Goal: Task Accomplishment & Management: Manage account settings

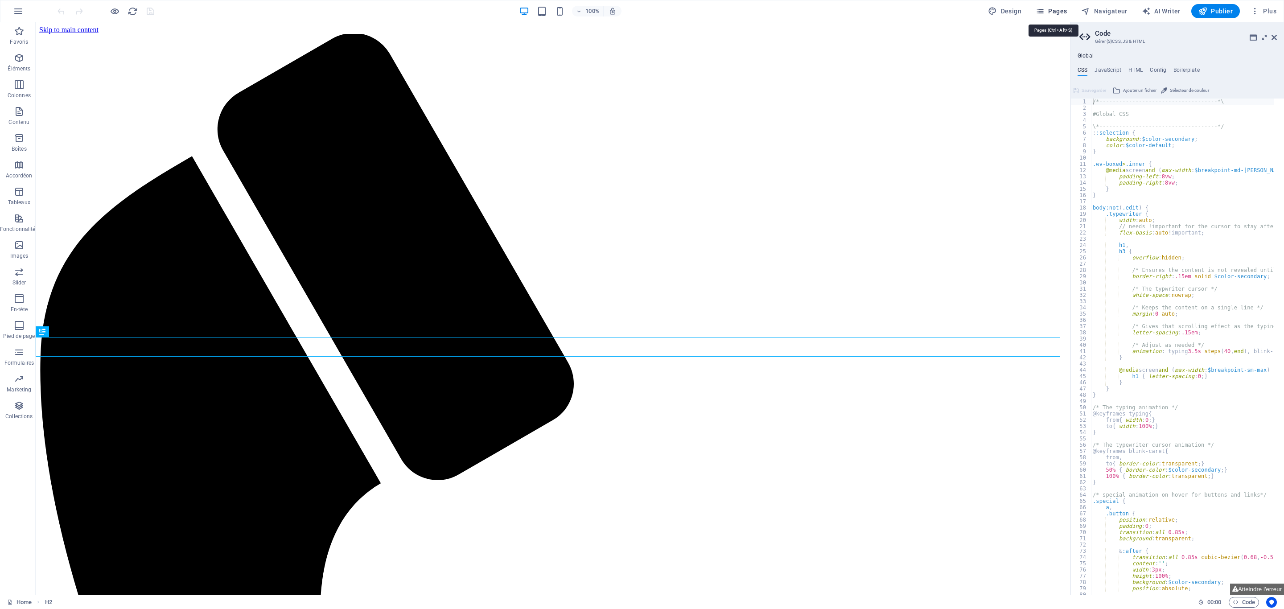
click at [1057, 12] on span "Pages" at bounding box center [1051, 11] width 31 height 9
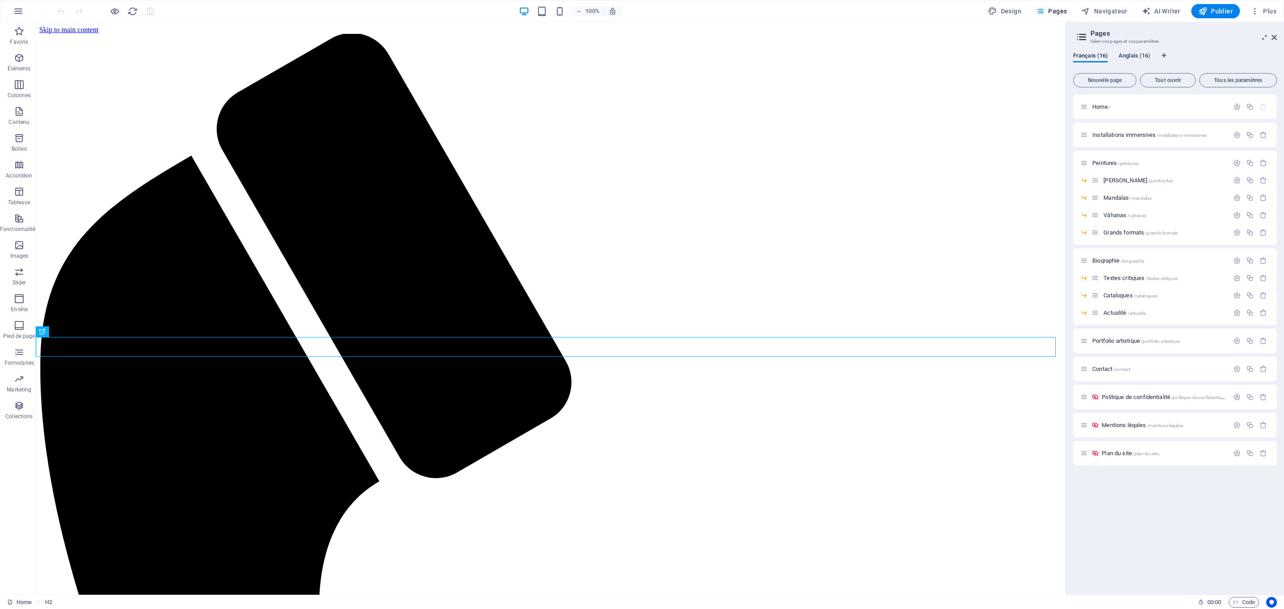
click at [1142, 57] on span "Anglais (16)" at bounding box center [1135, 56] width 32 height 12
click at [1105, 257] on div "Biographie /biographie" at bounding box center [1155, 261] width 149 height 10
click at [1107, 259] on span "Biographie /biographie" at bounding box center [1119, 260] width 52 height 7
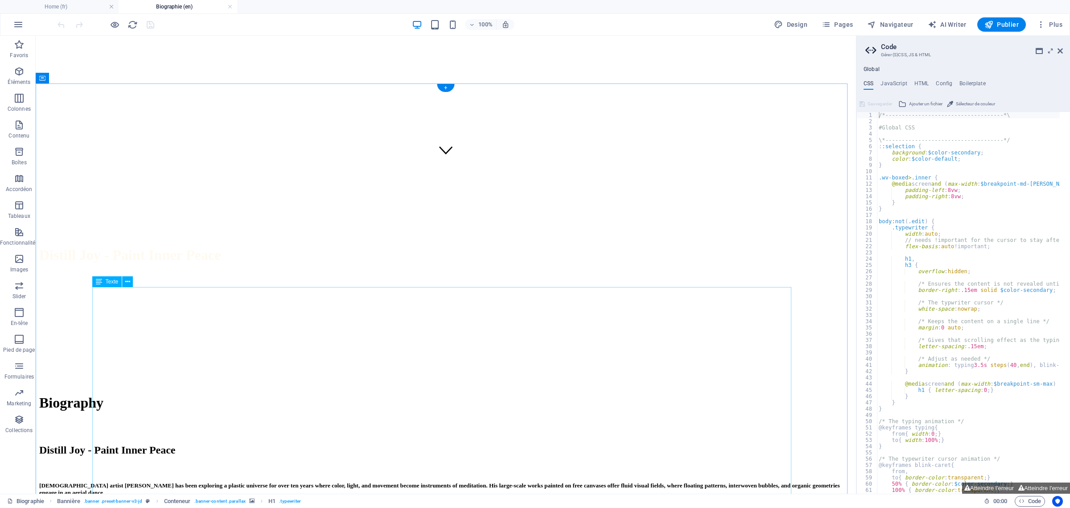
scroll to position [334, 0]
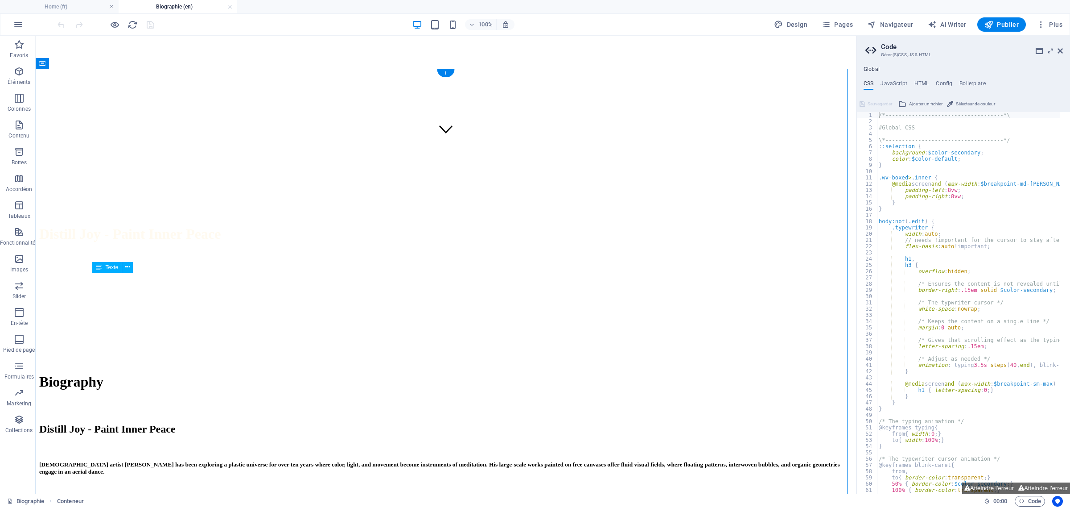
scroll to position [390, 0]
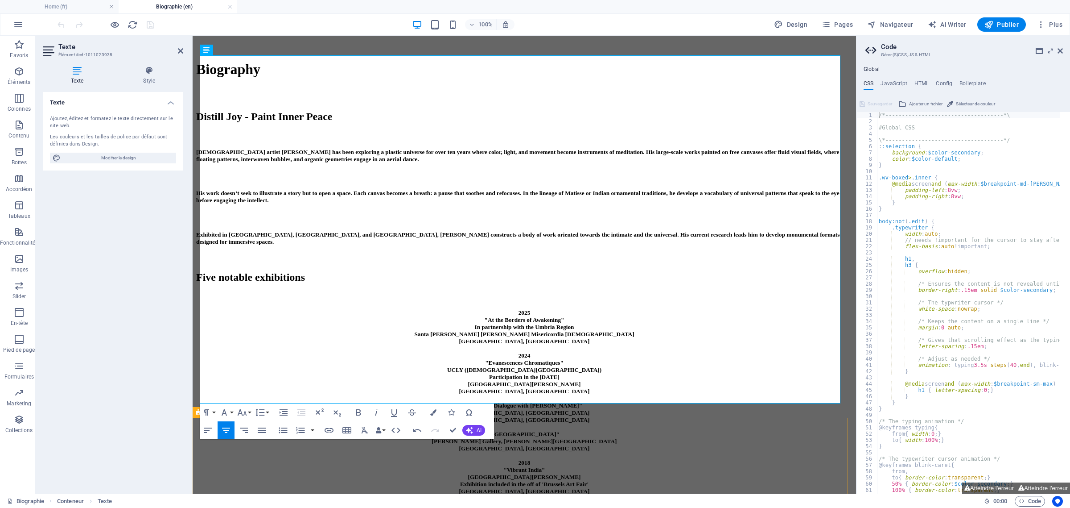
scroll to position [836, 0]
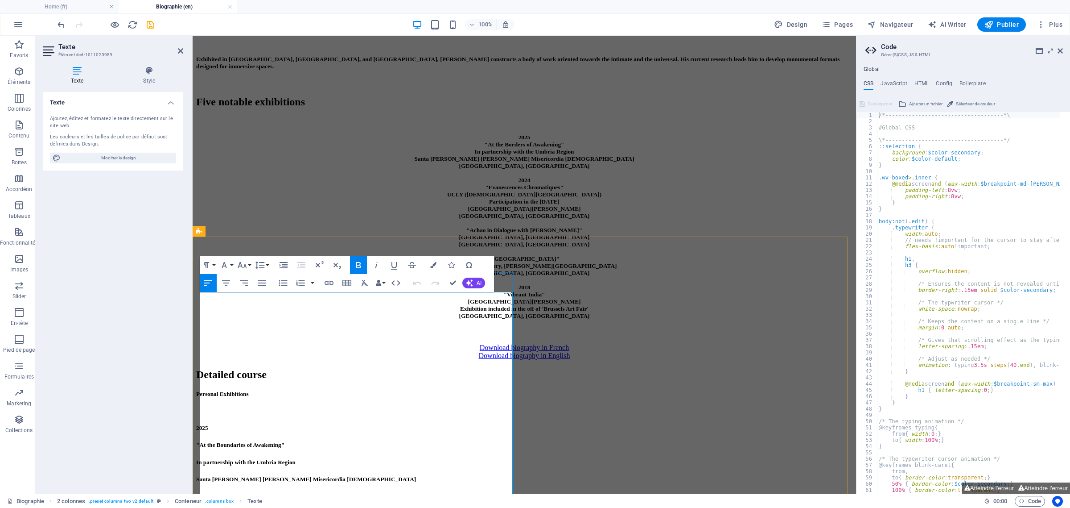
click at [350, 441] on h5 ""At the Boundaries of Awakening"" at bounding box center [524, 444] width 657 height 7
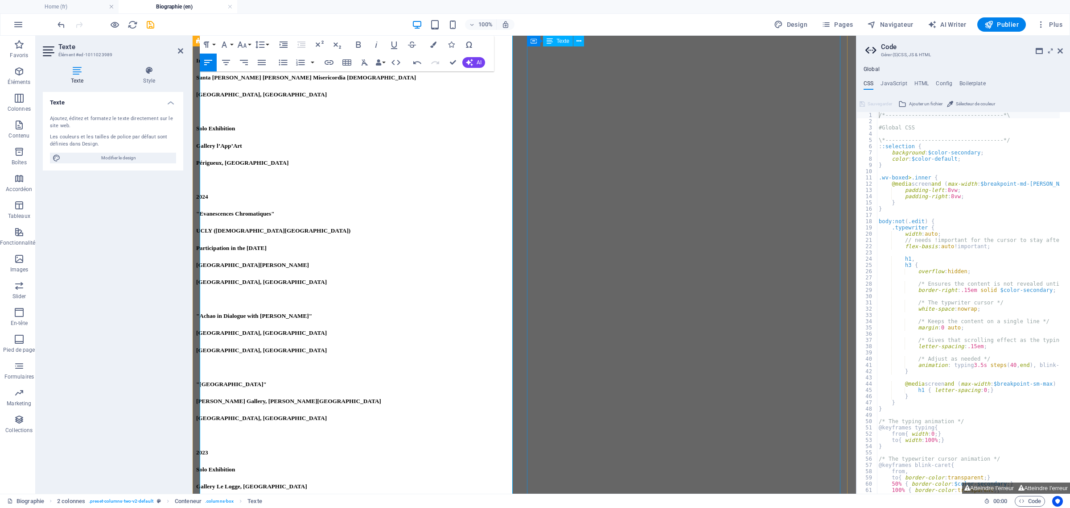
scroll to position [903, 0]
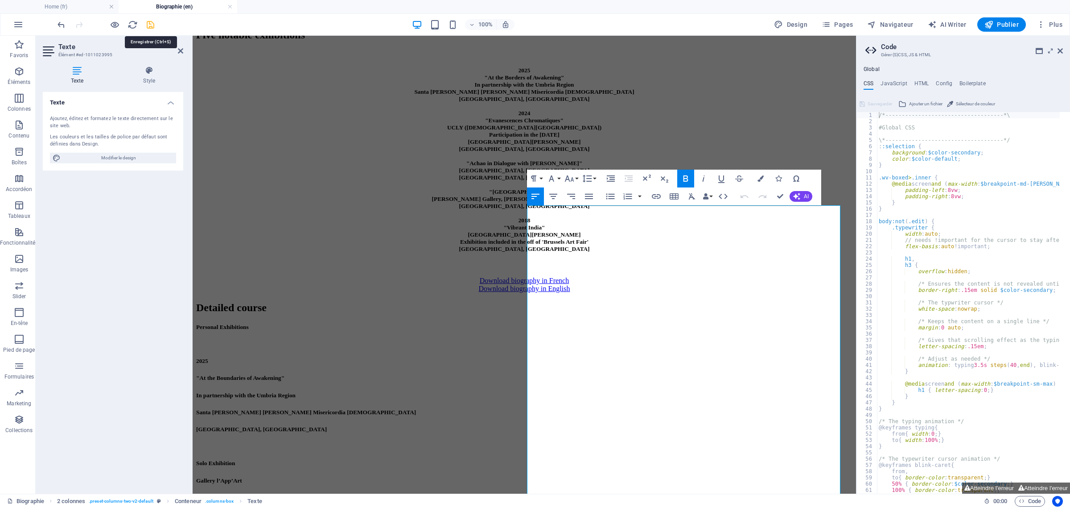
click at [149, 22] on icon "save" at bounding box center [150, 25] width 10 height 10
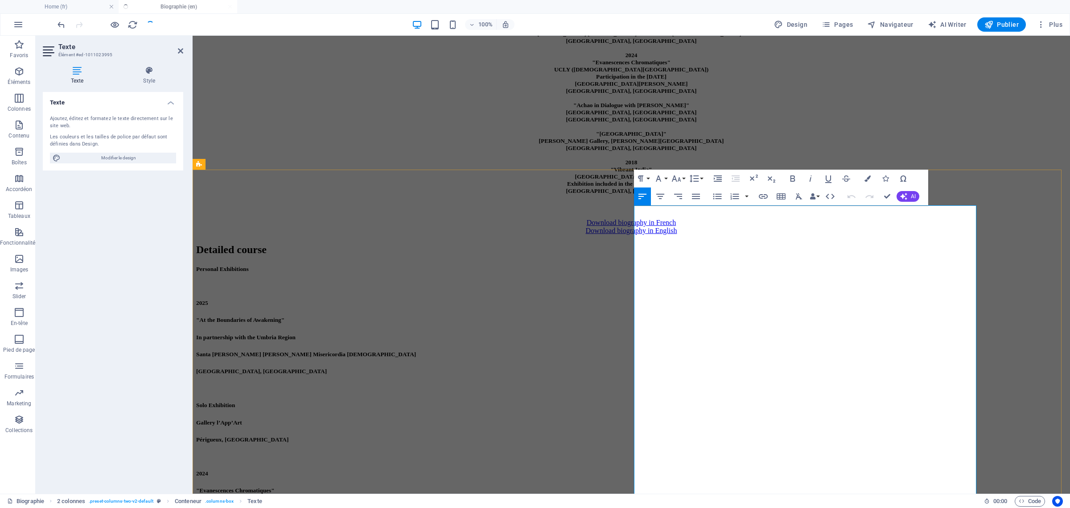
scroll to position [959, 0]
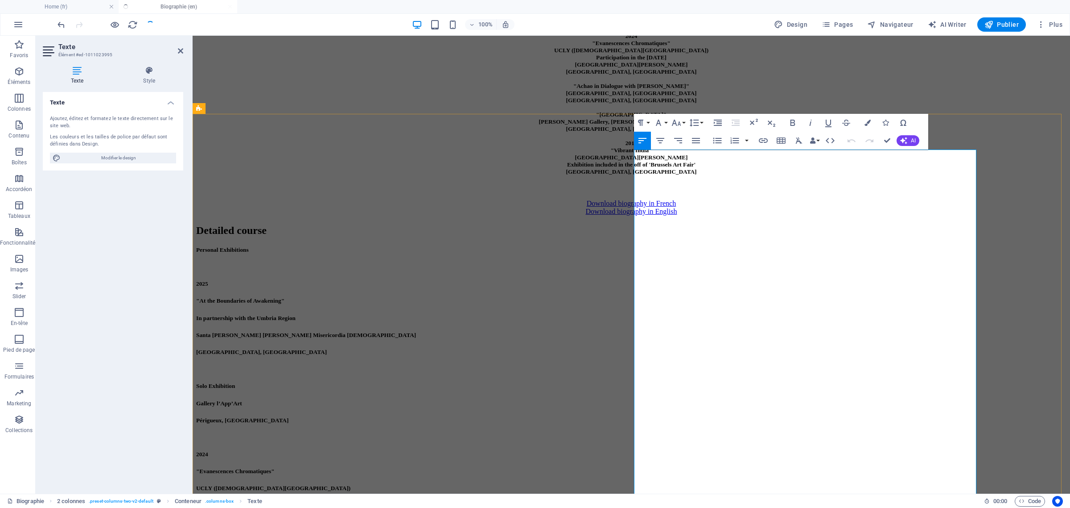
copy h5 "Biennale Hors Normes"
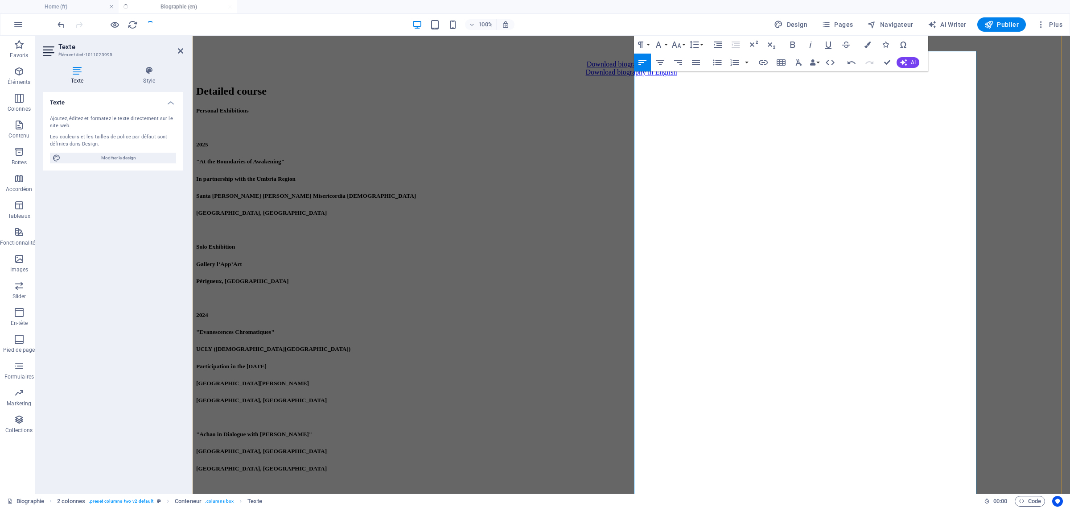
scroll to position [1126, 0]
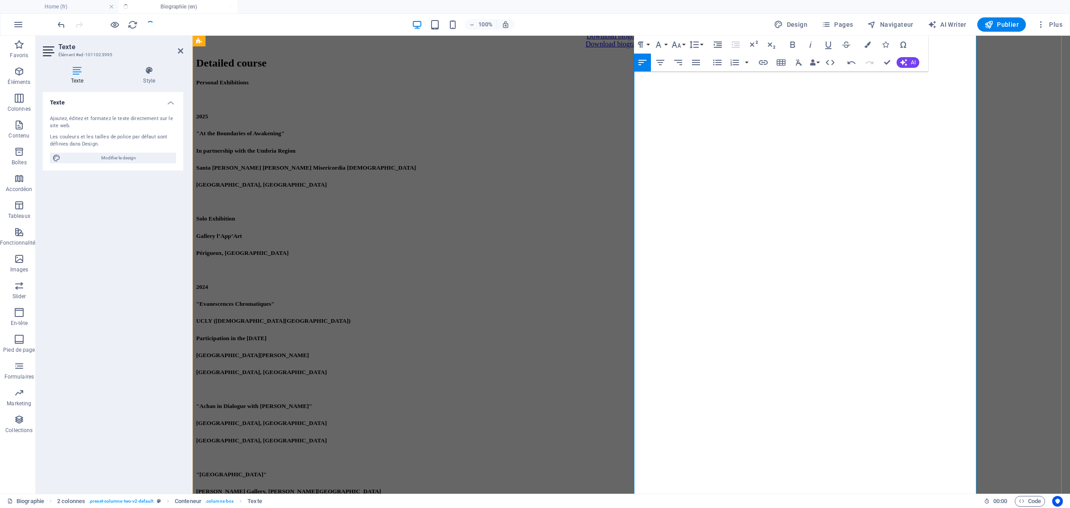
drag, startPoint x: 650, startPoint y: 256, endPoint x: 656, endPoint y: 253, distance: 6.2
copy h5 "Arts en ballade"
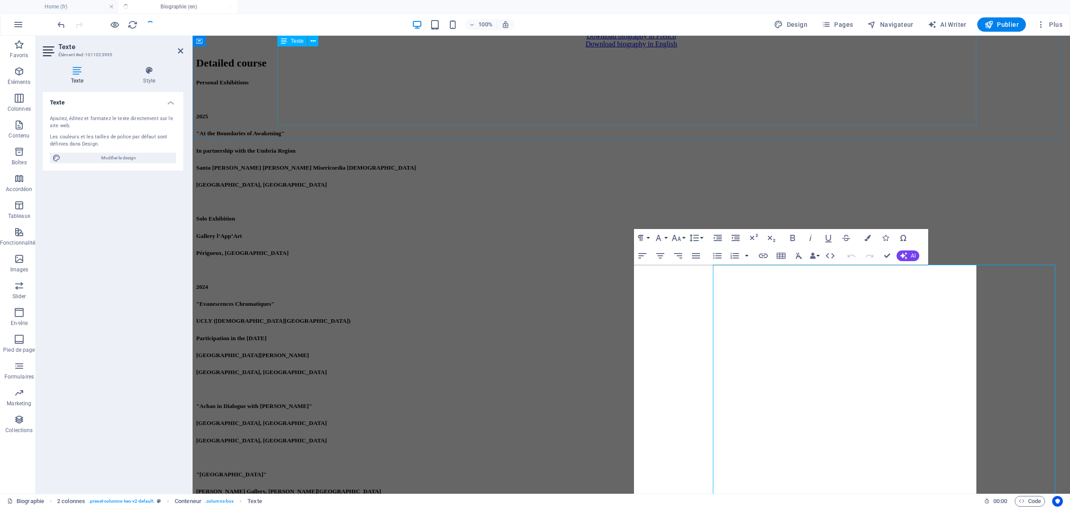
scroll to position [844, 0]
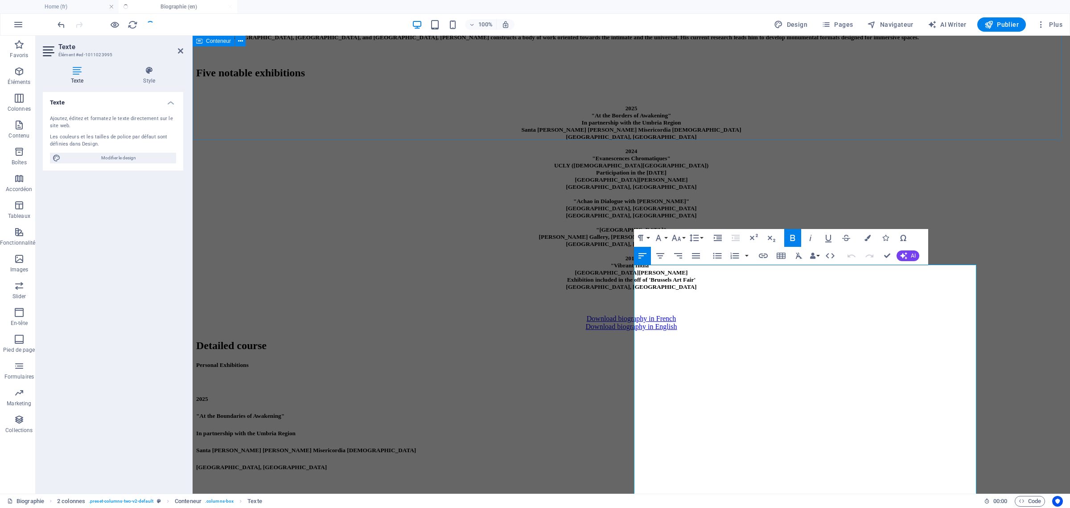
click at [259, 84] on div "Biography Distill Joy - Paint Inner Peace French artist Achao has been explorin…" at bounding box center [631, 96] width 871 height 436
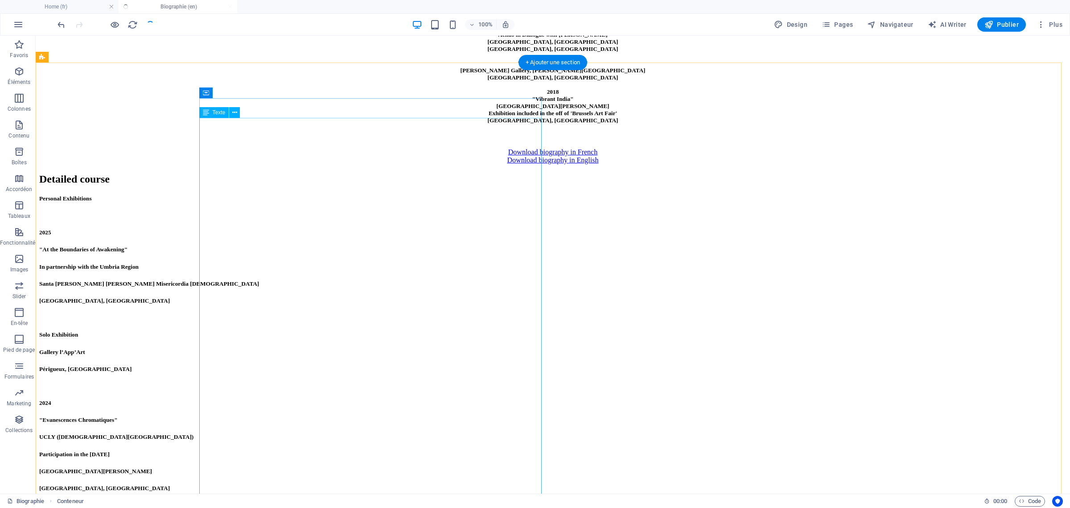
scroll to position [1011, 0]
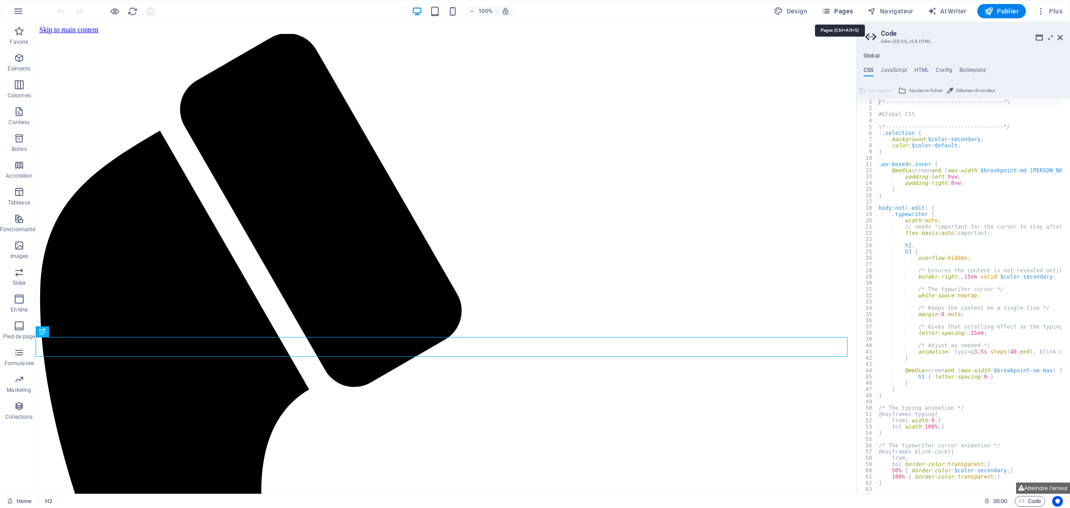
click at [844, 9] on span "Pages" at bounding box center [837, 11] width 31 height 9
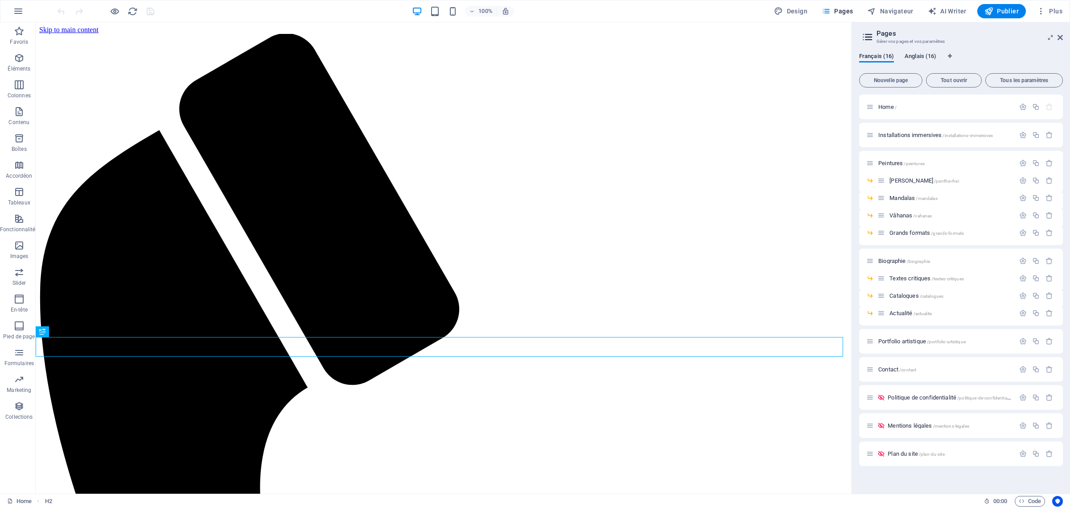
click at [925, 54] on span "Anglais (16)" at bounding box center [921, 57] width 32 height 12
click at [900, 260] on span "Biographie /biographie" at bounding box center [905, 260] width 52 height 7
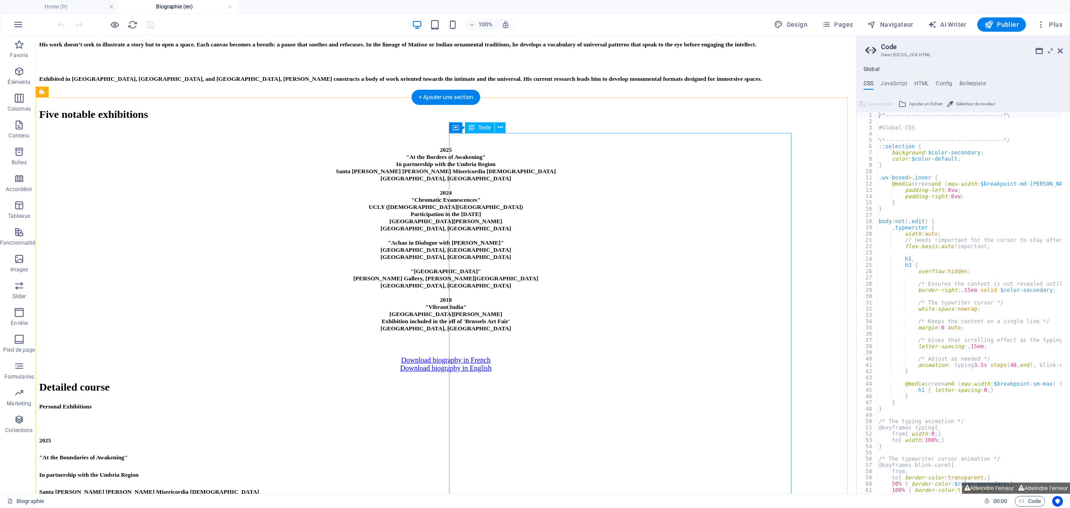
scroll to position [1003, 0]
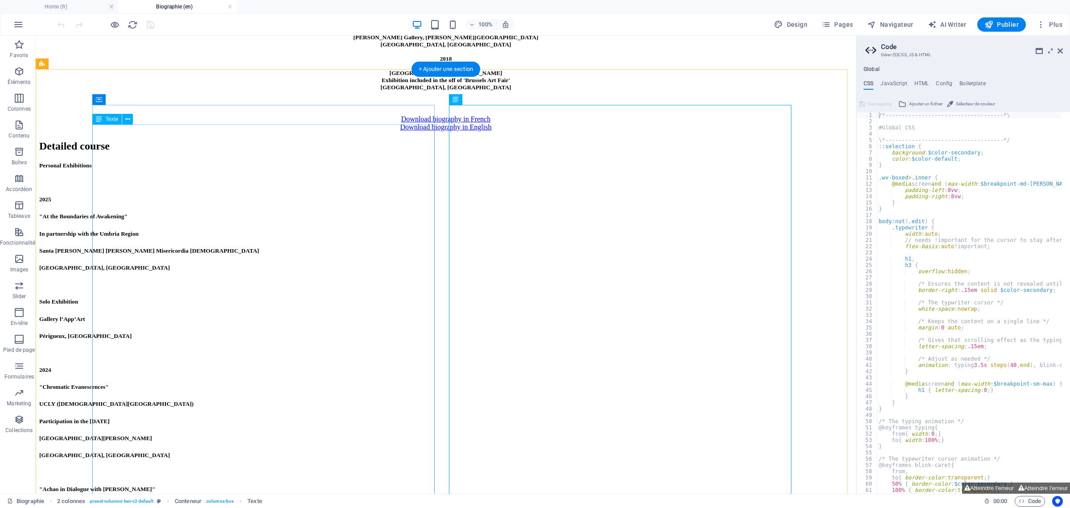
scroll to position [1171, 0]
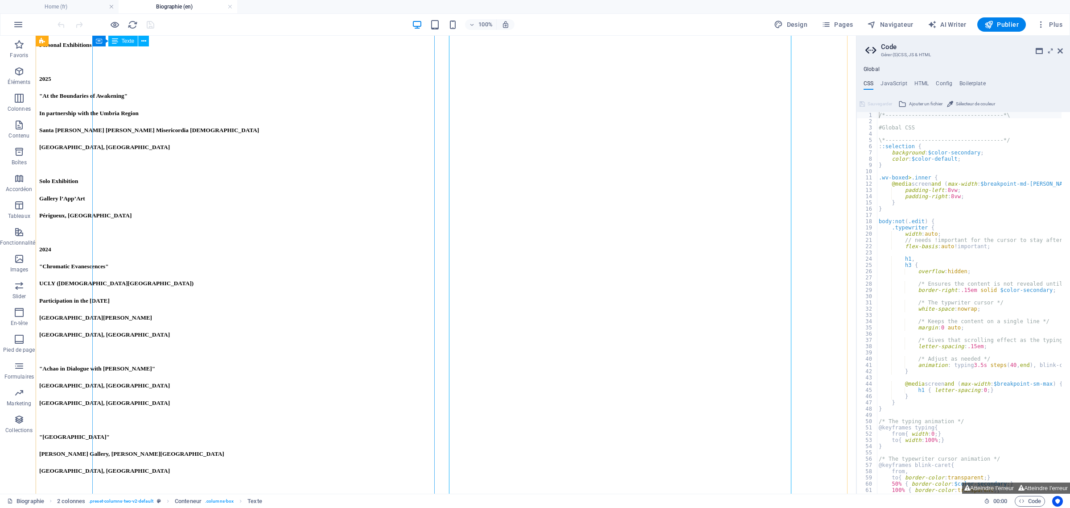
drag, startPoint x: 206, startPoint y: 445, endPoint x: 49, endPoint y: 444, distance: 157.0
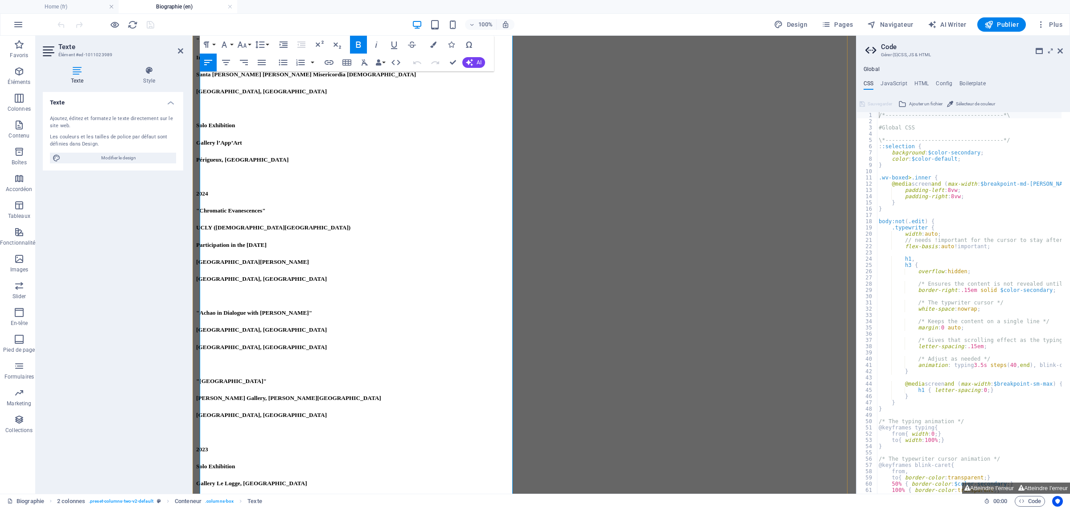
scroll to position [1309, 0]
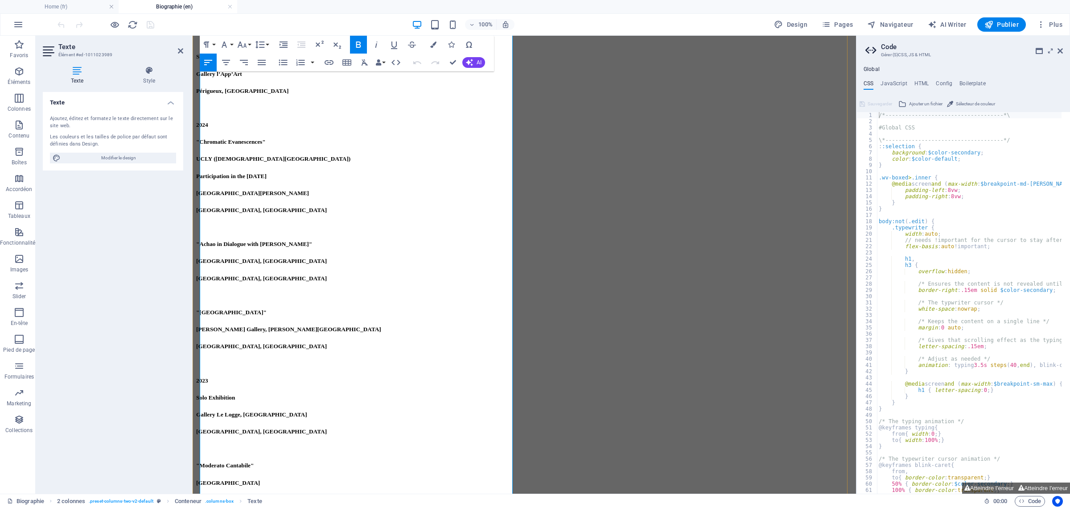
copy h5 "Cantabile"
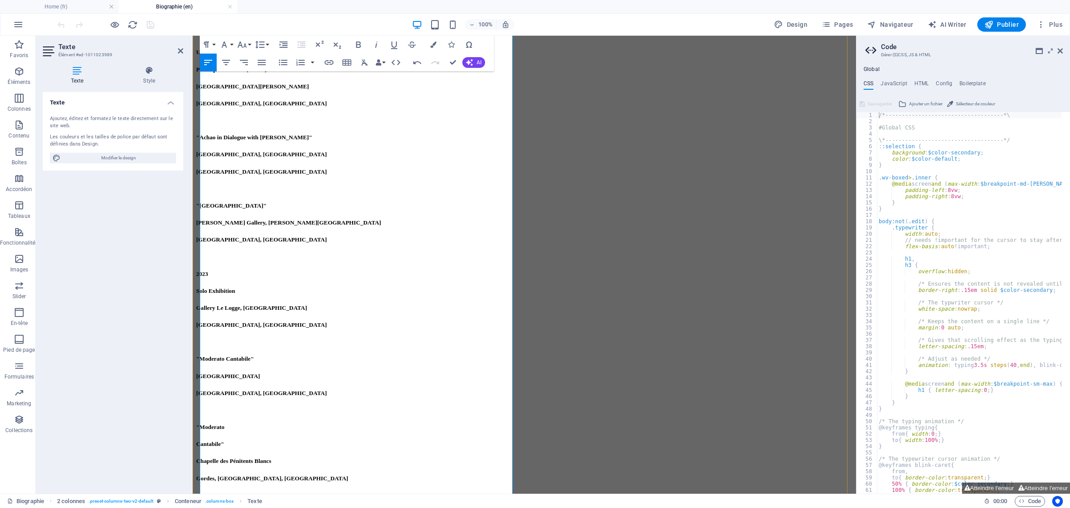
scroll to position [1421, 0]
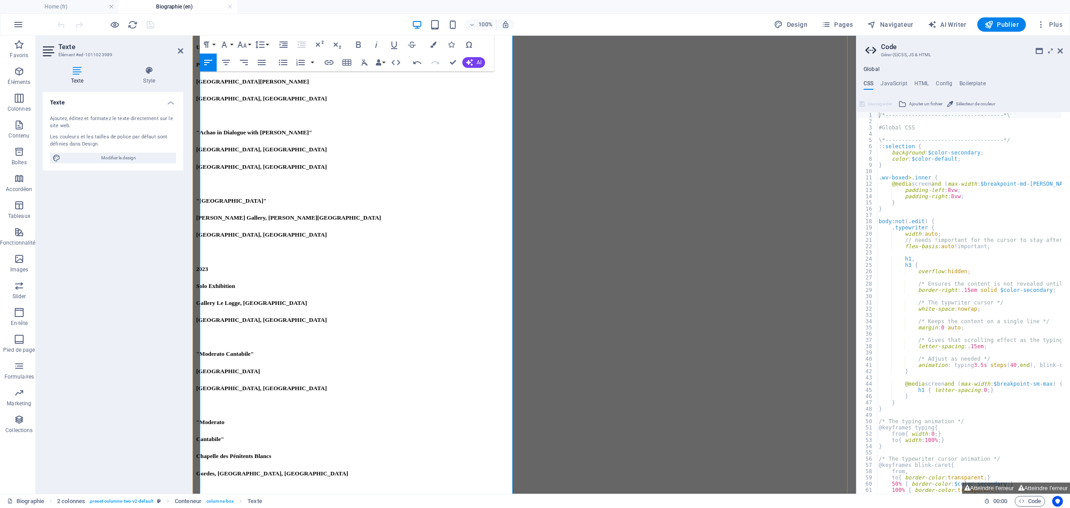
drag, startPoint x: 233, startPoint y: 342, endPoint x: 269, endPoint y: 334, distance: 36.7
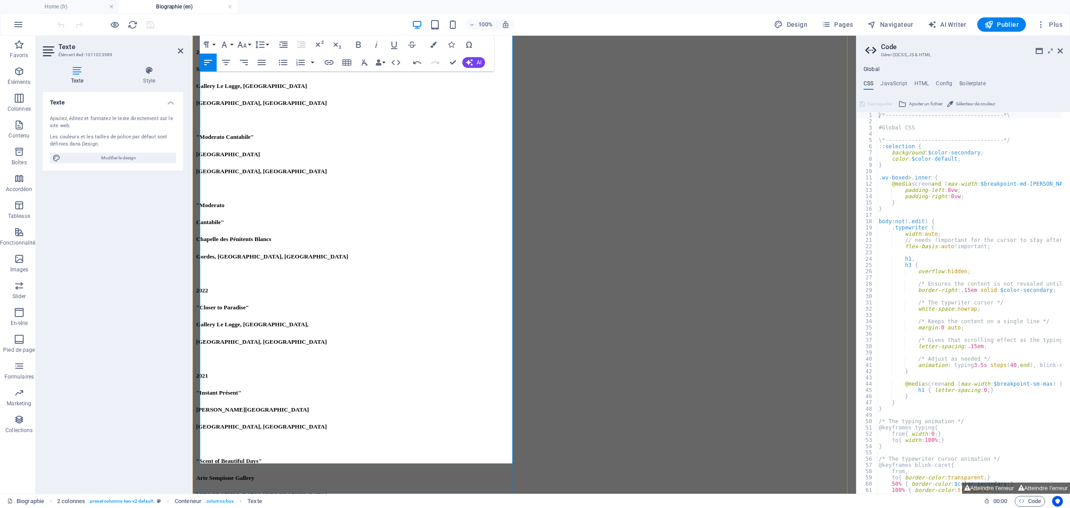
scroll to position [1644, 0]
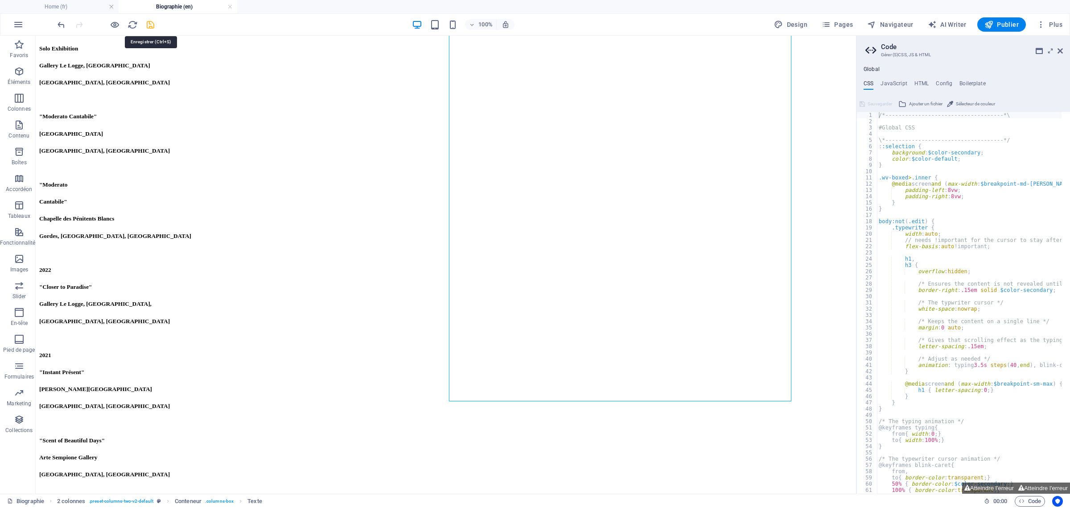
click at [151, 21] on icon "save" at bounding box center [150, 25] width 10 height 10
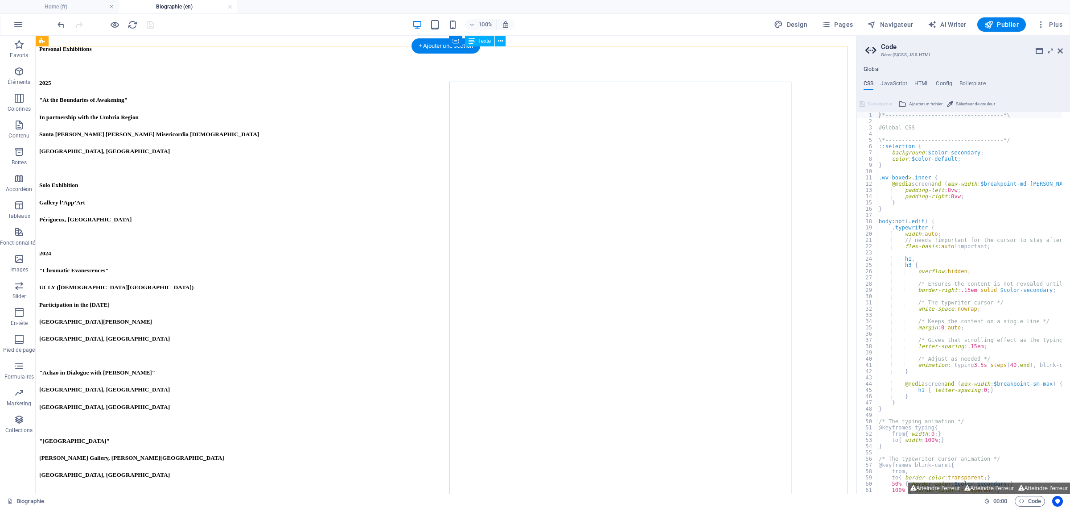
scroll to position [975, 0]
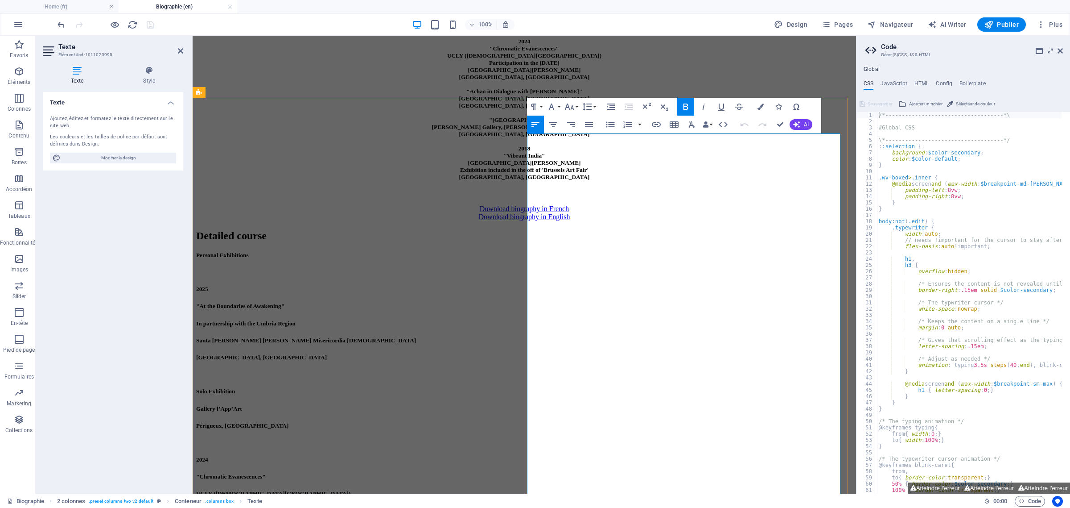
copy h5 "Biennales Hors Normes"
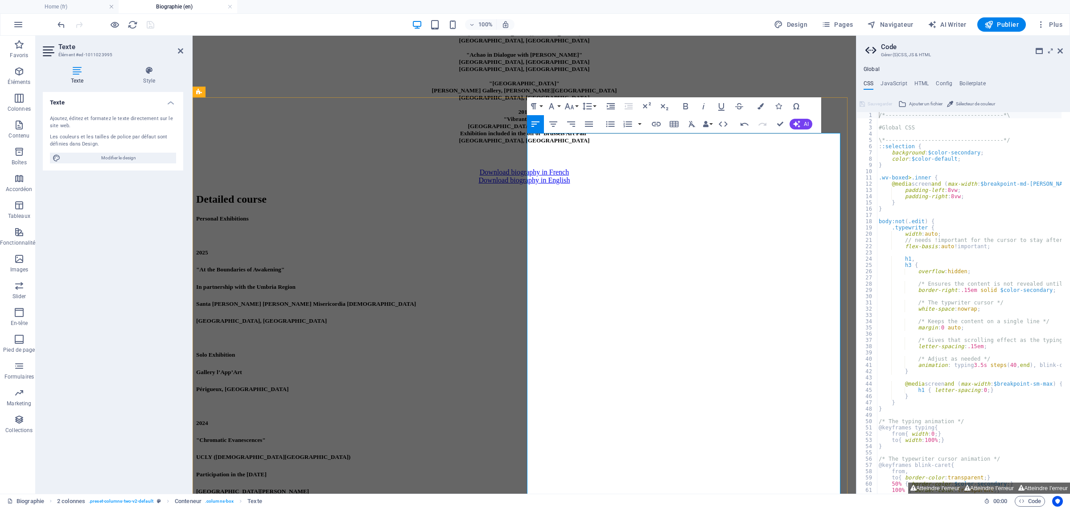
scroll to position [1031, 0]
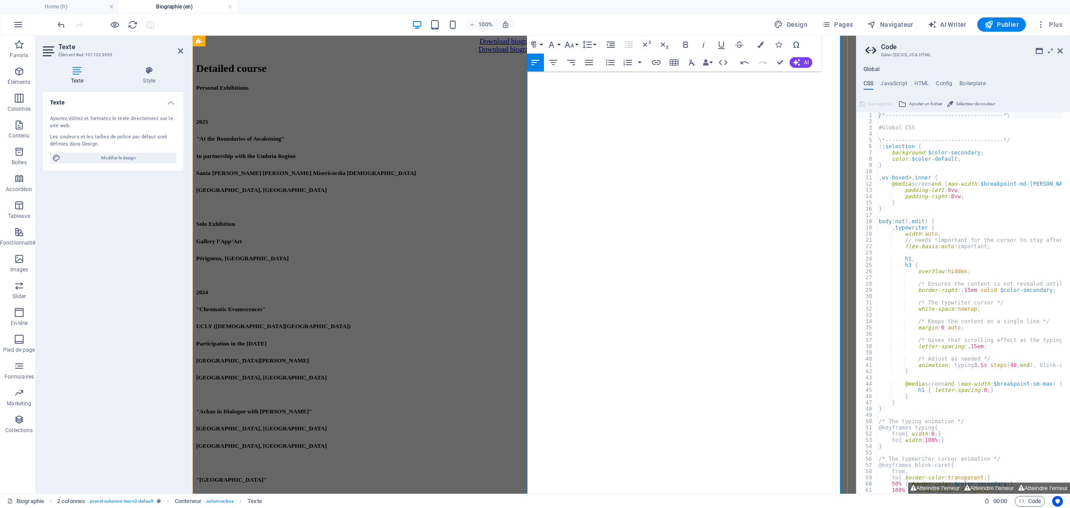
scroll to position [1254, 0]
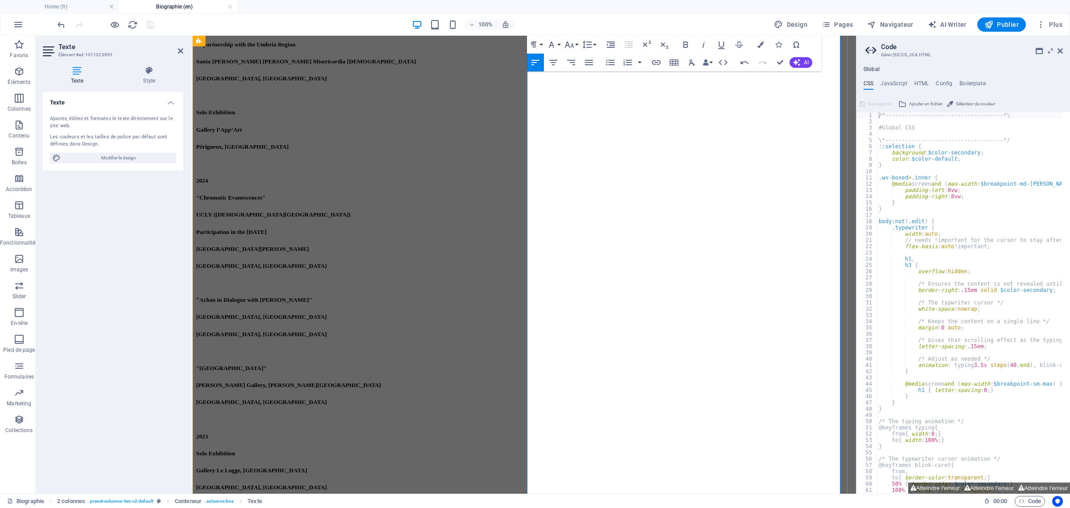
drag, startPoint x: 654, startPoint y: 328, endPoint x: 529, endPoint y: 323, distance: 125.0
drag, startPoint x: 537, startPoint y: 328, endPoint x: 580, endPoint y: 322, distance: 43.7
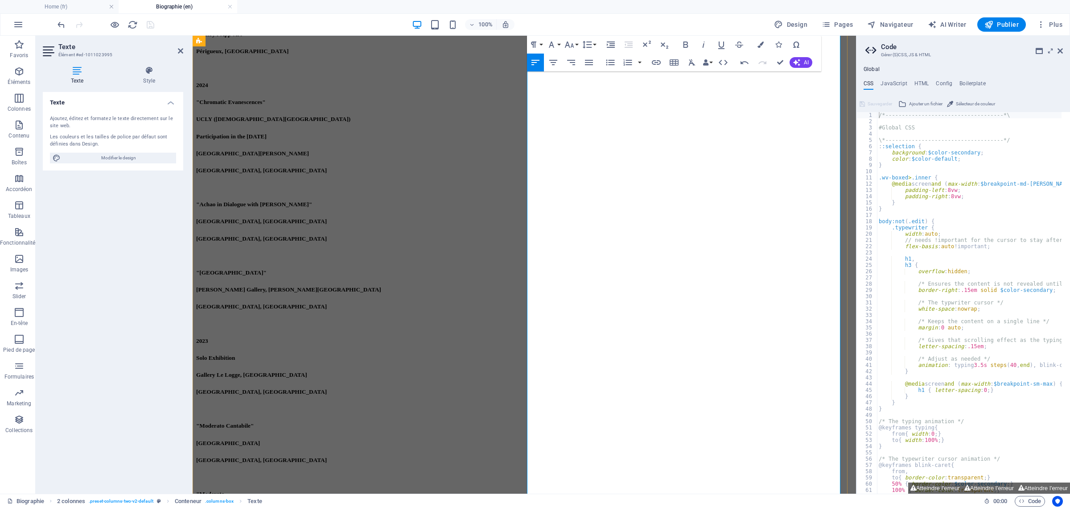
scroll to position [1365, 0]
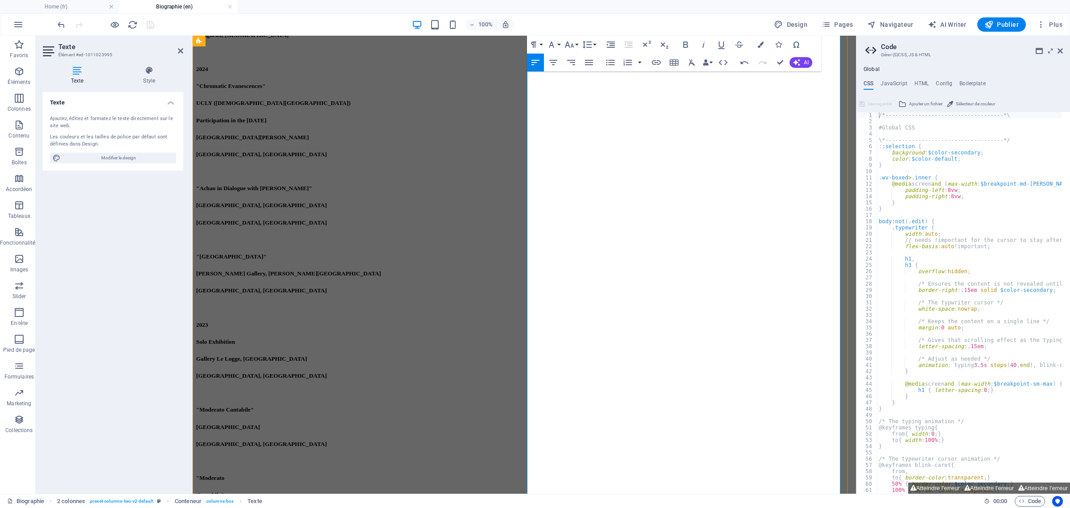
drag, startPoint x: 543, startPoint y: 337, endPoint x: 591, endPoint y: 325, distance: 50.2
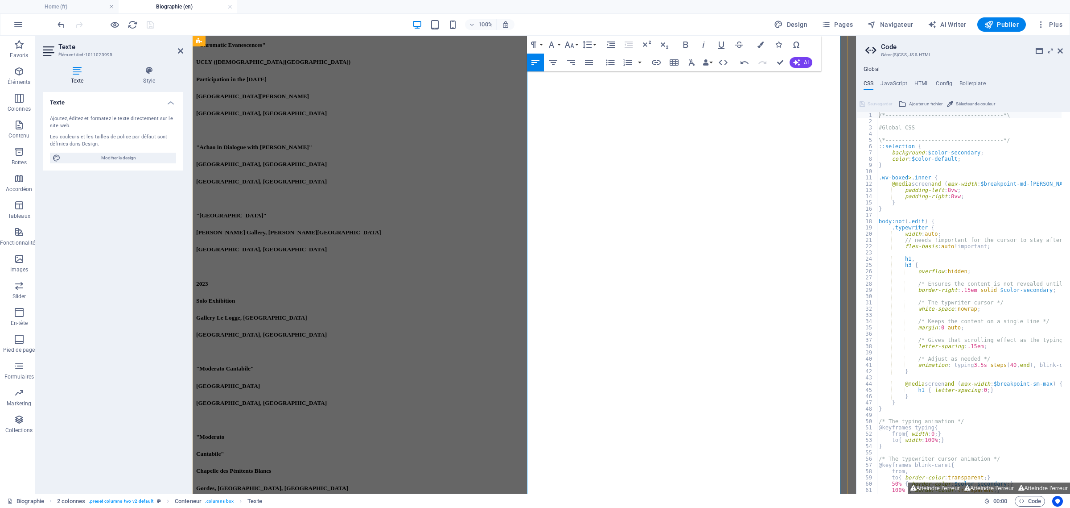
scroll to position [1532, 0]
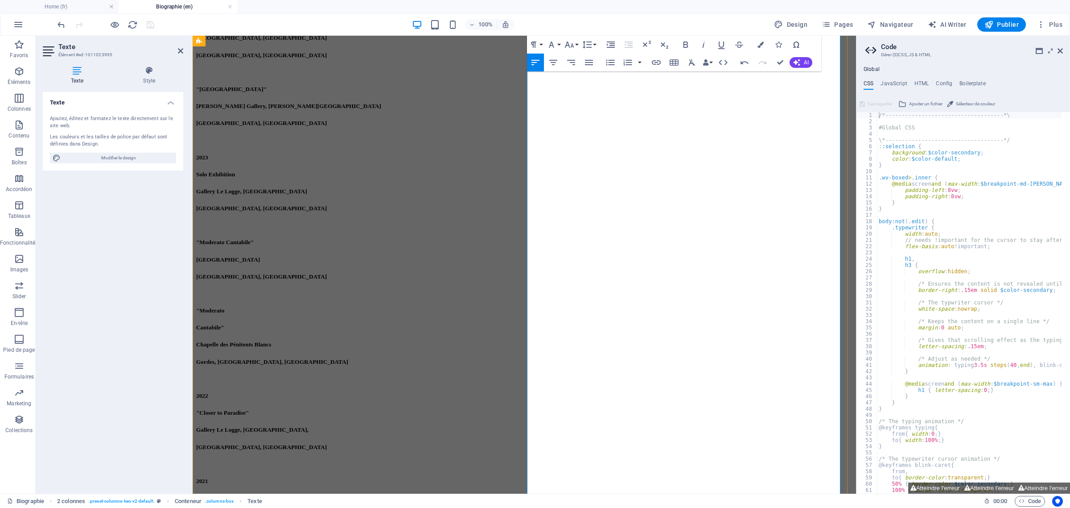
drag, startPoint x: 604, startPoint y: 371, endPoint x: 611, endPoint y: 364, distance: 10.1
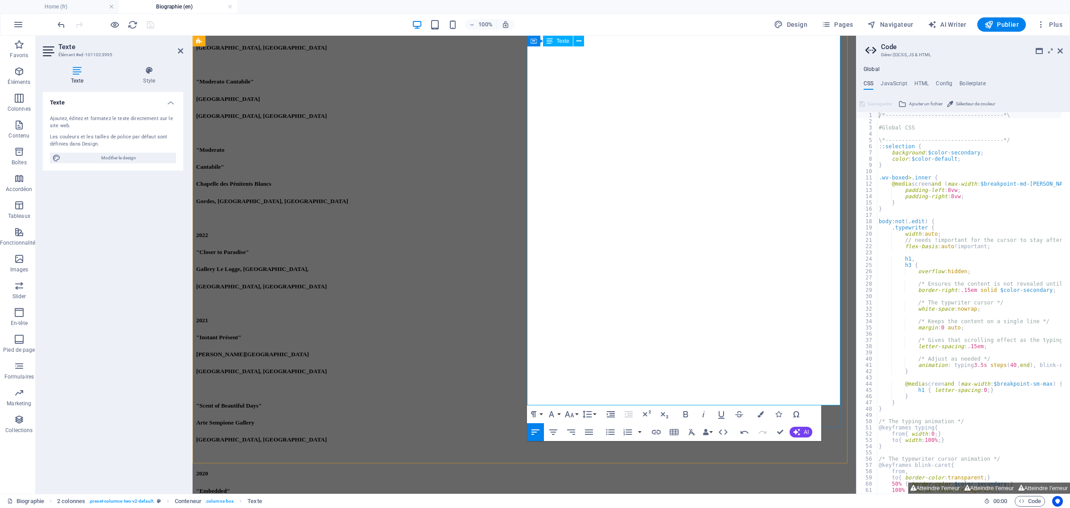
scroll to position [1700, 0]
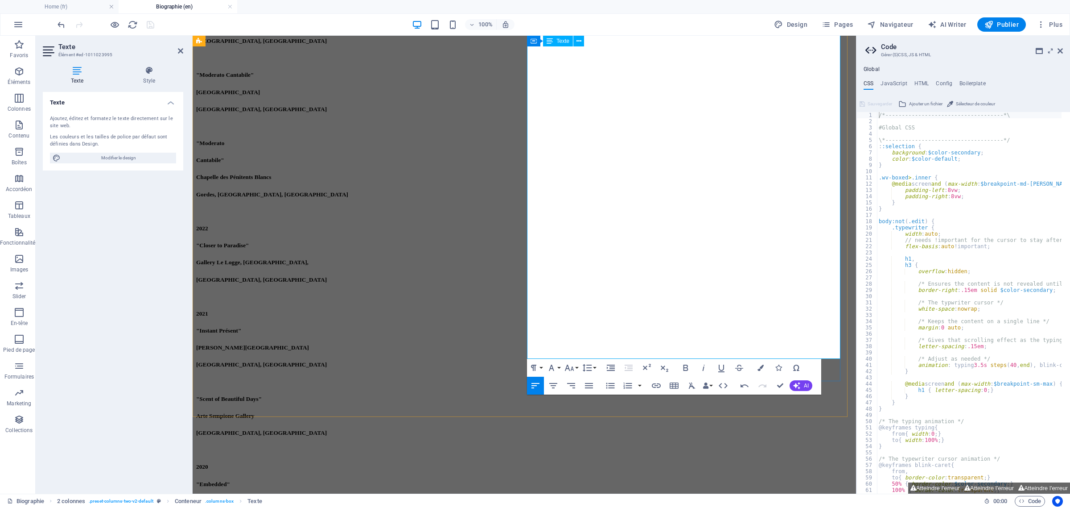
drag, startPoint x: 589, startPoint y: 322, endPoint x: 607, endPoint y: 318, distance: 19.4
click at [300, 148] on div "Personal Exhibitions 2025 "At the Boundaries of Awakening" In partnership with …" at bounding box center [524, 101] width 657 height 1148
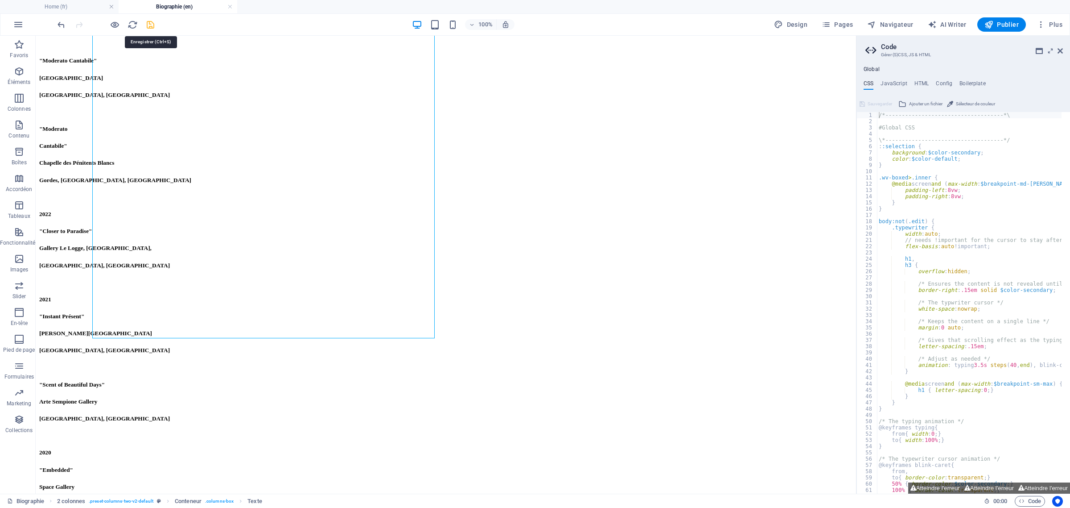
click at [152, 22] on icon "save" at bounding box center [150, 25] width 10 height 10
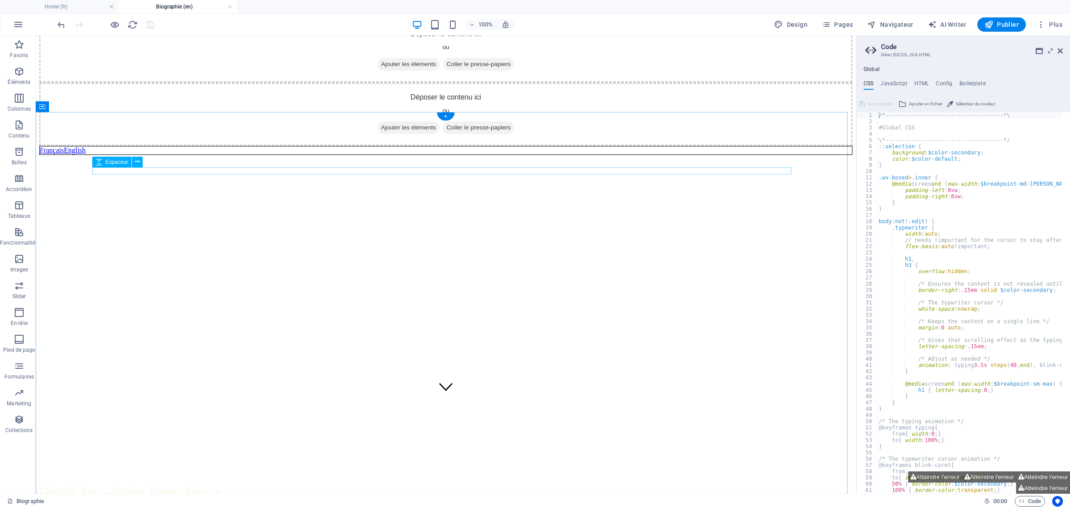
scroll to position [0, 0]
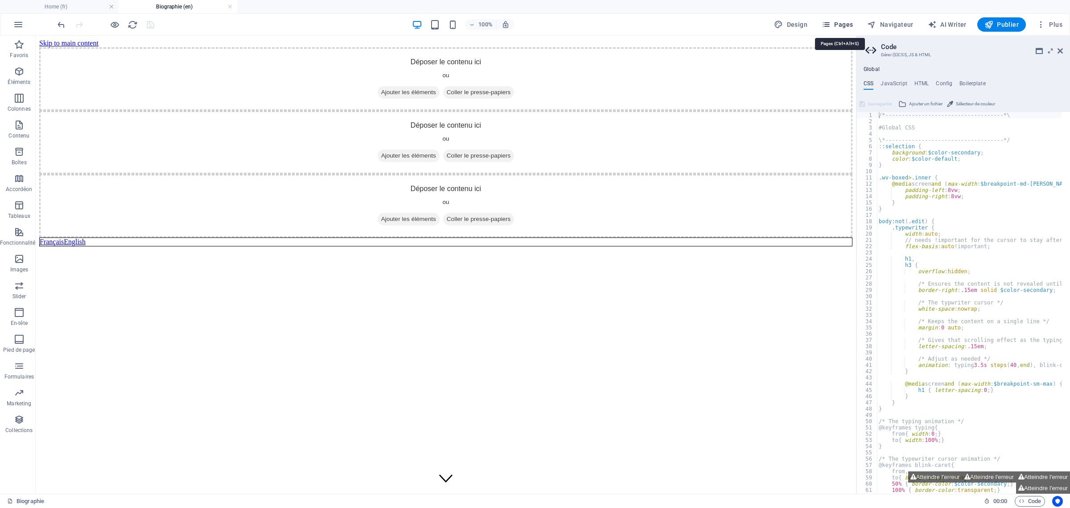
click at [834, 21] on span "Pages" at bounding box center [837, 24] width 31 height 9
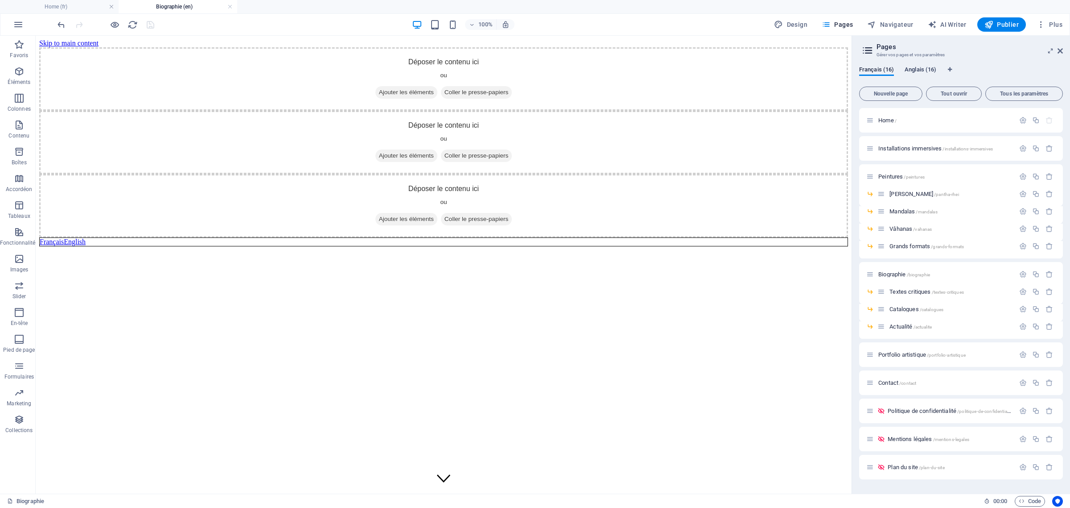
click at [929, 70] on span "Anglais (16)" at bounding box center [921, 70] width 32 height 12
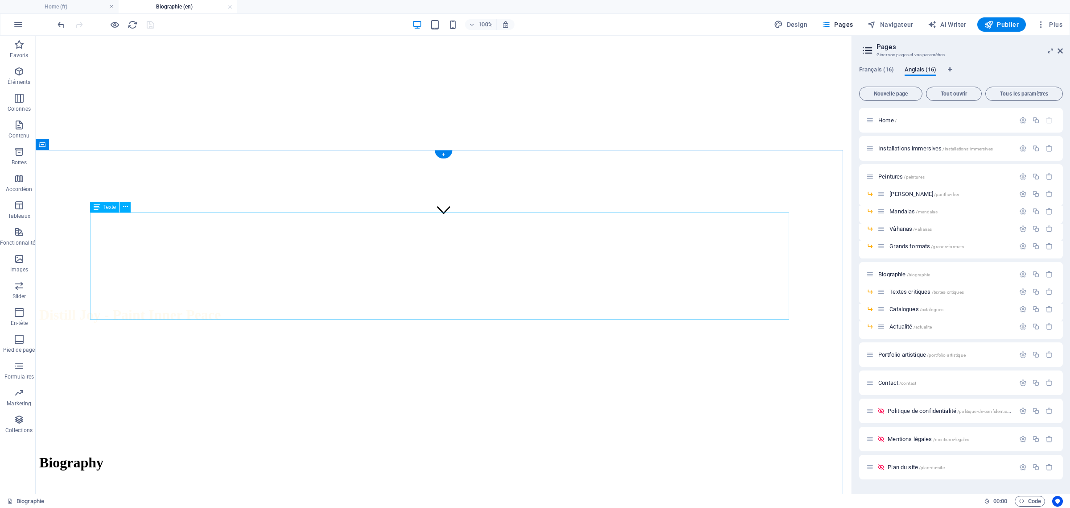
scroll to position [279, 0]
click at [876, 65] on div "Français (16) Anglais (16) Nouvelle page Tout ouvrir Tous les paramètres Home /…" at bounding box center [961, 276] width 218 height 434
click at [875, 68] on span "Français (16)" at bounding box center [876, 70] width 35 height 12
click at [914, 67] on span "Anglais (16)" at bounding box center [921, 70] width 32 height 12
click at [177, 7] on h4 "Biographie (en)" at bounding box center [178, 7] width 119 height 10
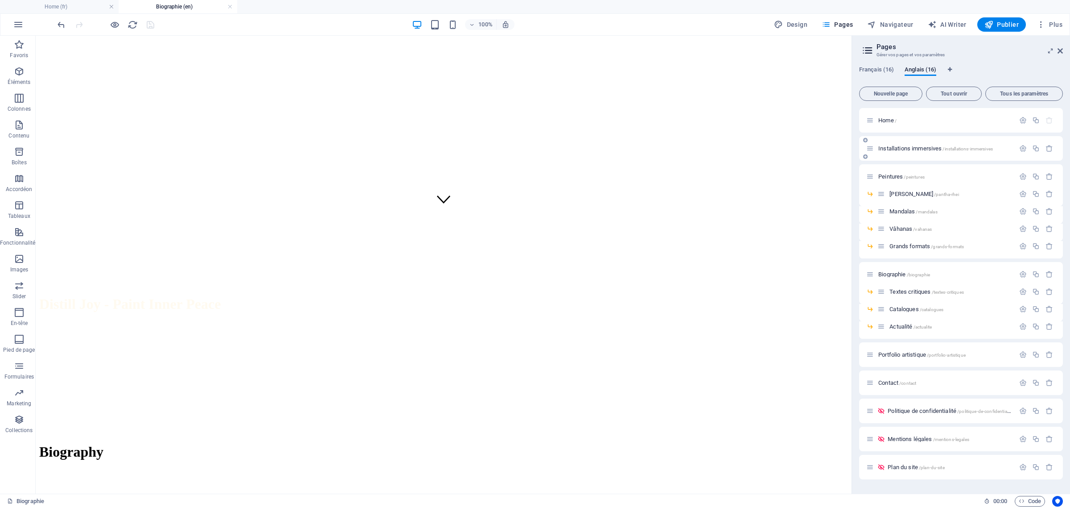
click at [926, 149] on span "Installations immersives /installations-immersives" at bounding box center [936, 148] width 115 height 7
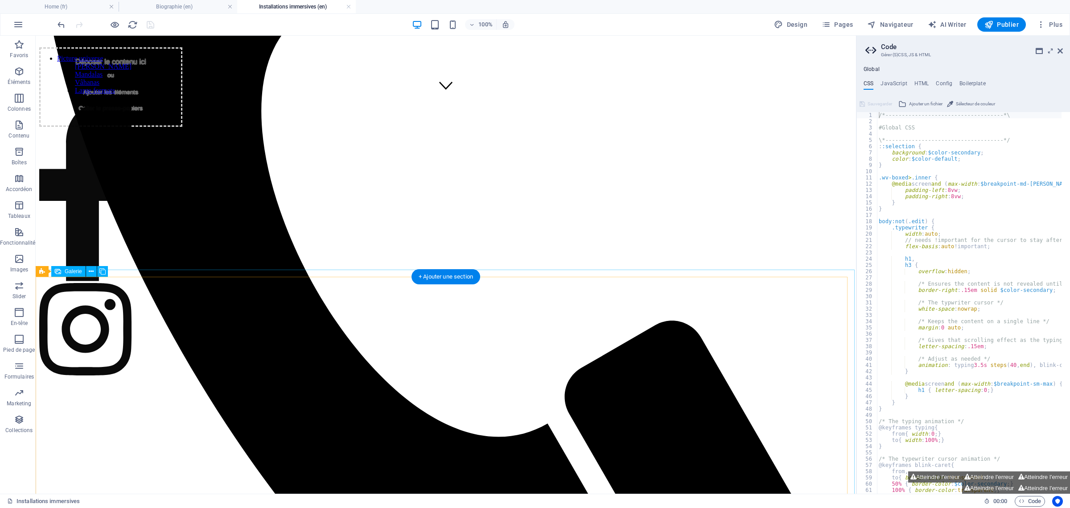
scroll to position [426, 0]
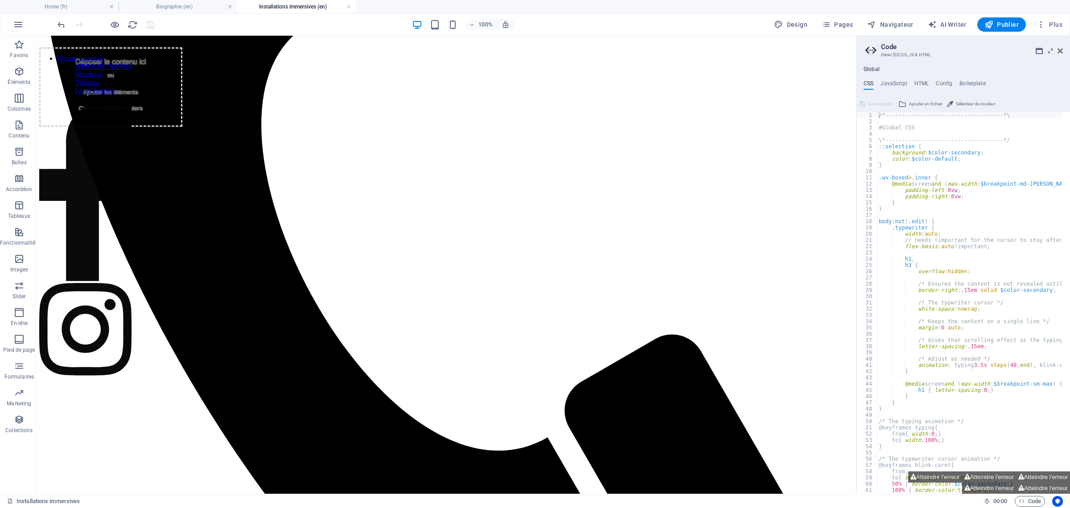
drag, startPoint x: 852, startPoint y: 145, endPoint x: 888, endPoint y: 531, distance: 387.9
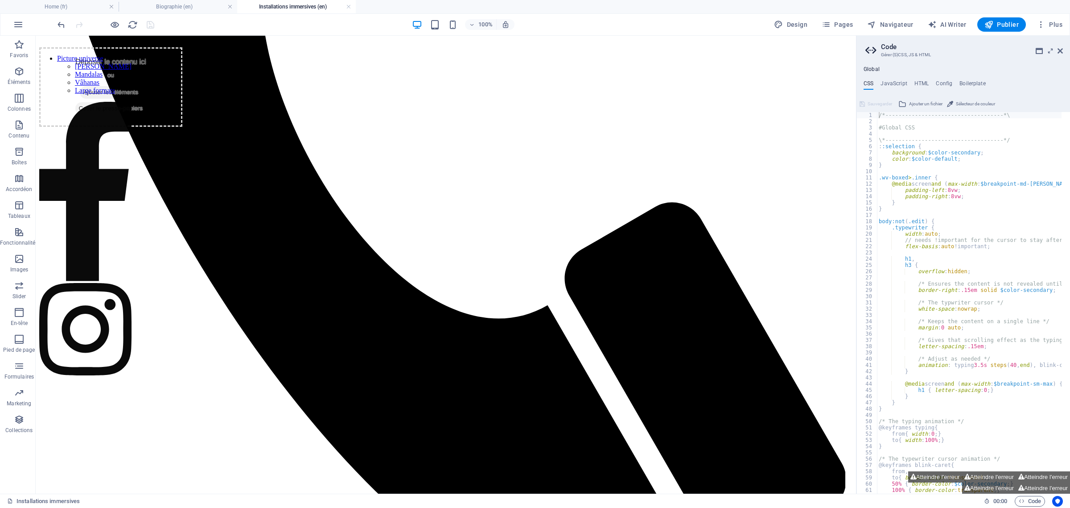
scroll to position [3238, 0]
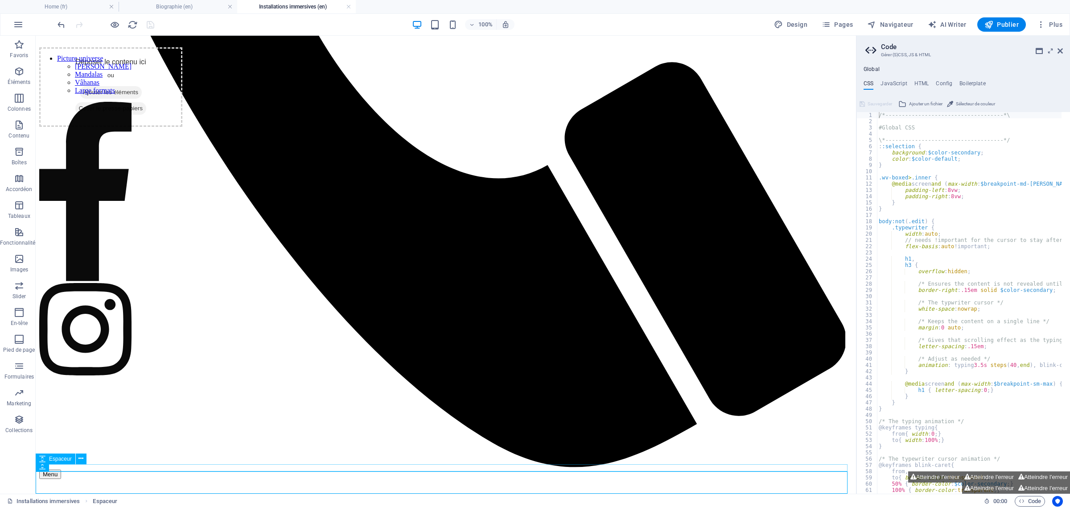
scroll to position [3216, 0]
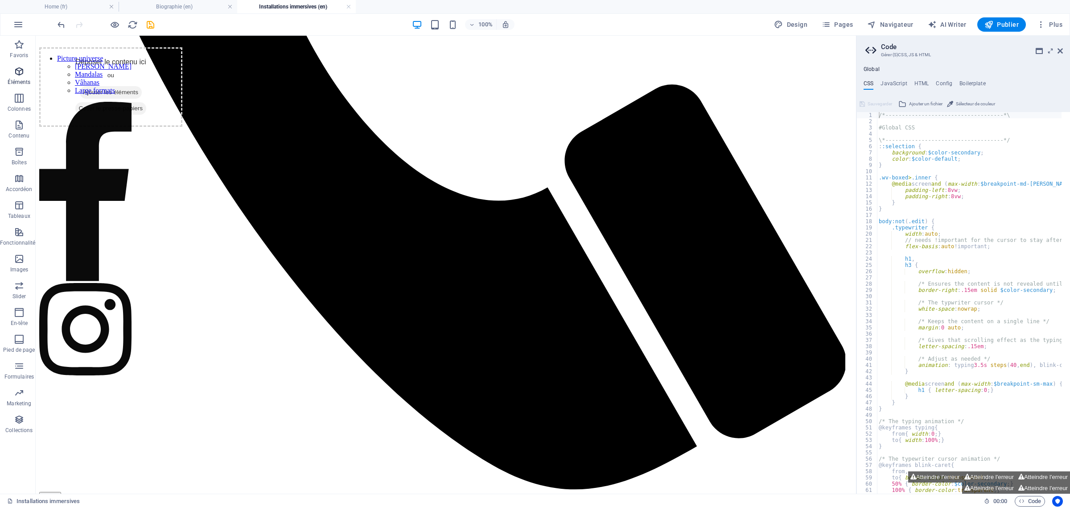
click at [23, 76] on icon "button" at bounding box center [19, 71] width 11 height 11
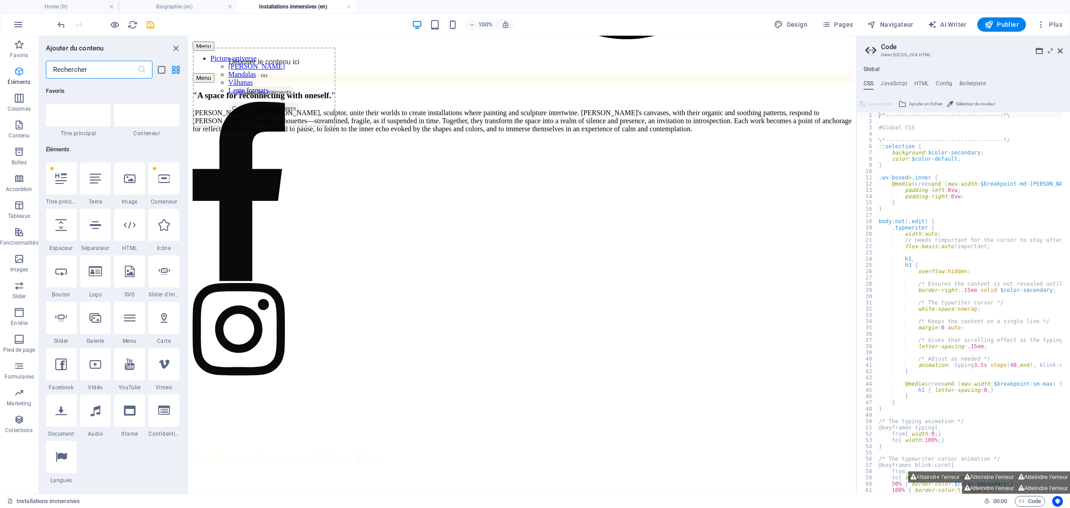
scroll to position [95, 0]
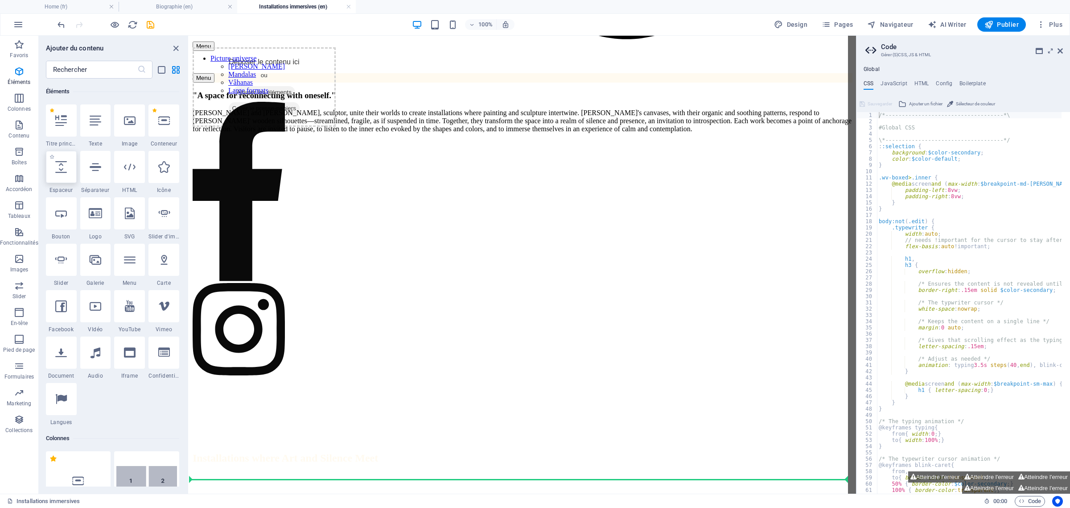
select select "px"
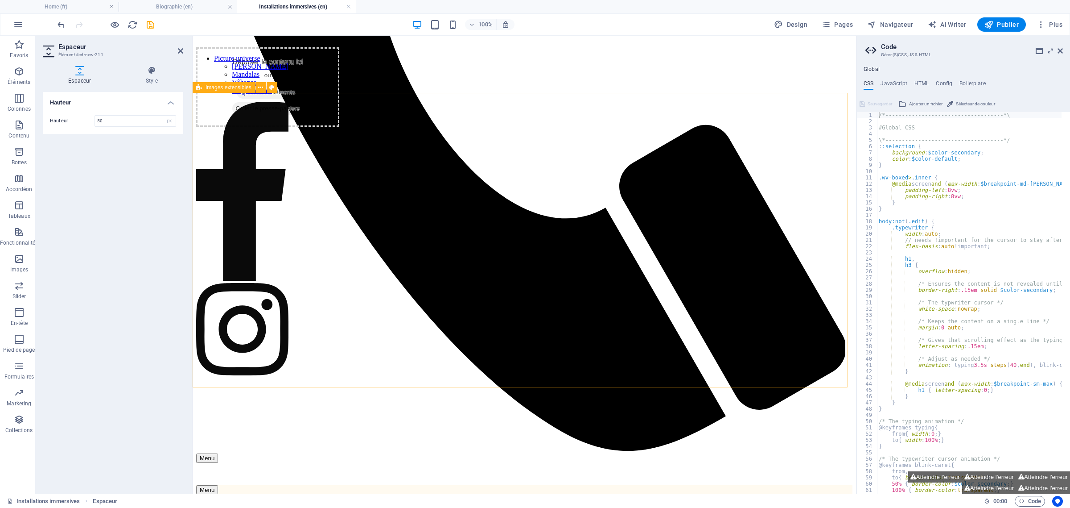
scroll to position [2460, 0]
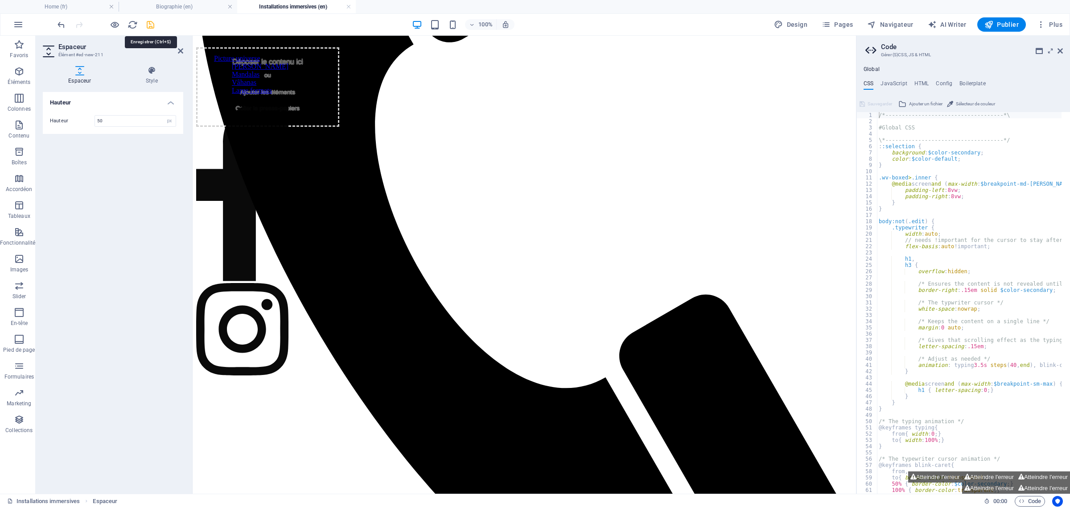
click at [150, 24] on icon "save" at bounding box center [150, 25] width 10 height 10
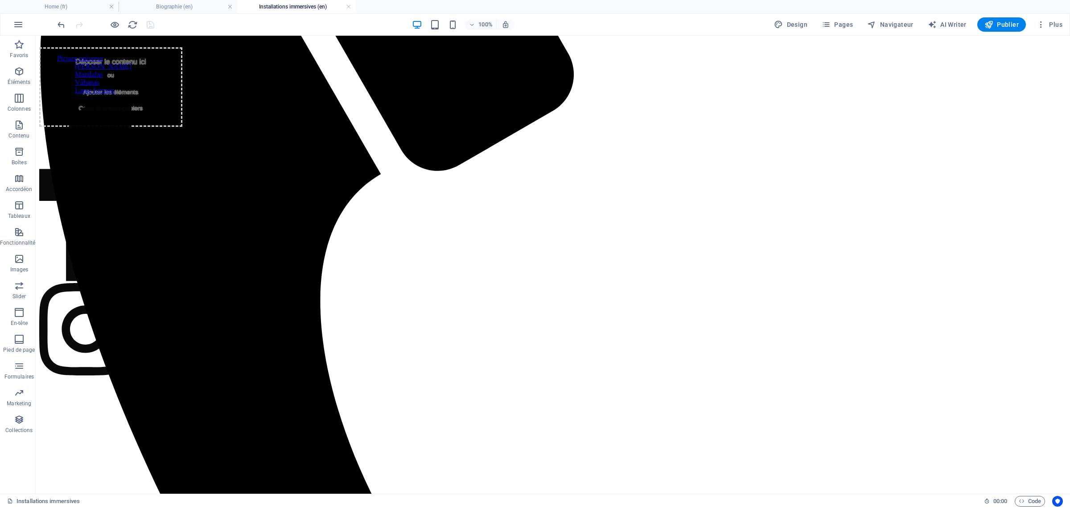
scroll to position [3238, 0]
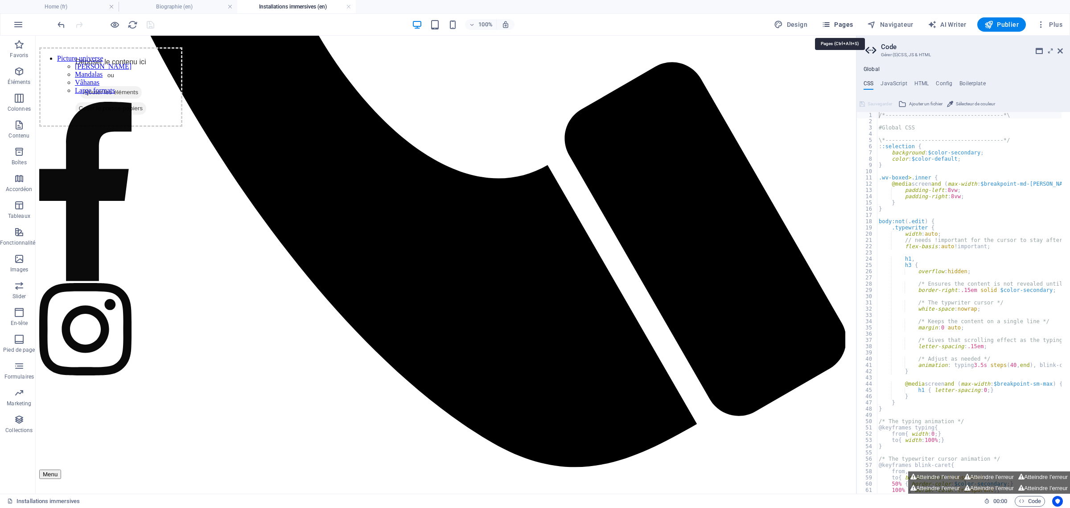
click at [845, 23] on span "Pages" at bounding box center [837, 24] width 31 height 9
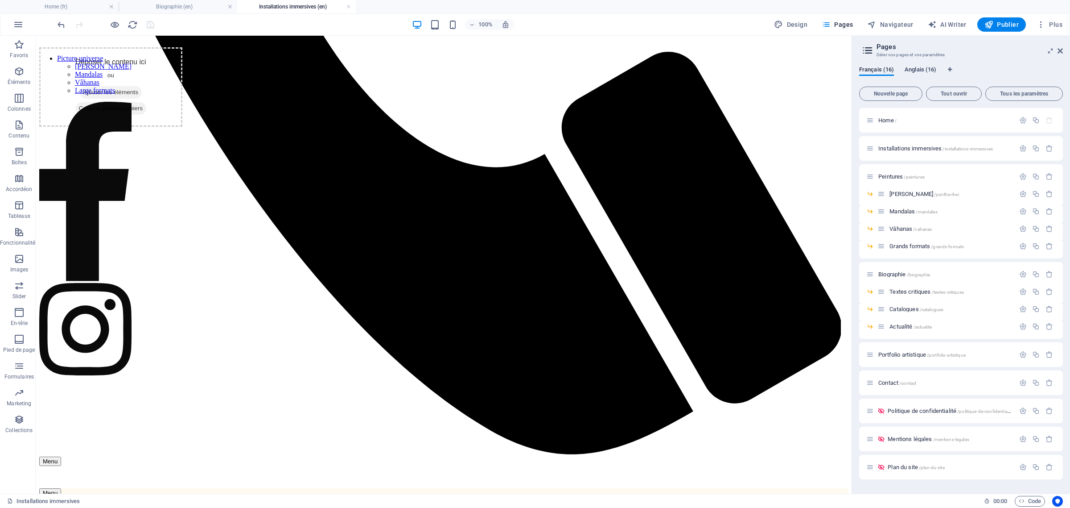
click at [917, 66] on span "Anglais (16)" at bounding box center [921, 70] width 32 height 12
click at [918, 68] on span "Anglais (16)" at bounding box center [921, 70] width 32 height 12
click at [896, 176] on span "Peintures /peintures" at bounding box center [902, 176] width 46 height 7
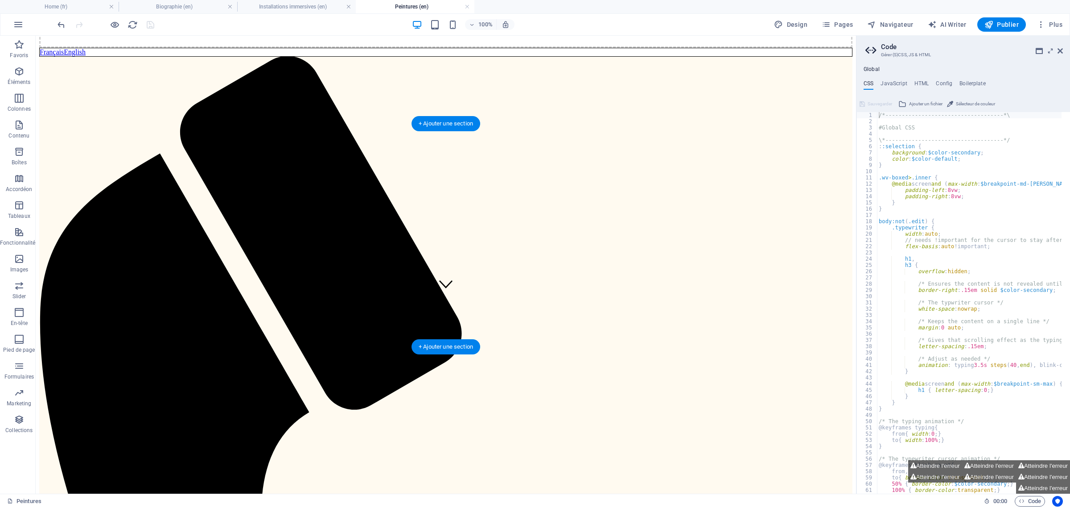
scroll to position [198, 0]
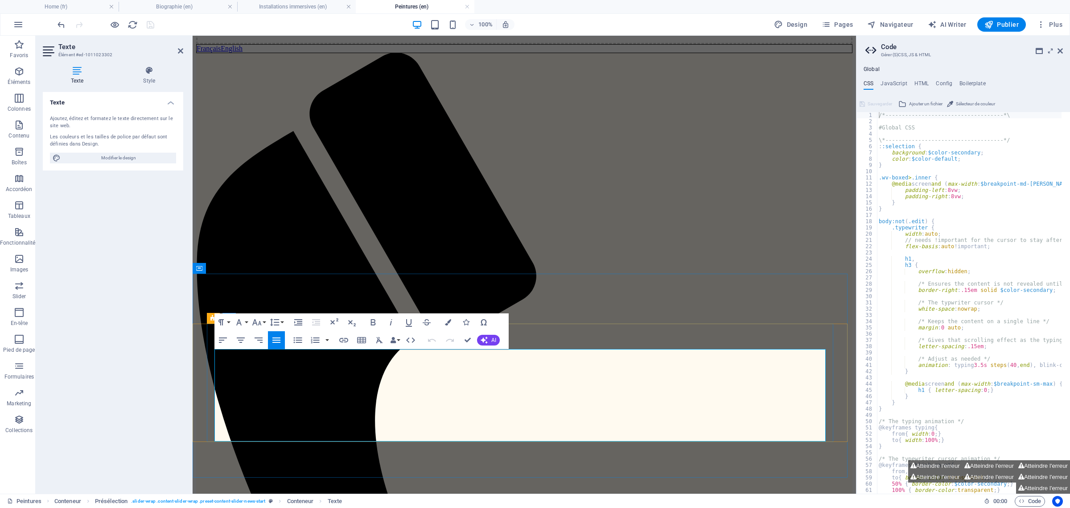
drag, startPoint x: 346, startPoint y: 354, endPoint x: 297, endPoint y: 357, distance: 49.2
click at [343, 340] on icon "button" at bounding box center [343, 340] width 9 height 4
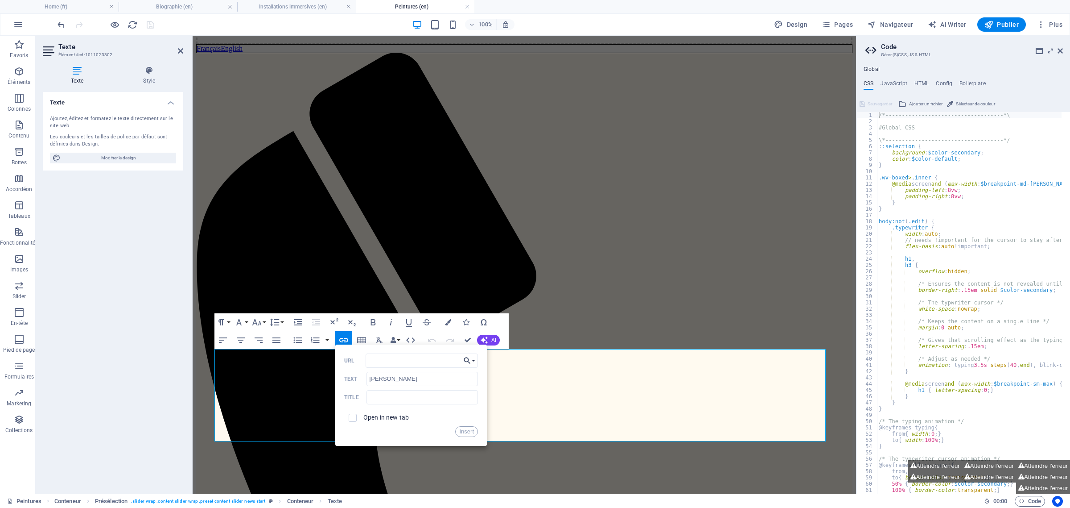
click at [475, 359] on button "Choose Link" at bounding box center [469, 360] width 17 height 14
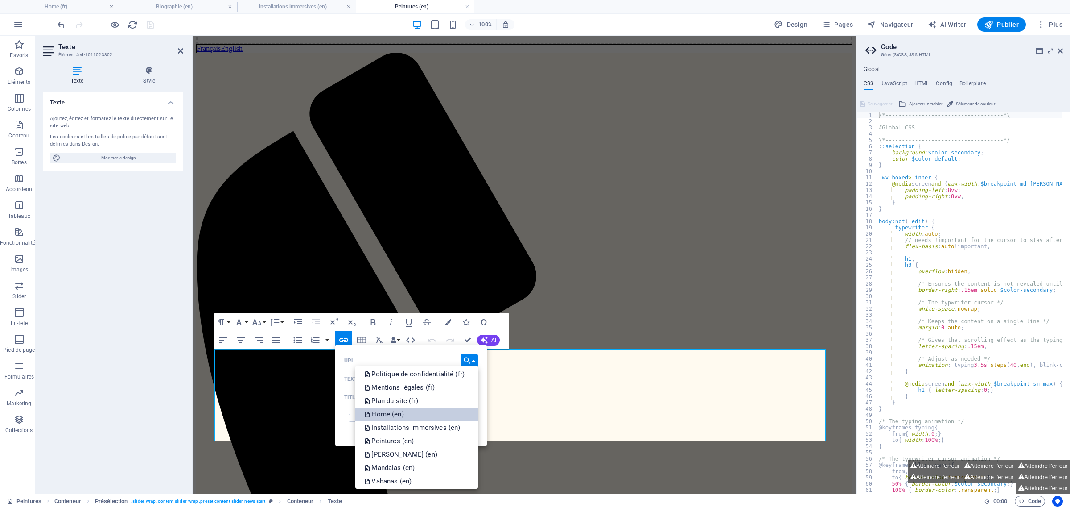
scroll to position [223, 0]
click at [426, 408] on link "[PERSON_NAME] (en)" at bounding box center [416, 407] width 123 height 13
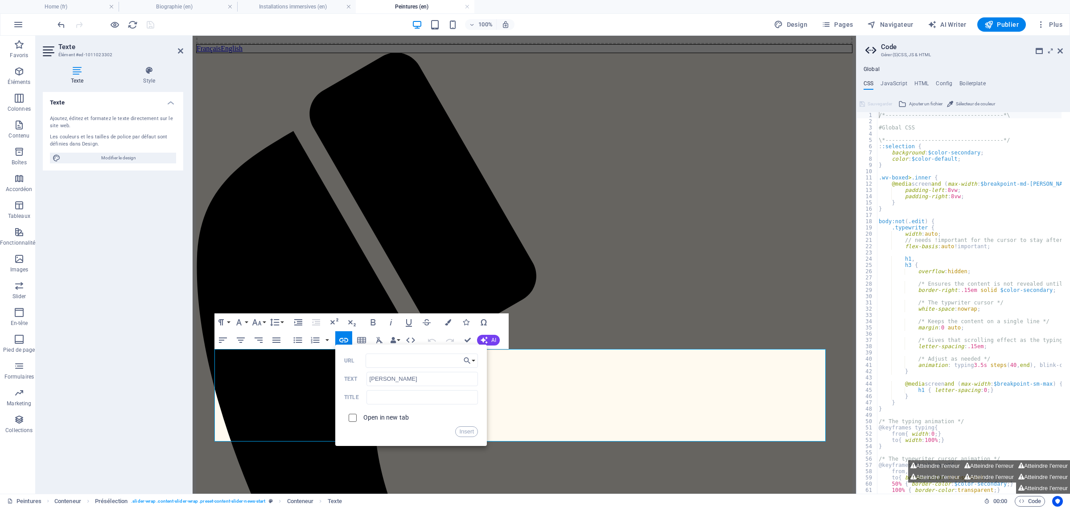
click at [351, 417] on input "checkbox" at bounding box center [351, 416] width 8 height 8
checkbox input "true"
click at [465, 430] on button "Insert" at bounding box center [466, 431] width 23 height 11
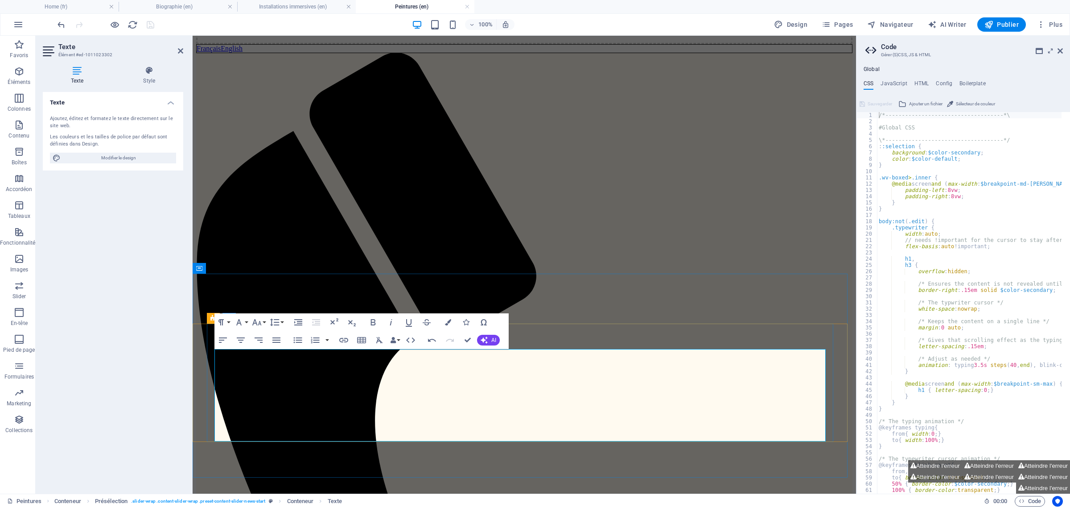
drag, startPoint x: 384, startPoint y: 355, endPoint x: 353, endPoint y: 355, distance: 31.7
type input "Mandala"
checkbox input "false"
click at [344, 339] on icon "button" at bounding box center [344, 339] width 11 height 11
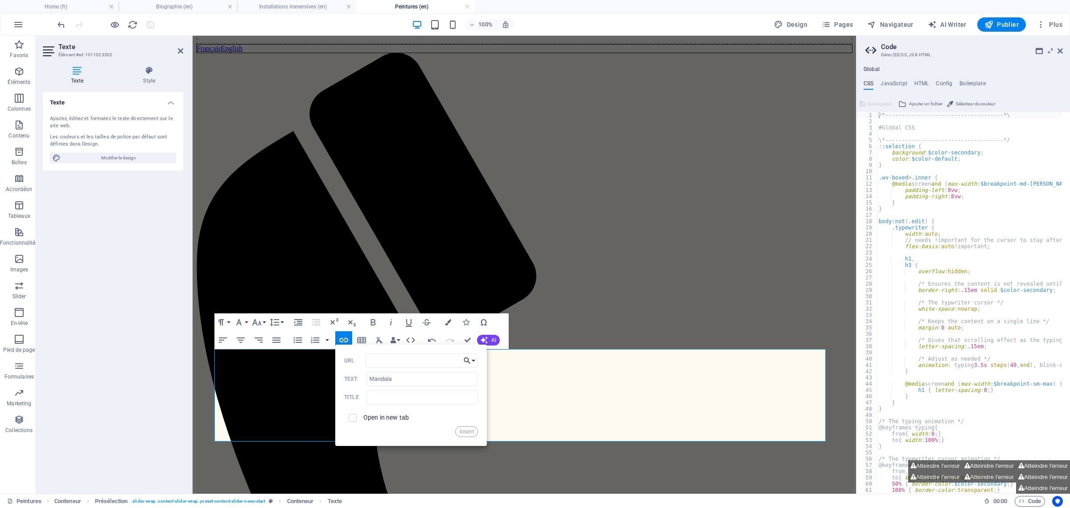
click at [475, 360] on button "Choose Link" at bounding box center [469, 360] width 17 height 14
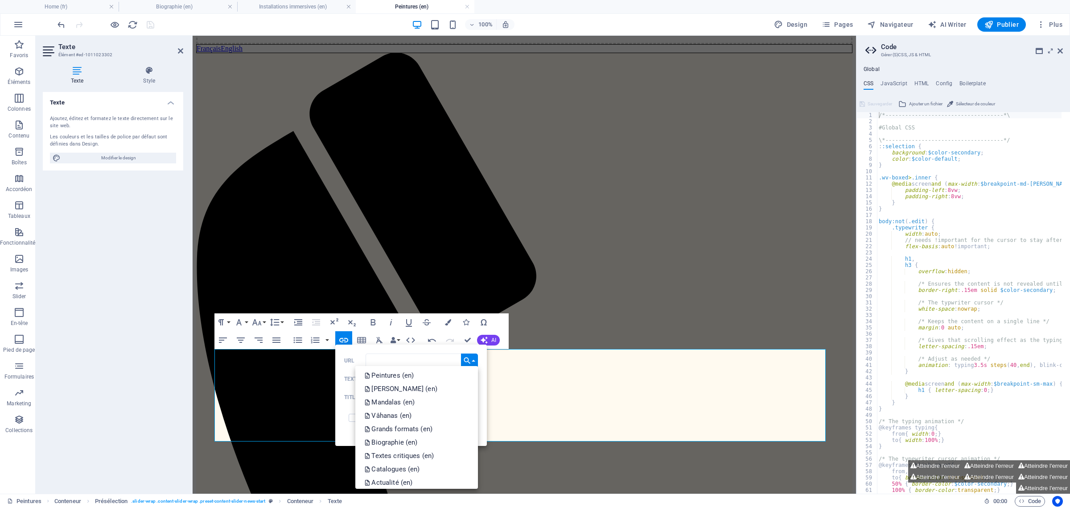
scroll to position [215, 0]
click at [420, 427] on link "Mandalas (en)" at bounding box center [416, 428] width 123 height 13
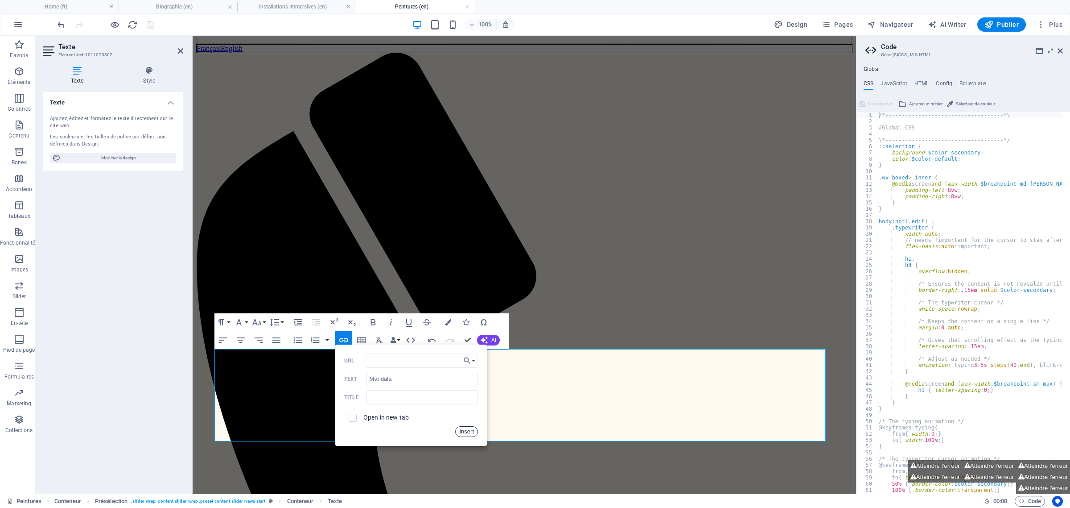
click at [467, 431] on button "Insert" at bounding box center [466, 431] width 23 height 11
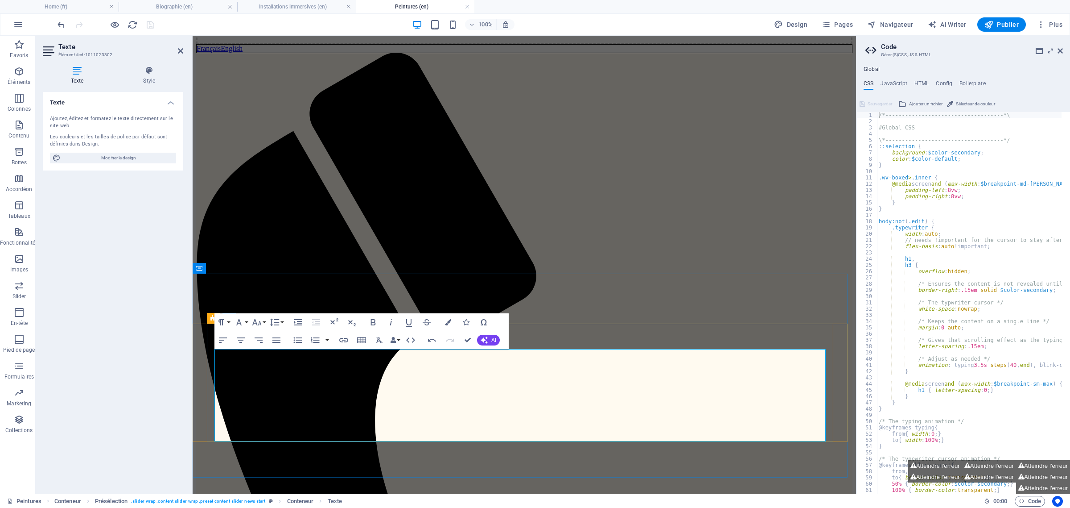
drag, startPoint x: 422, startPoint y: 353, endPoint x: 394, endPoint y: 353, distance: 28.5
type input "Vâhana"
click at [344, 340] on icon "button" at bounding box center [343, 340] width 9 height 4
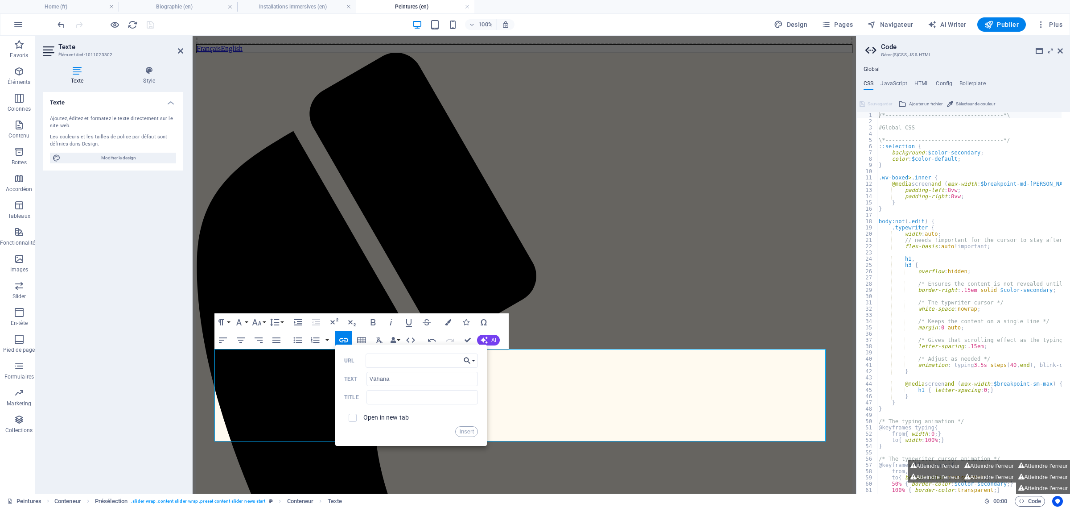
click at [474, 358] on button "Choose Link" at bounding box center [469, 360] width 17 height 14
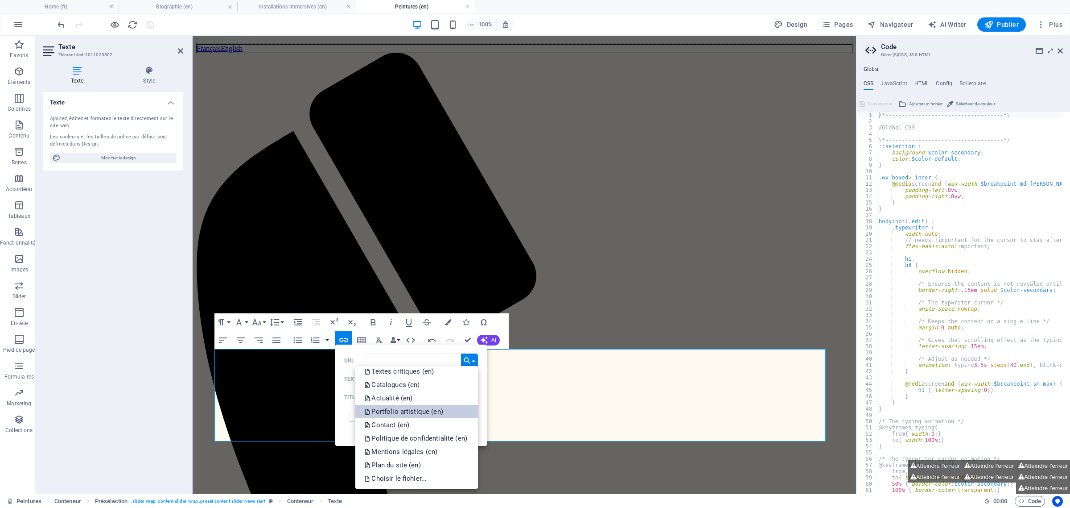
scroll to position [270, 0]
click at [410, 388] on p "Vâhanas (en)" at bounding box center [388, 386] width 49 height 13
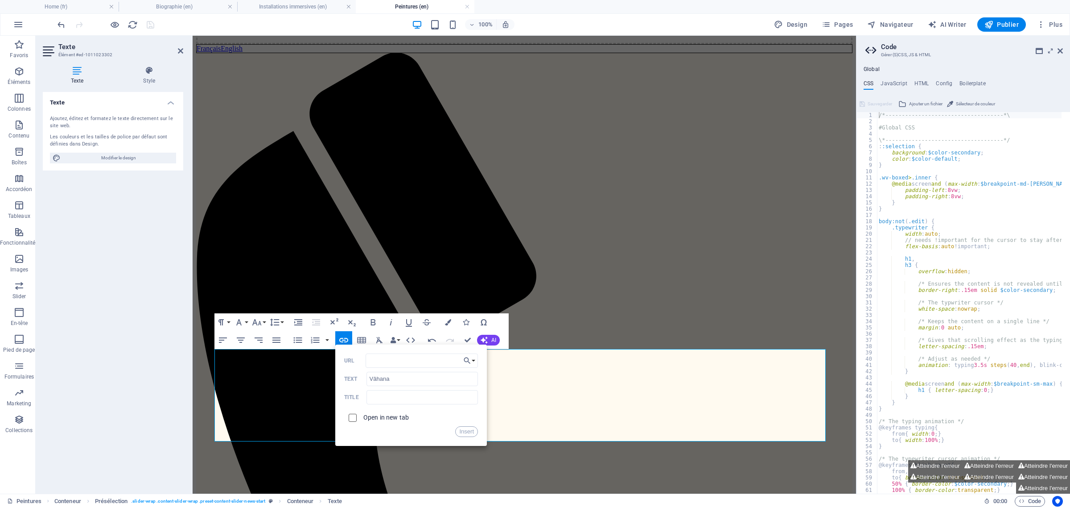
click at [353, 417] on input "checkbox" at bounding box center [351, 416] width 8 height 8
checkbox input "true"
click at [469, 433] on button "Insert" at bounding box center [466, 431] width 23 height 11
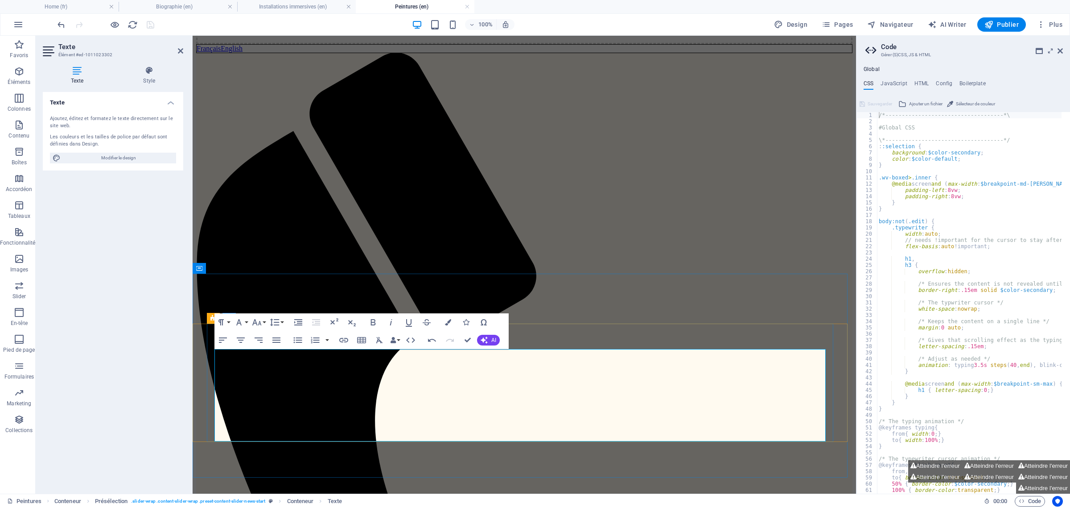
drag, startPoint x: 524, startPoint y: 353, endPoint x: 463, endPoint y: 354, distance: 61.1
type input "Large Formats"
checkbox input "false"
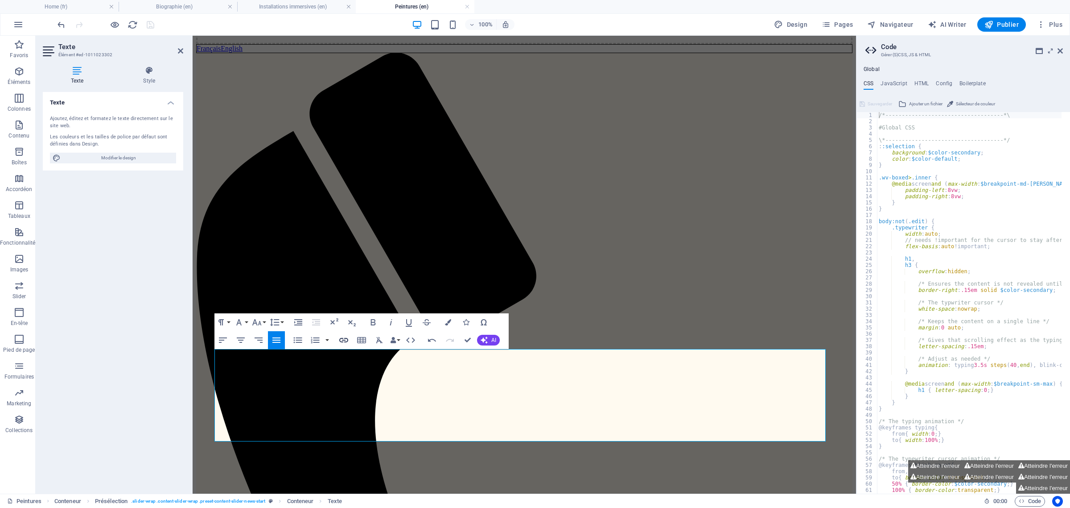
click at [344, 340] on icon "button" at bounding box center [344, 339] width 11 height 11
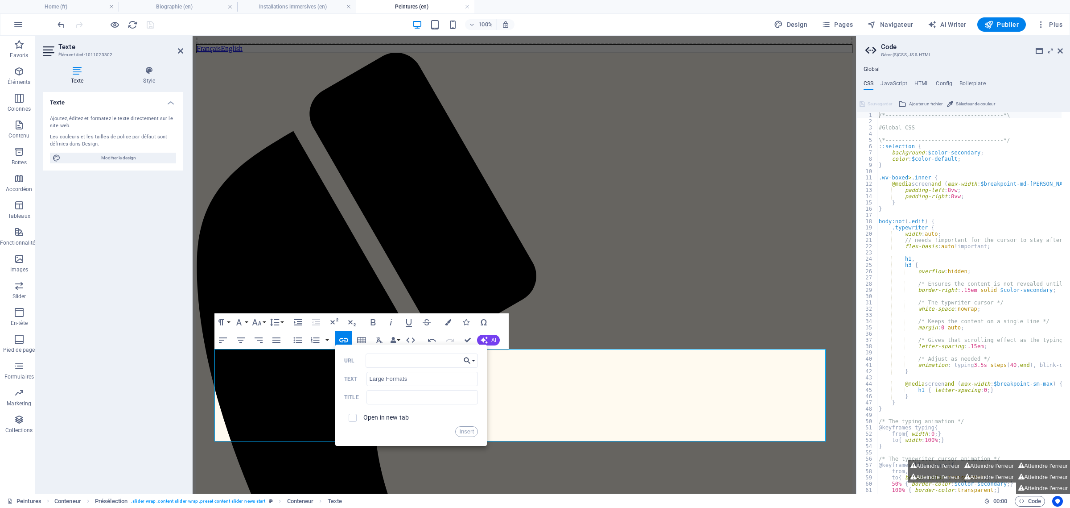
click at [476, 361] on button "Choose Link" at bounding box center [469, 360] width 17 height 14
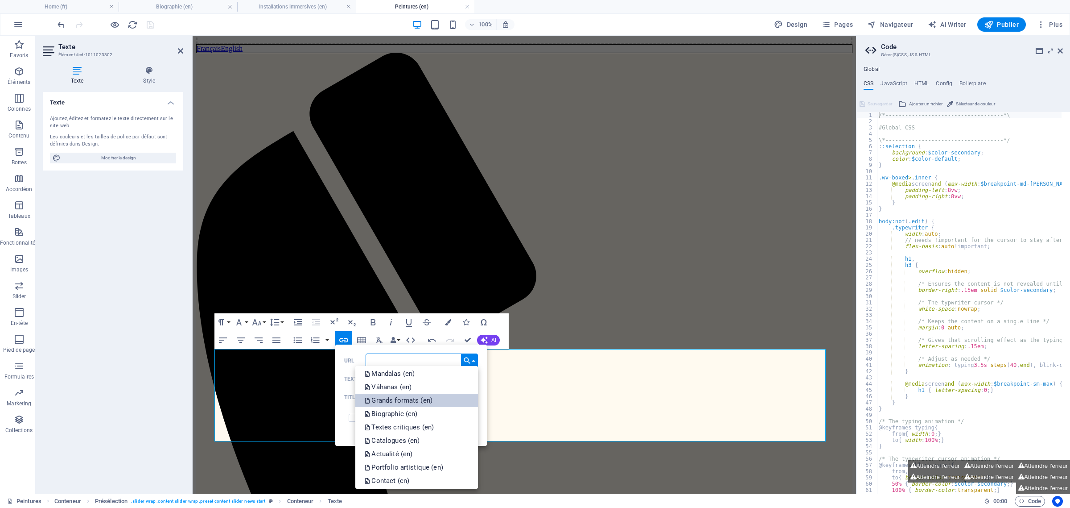
click at [447, 401] on link "Grands formats (en)" at bounding box center [416, 399] width 123 height 13
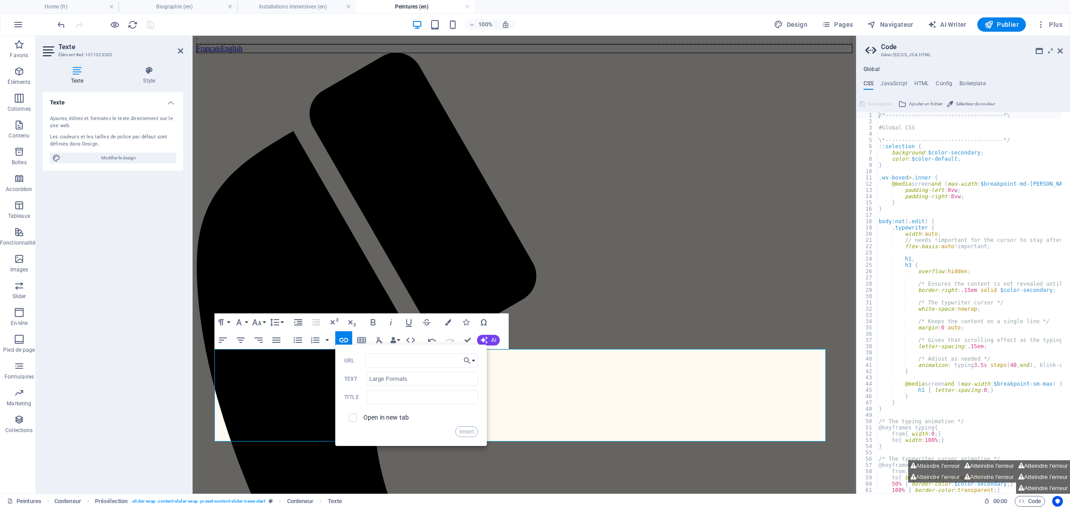
click at [388, 414] on label "Open in new tab" at bounding box center [385, 416] width 45 height 7
drag, startPoint x: 473, startPoint y: 432, endPoint x: 281, endPoint y: 396, distance: 195.9
click at [473, 432] on button "Insert" at bounding box center [466, 431] width 23 height 11
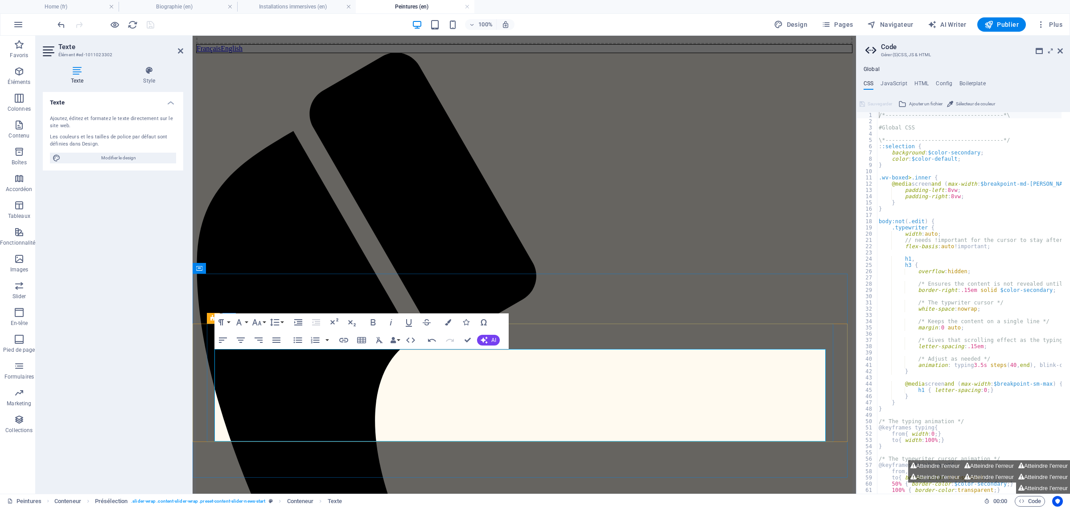
drag, startPoint x: 774, startPoint y: 366, endPoint x: 821, endPoint y: 365, distance: 46.4
drag, startPoint x: 775, startPoint y: 367, endPoint x: 824, endPoint y: 367, distance: 48.6
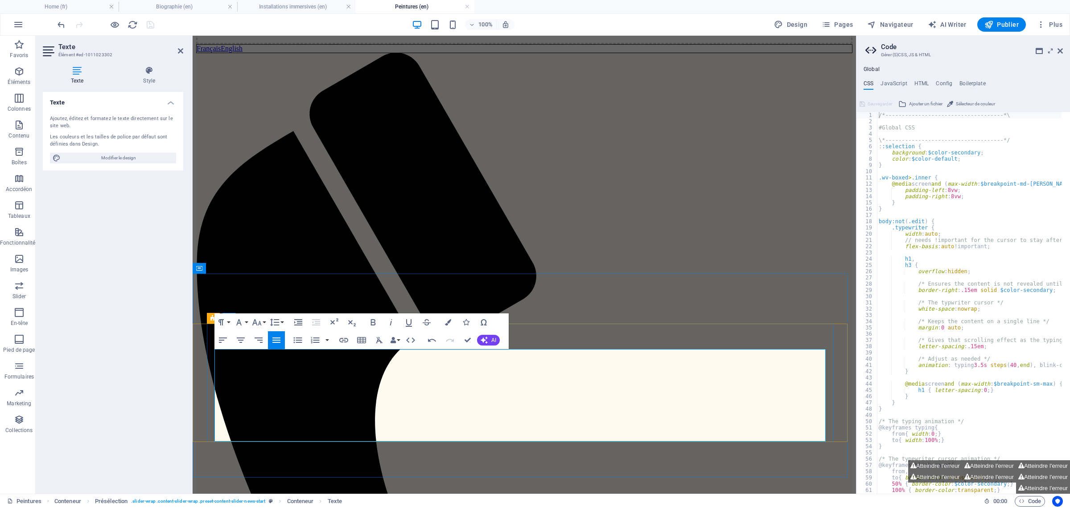
type input "[PERSON_NAME]"
click at [347, 340] on icon "button" at bounding box center [344, 339] width 11 height 11
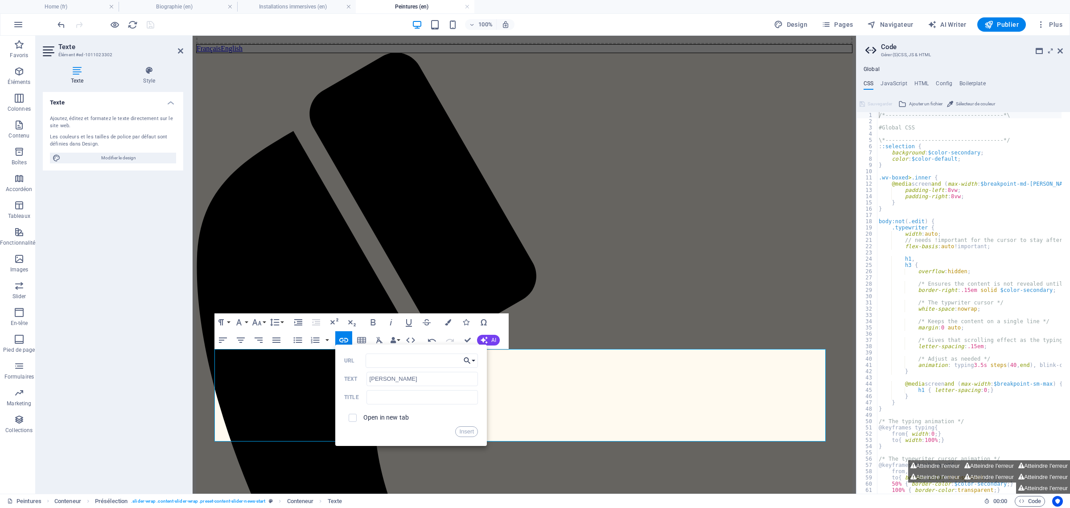
click at [474, 358] on button "Choose Link" at bounding box center [469, 360] width 17 height 14
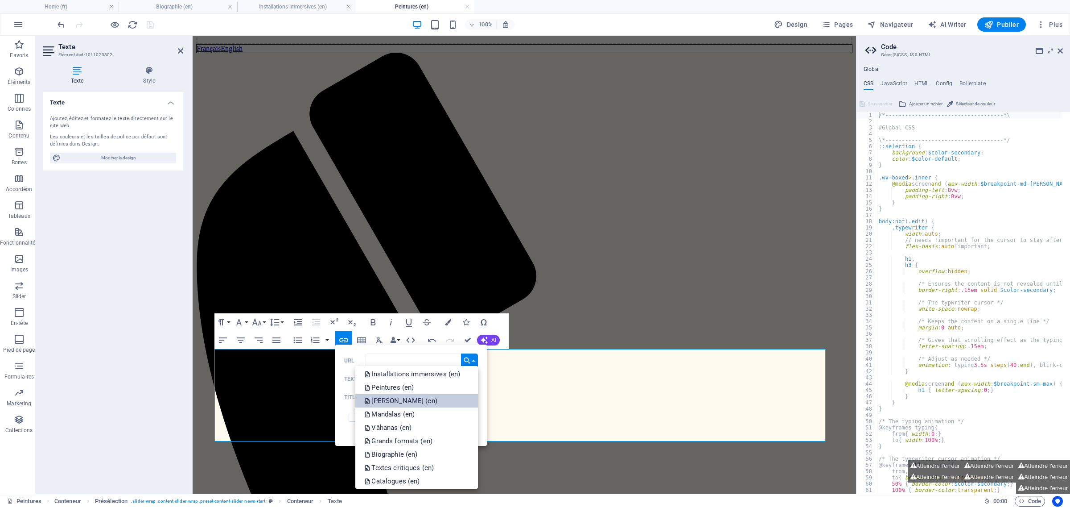
scroll to position [215, 0]
click at [427, 417] on link "[PERSON_NAME] (en)" at bounding box center [416, 415] width 123 height 13
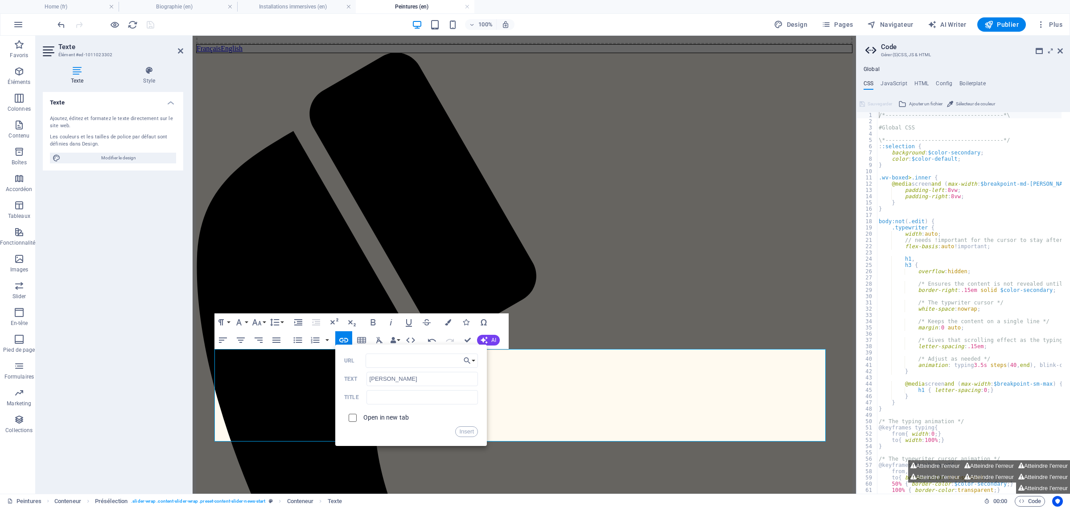
click at [355, 417] on input "checkbox" at bounding box center [351, 416] width 8 height 8
checkbox input "true"
click at [470, 433] on button "Insert" at bounding box center [466, 431] width 23 height 11
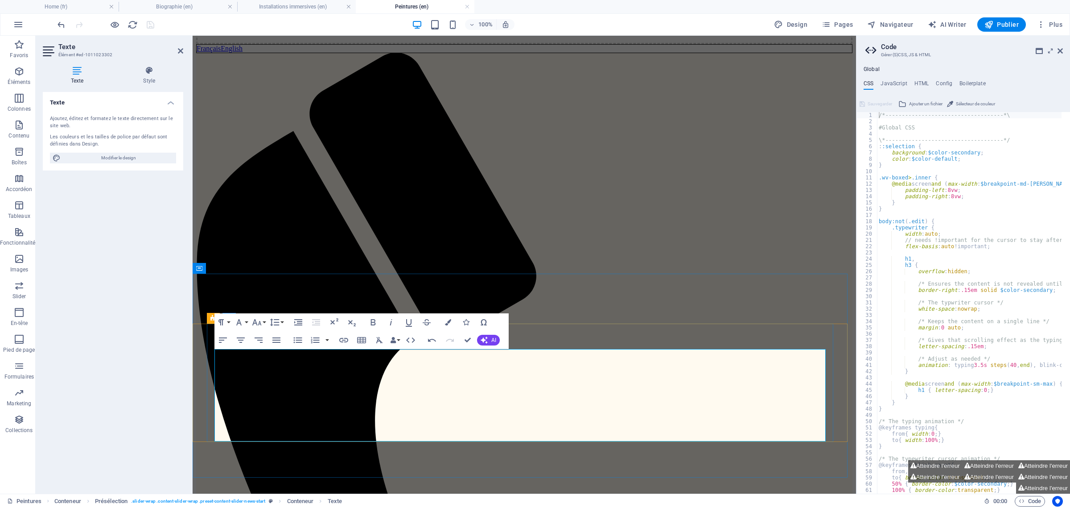
drag, startPoint x: 371, startPoint y: 380, endPoint x: 334, endPoint y: 380, distance: 37.5
type input "Mandalas"
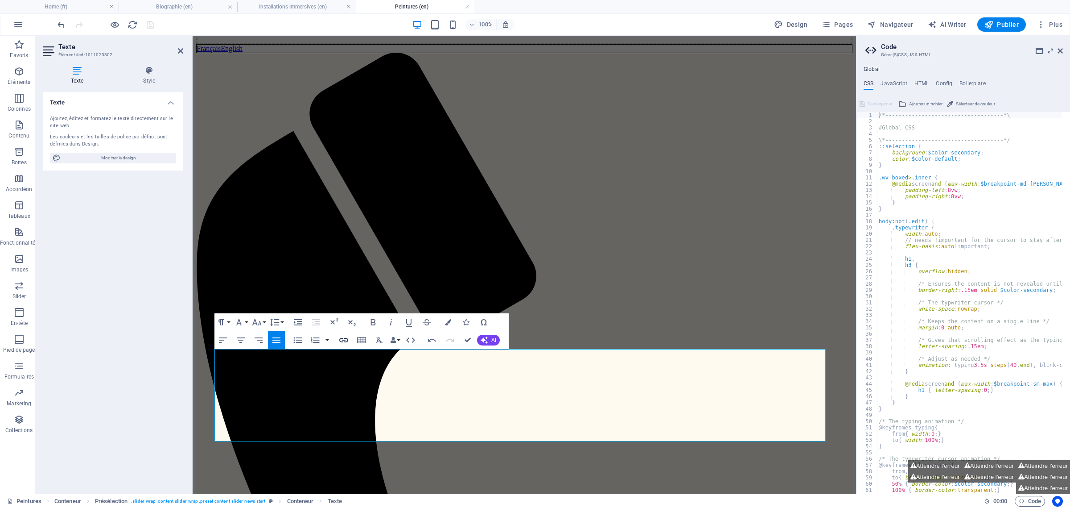
click at [343, 338] on icon "button" at bounding box center [344, 339] width 11 height 11
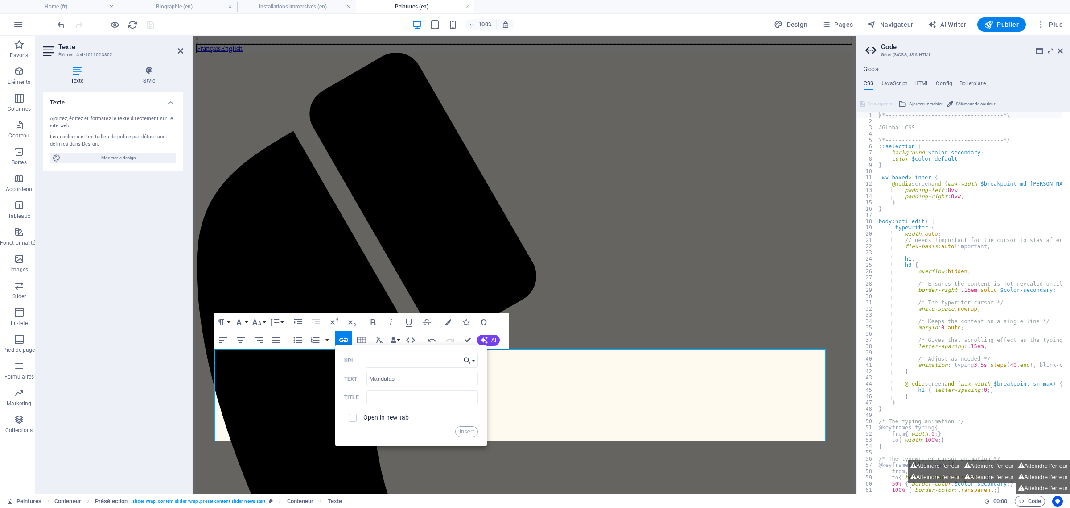
click at [473, 358] on button "Choose Link" at bounding box center [469, 360] width 17 height 14
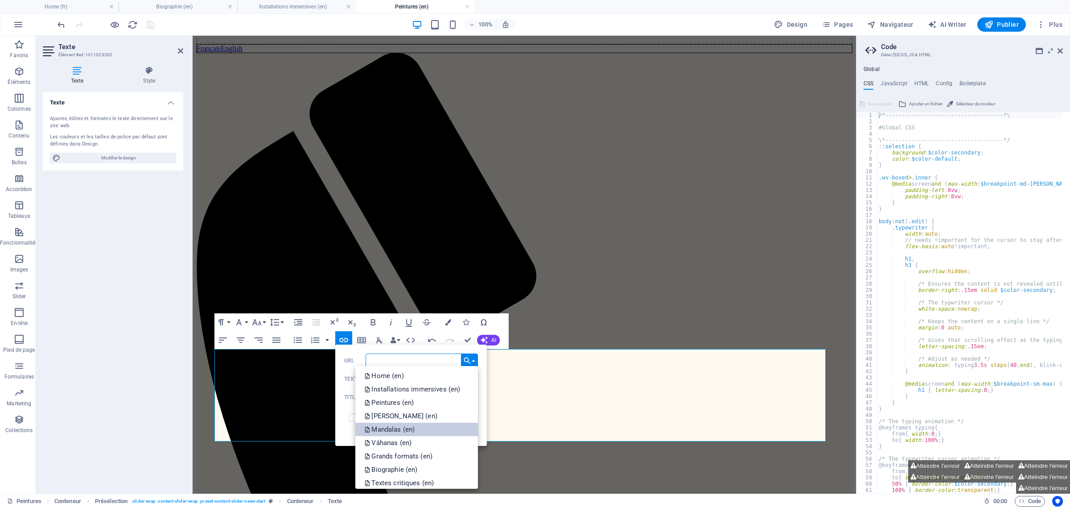
click at [422, 431] on link "Mandalas (en)" at bounding box center [416, 428] width 123 height 13
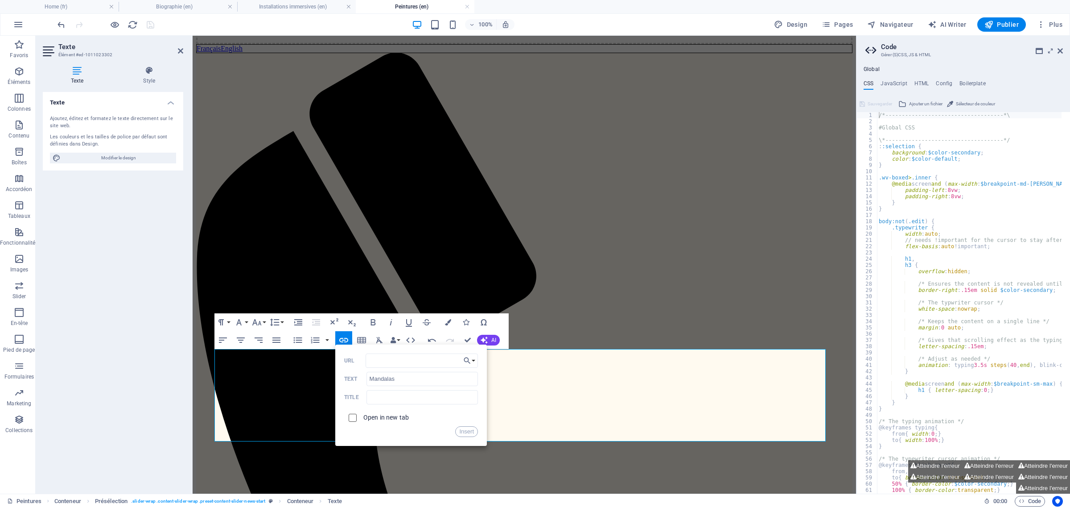
click at [351, 416] on input "checkbox" at bounding box center [351, 416] width 8 height 8
checkbox input "true"
drag, startPoint x: 471, startPoint y: 431, endPoint x: 275, endPoint y: 395, distance: 199.2
click at [471, 431] on button "Insert" at bounding box center [466, 431] width 23 height 11
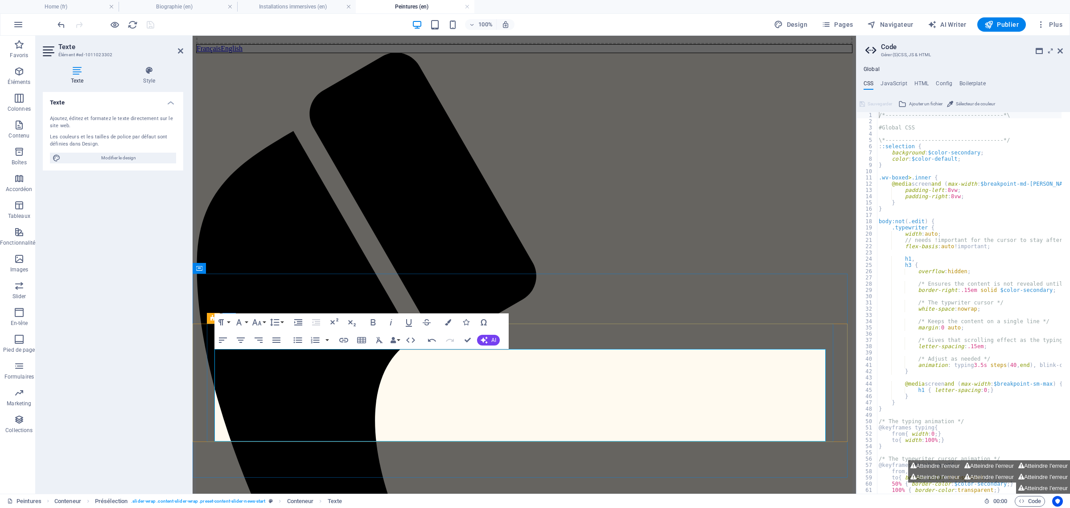
drag, startPoint x: 518, startPoint y: 382, endPoint x: 511, endPoint y: 380, distance: 7.1
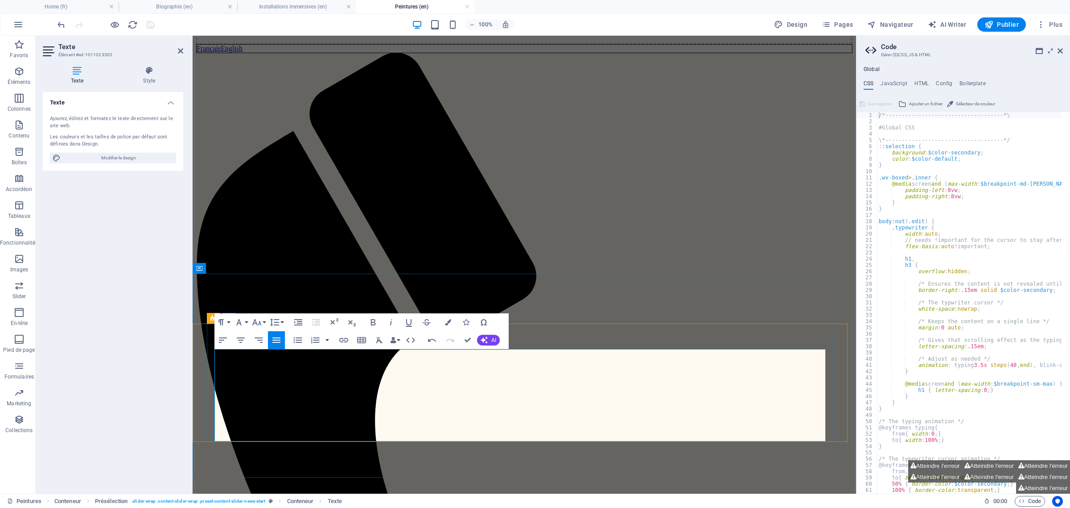
drag, startPoint x: 518, startPoint y: 381, endPoint x: 493, endPoint y: 383, distance: 25.0
drag, startPoint x: 522, startPoint y: 382, endPoint x: 489, endPoint y: 383, distance: 32.6
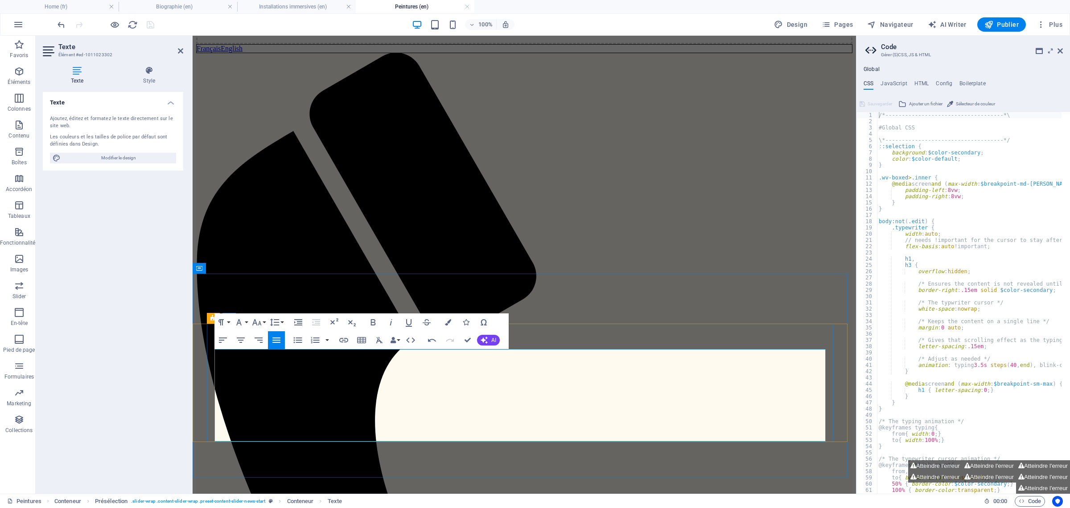
type input "Vâhanas"
click at [347, 338] on icon "button" at bounding box center [343, 340] width 9 height 4
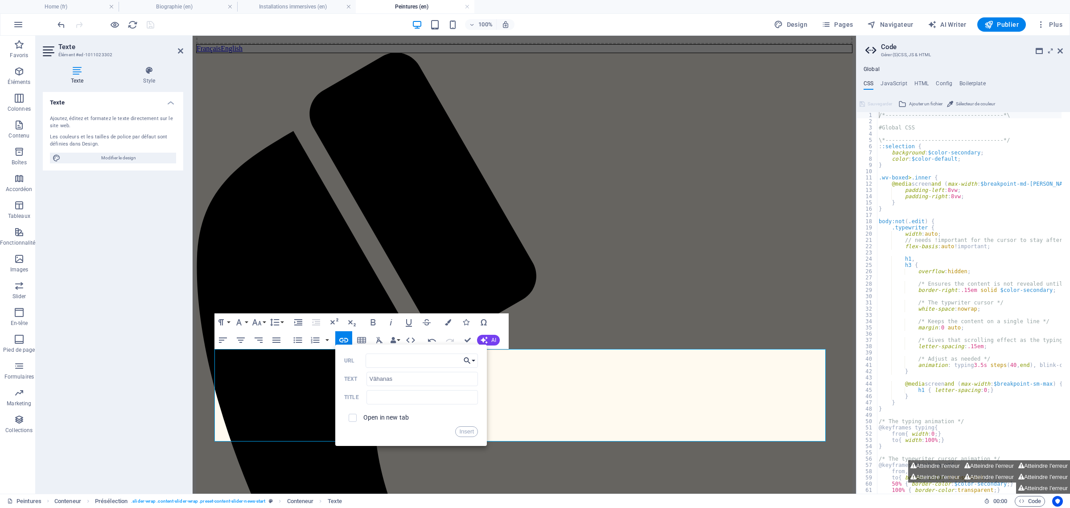
click at [474, 359] on button "Choose Link" at bounding box center [469, 360] width 17 height 14
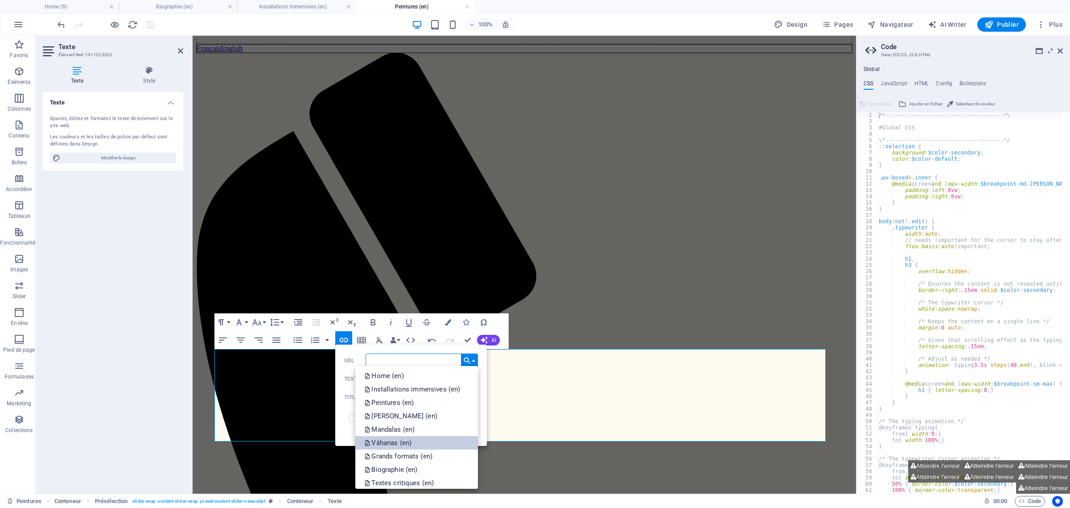
click at [440, 442] on link "Vâhanas (en)" at bounding box center [416, 442] width 123 height 13
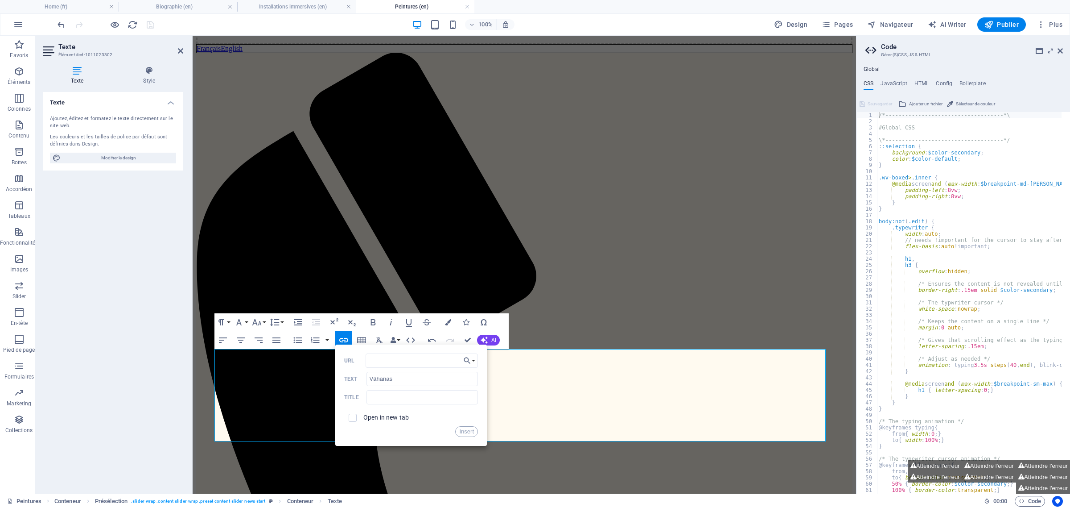
drag, startPoint x: 355, startPoint y: 420, endPoint x: 369, endPoint y: 423, distance: 14.5
click at [355, 420] on span at bounding box center [352, 417] width 17 height 17
click at [356, 416] on span at bounding box center [353, 417] width 8 height 8
click at [352, 416] on input "checkbox" at bounding box center [351, 416] width 8 height 8
checkbox input "true"
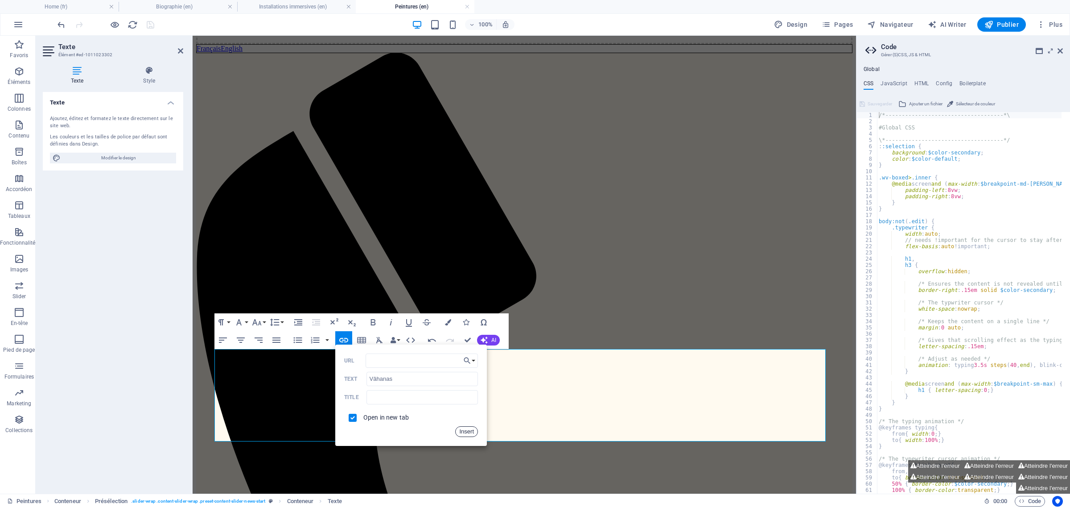
click at [464, 427] on button "Insert" at bounding box center [466, 431] width 23 height 11
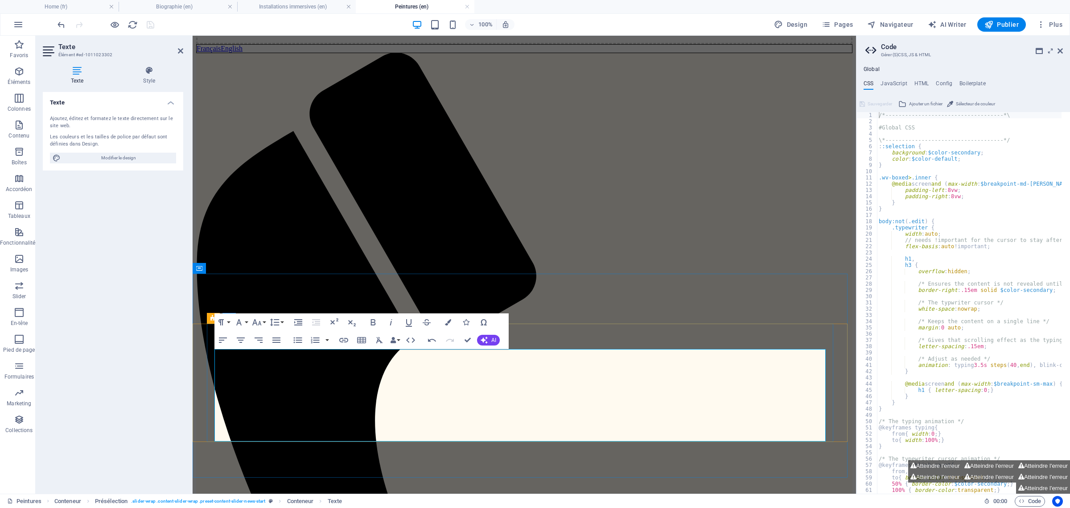
drag, startPoint x: 740, startPoint y: 381, endPoint x: 682, endPoint y: 384, distance: 58.1
type input "Large Formats"
click at [346, 338] on icon "button" at bounding box center [344, 339] width 11 height 11
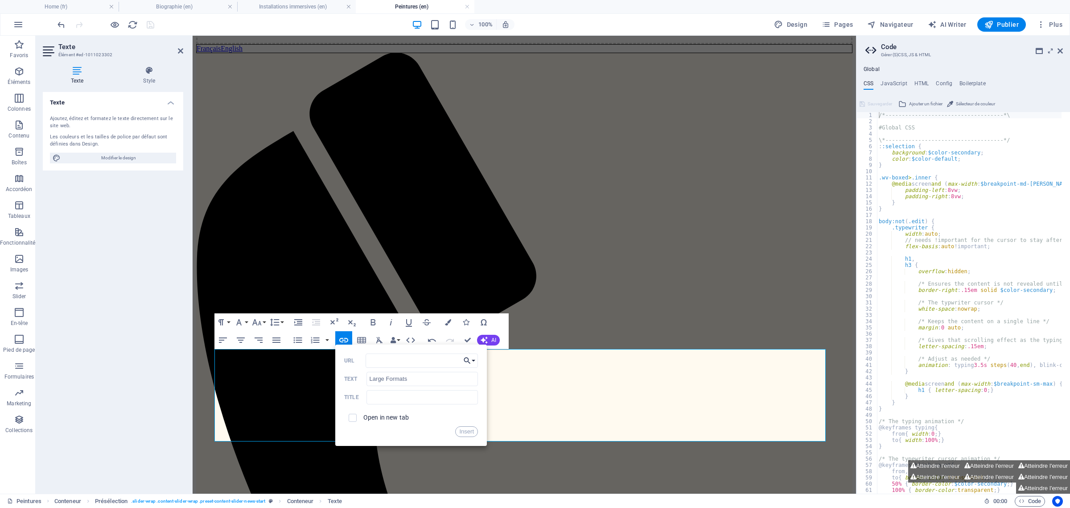
click at [474, 358] on button "Choose Link" at bounding box center [469, 360] width 17 height 14
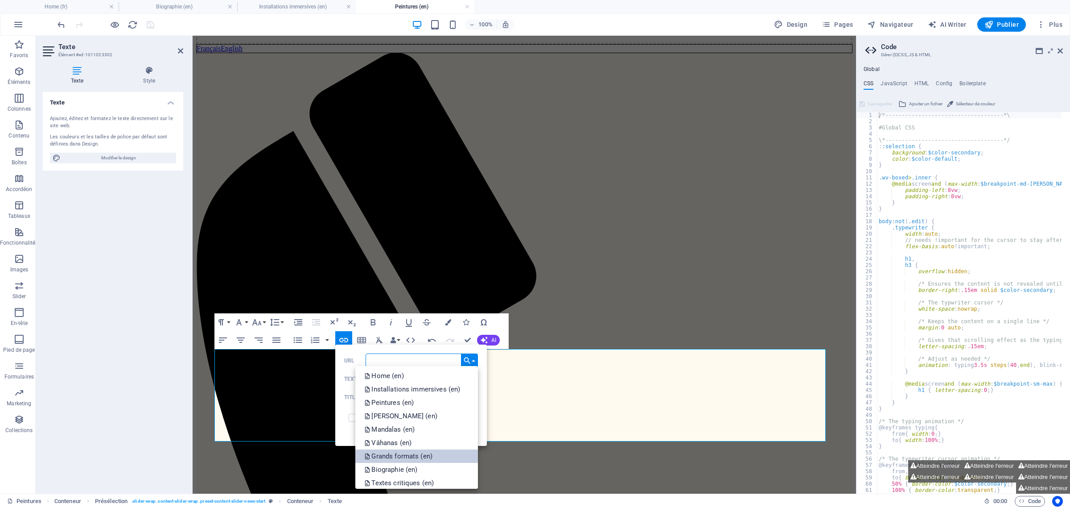
click at [444, 454] on link "Grands formats (en)" at bounding box center [416, 455] width 123 height 13
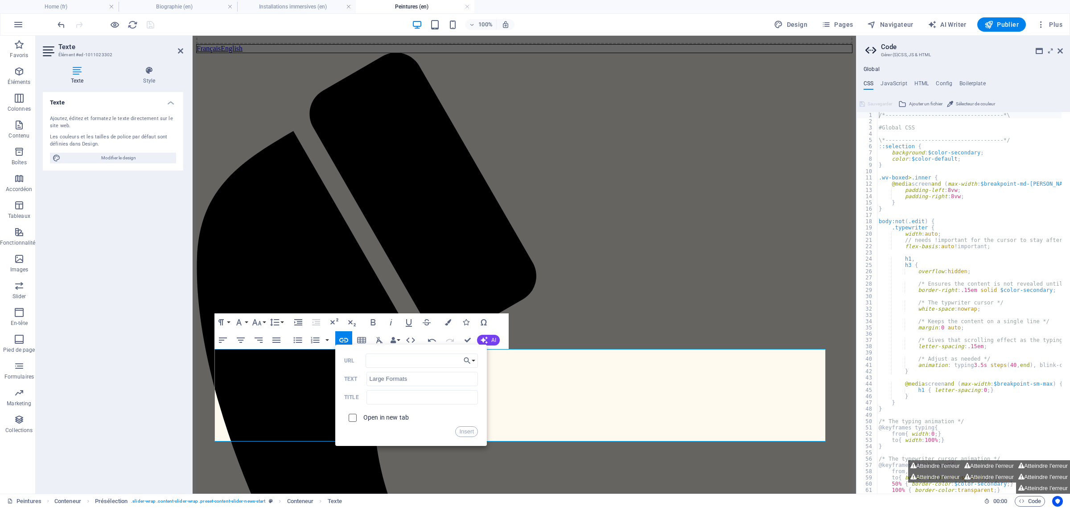
click at [351, 416] on input "checkbox" at bounding box center [351, 416] width 8 height 8
checkbox input "true"
drag, startPoint x: 467, startPoint y: 431, endPoint x: 268, endPoint y: 328, distance: 224.0
click at [467, 431] on button "Insert" at bounding box center [466, 431] width 23 height 11
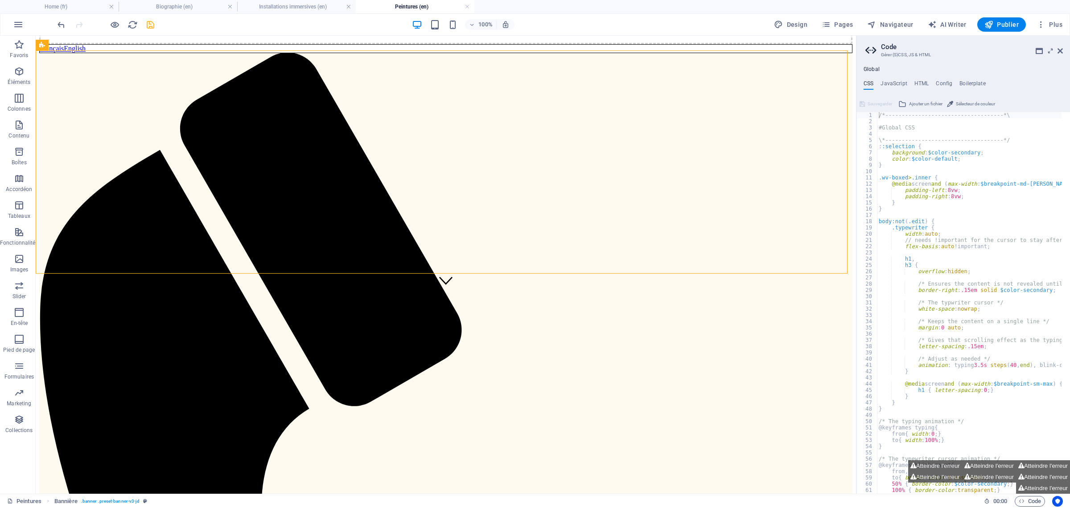
click at [149, 23] on icon "save" at bounding box center [150, 25] width 10 height 10
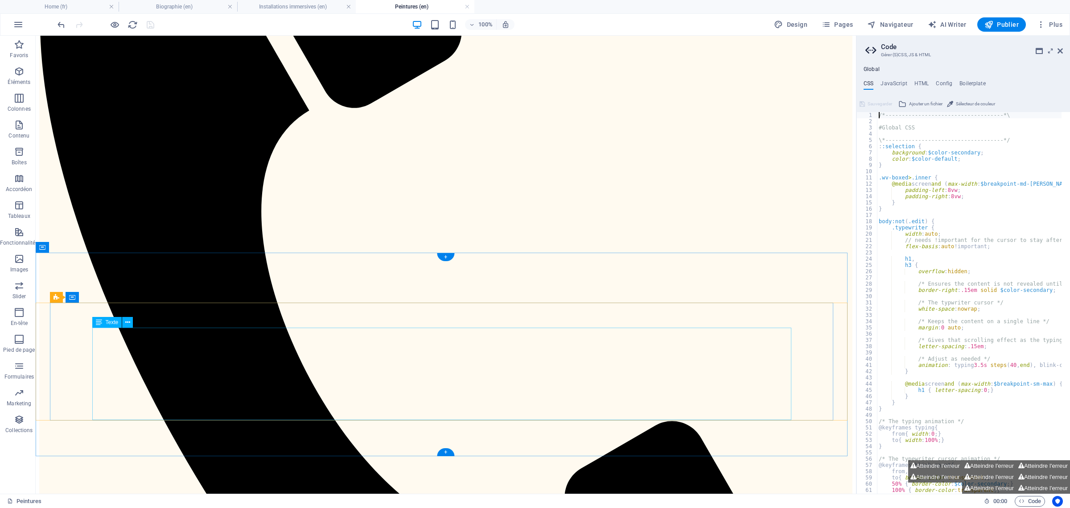
scroll to position [161, 0]
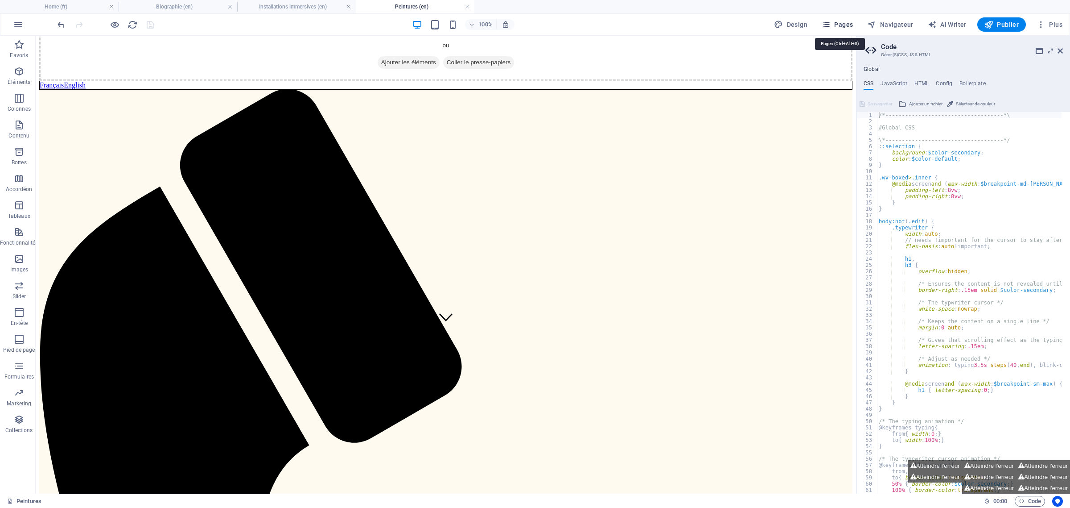
click at [841, 21] on span "Pages" at bounding box center [837, 24] width 31 height 9
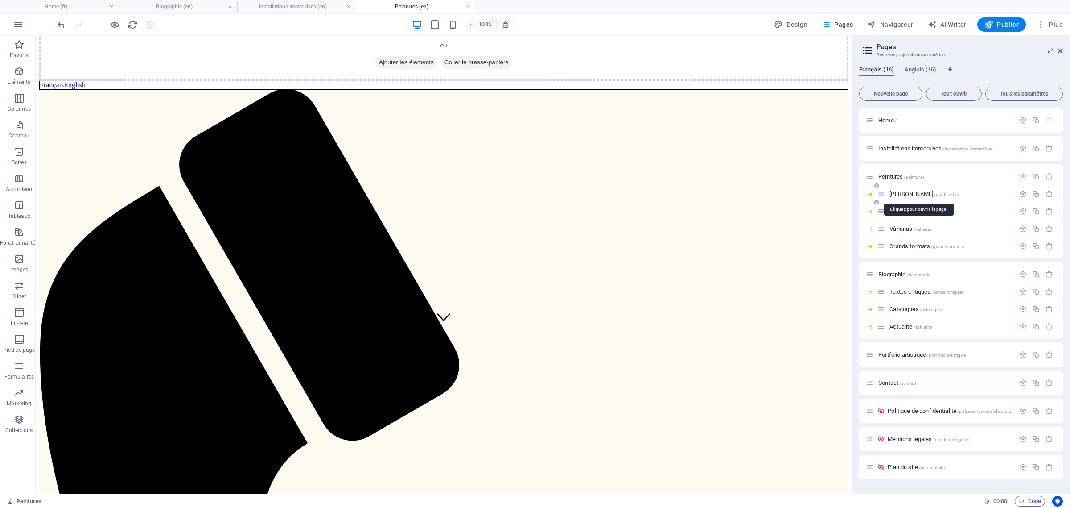
click at [904, 191] on span "Pantha Rhei /pantha-rhei" at bounding box center [924, 193] width 69 height 7
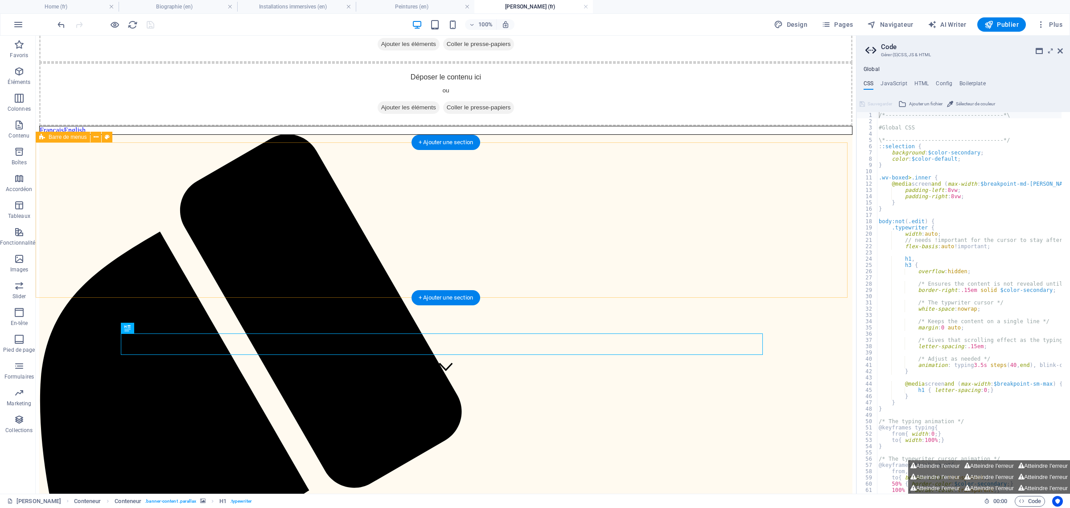
scroll to position [0, 0]
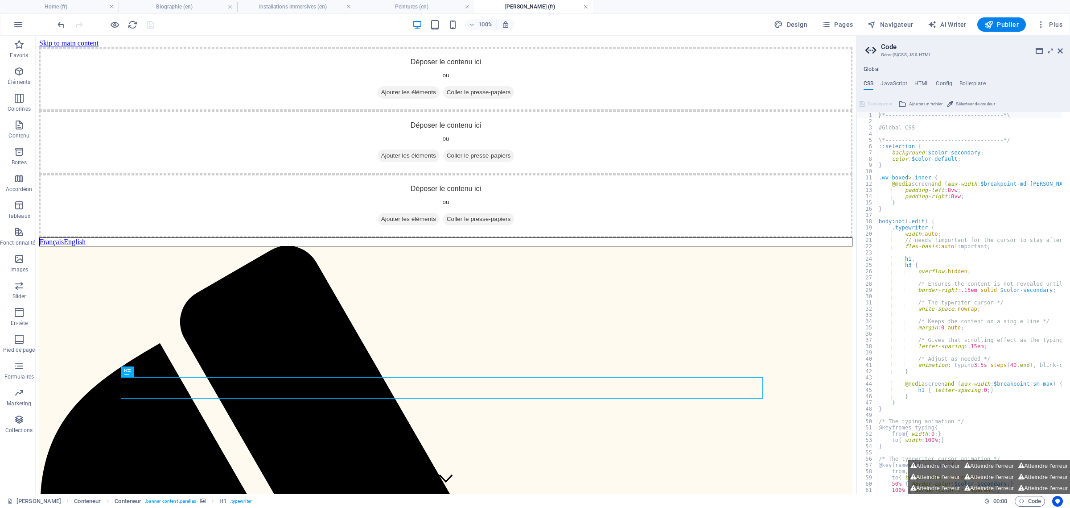
click at [586, 5] on link at bounding box center [585, 7] width 5 height 8
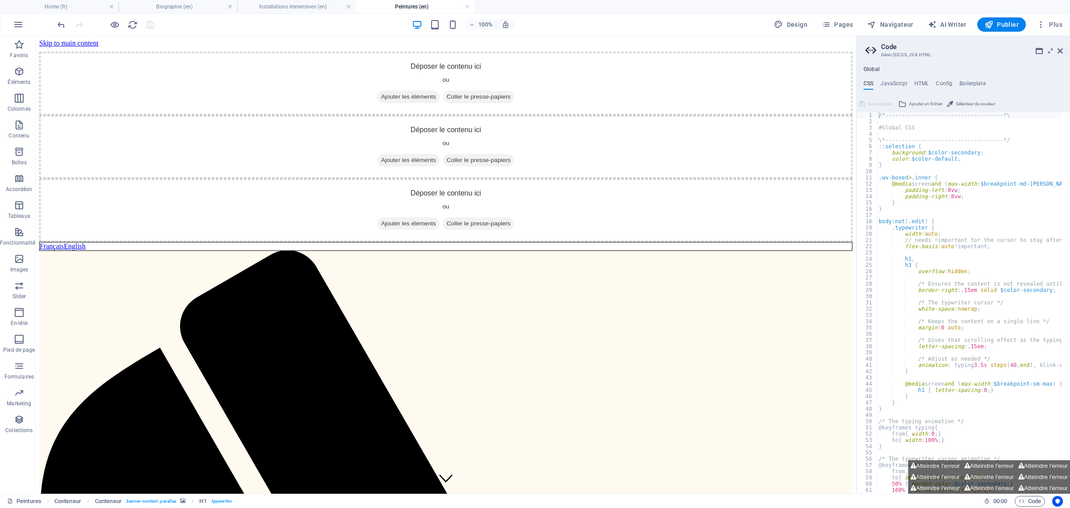
scroll to position [161, 0]
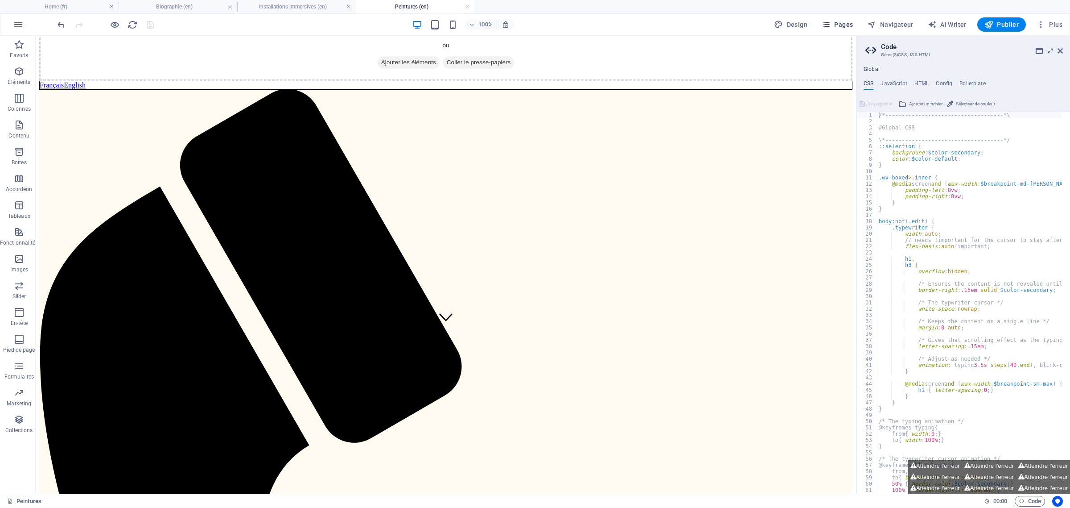
click at [856, 20] on button "Pages" at bounding box center [837, 24] width 38 height 14
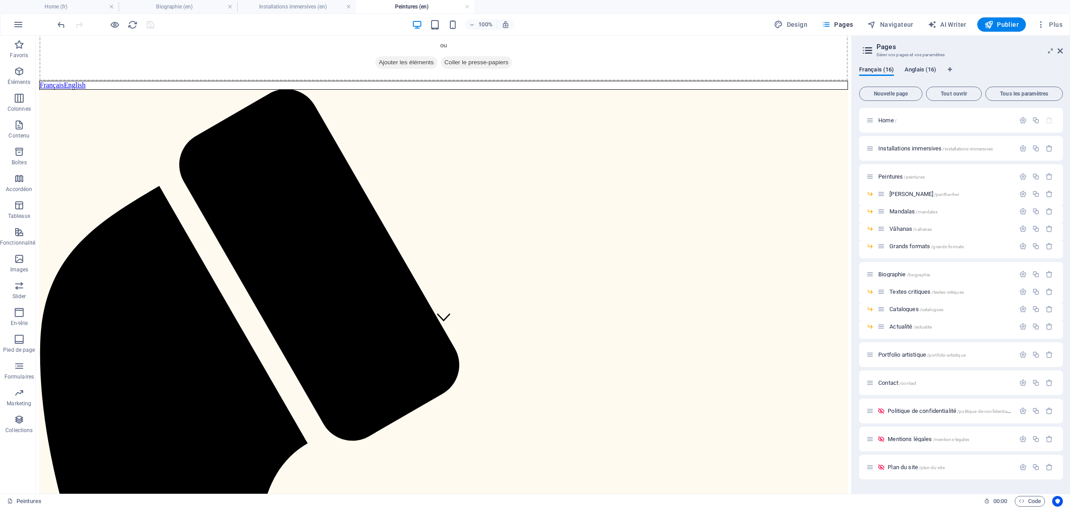
click at [913, 72] on span "Anglais (16)" at bounding box center [921, 70] width 32 height 12
click at [902, 191] on span "Pantha Rhei /pantha-rhei" at bounding box center [924, 193] width 69 height 7
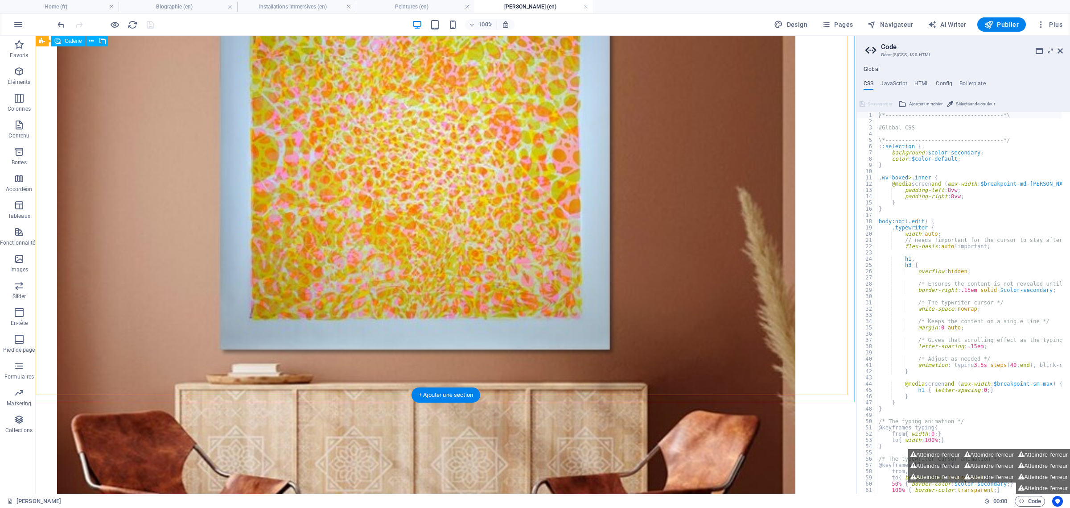
scroll to position [2360, 0]
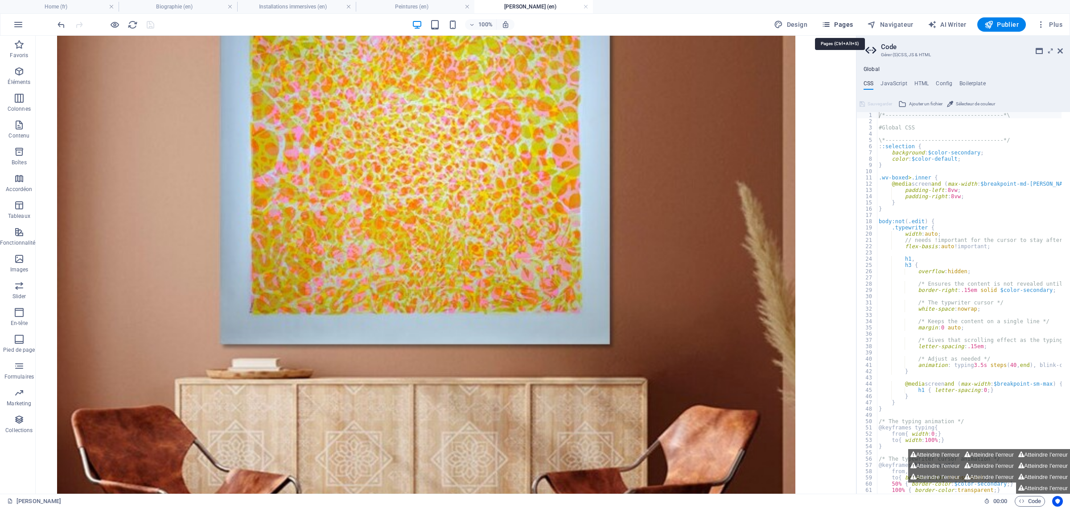
click at [844, 19] on button "Pages" at bounding box center [837, 24] width 38 height 14
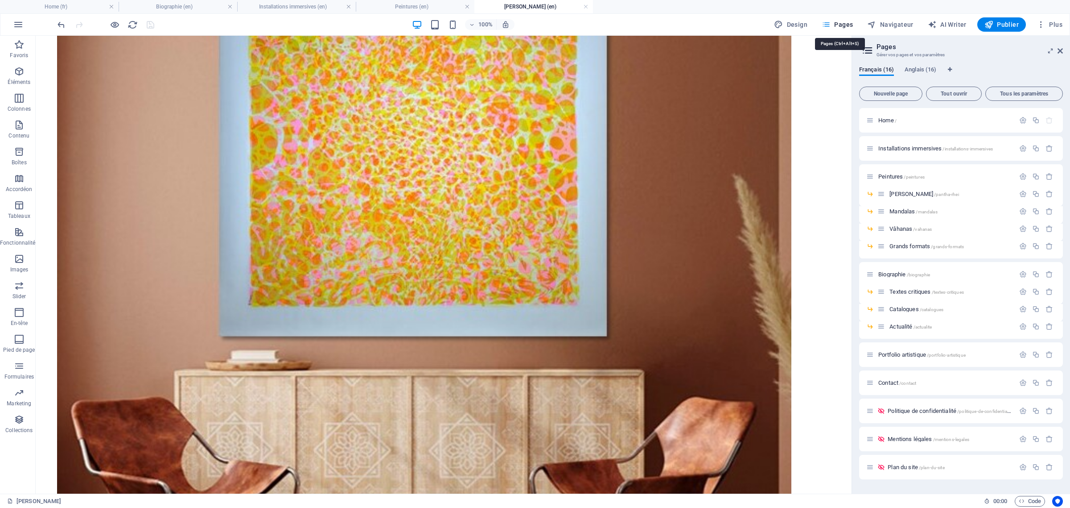
scroll to position [2349, 0]
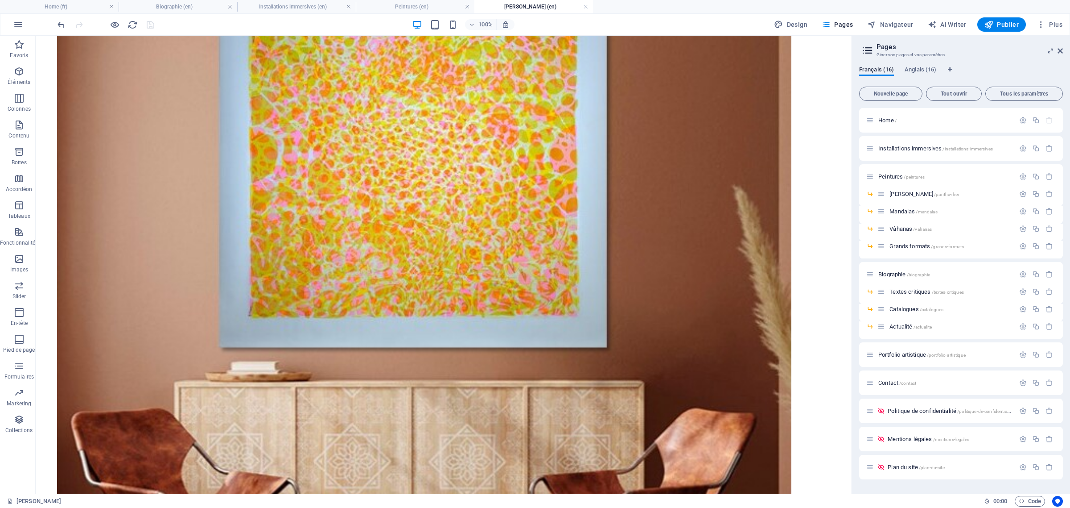
click at [916, 64] on div "Français (16) Anglais (16) Nouvelle page Tout ouvrir Tous les paramètres Home /…" at bounding box center [961, 276] width 218 height 434
click at [920, 72] on span "Anglais (16)" at bounding box center [921, 70] width 32 height 12
click at [911, 211] on span "Mandalas /mandalas" at bounding box center [914, 211] width 48 height 7
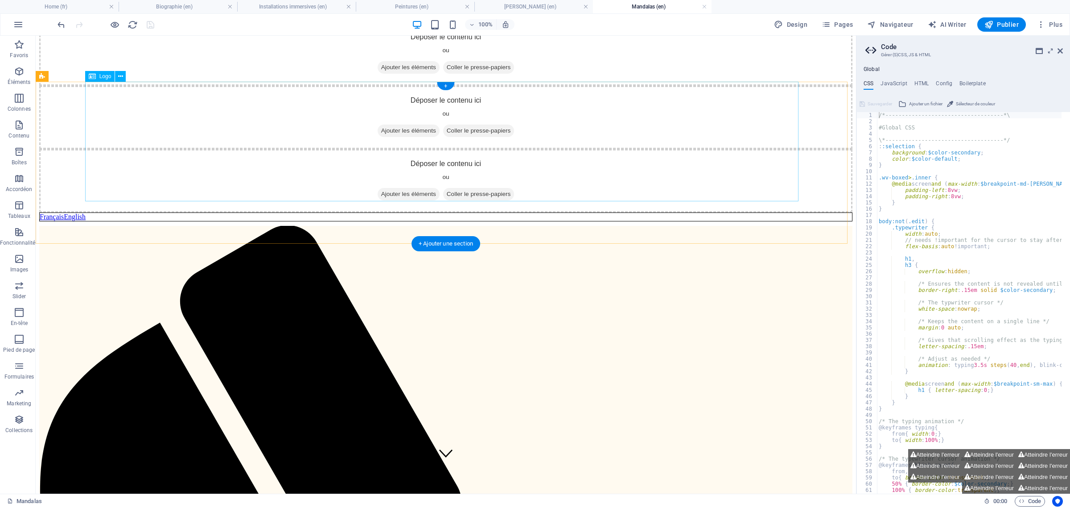
scroll to position [0, 0]
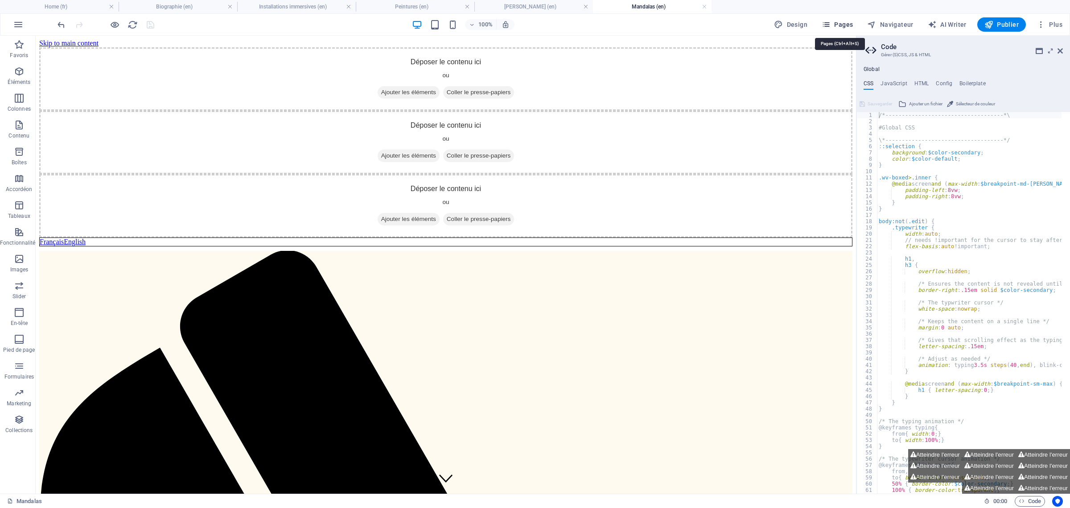
click at [842, 23] on span "Pages" at bounding box center [837, 24] width 31 height 9
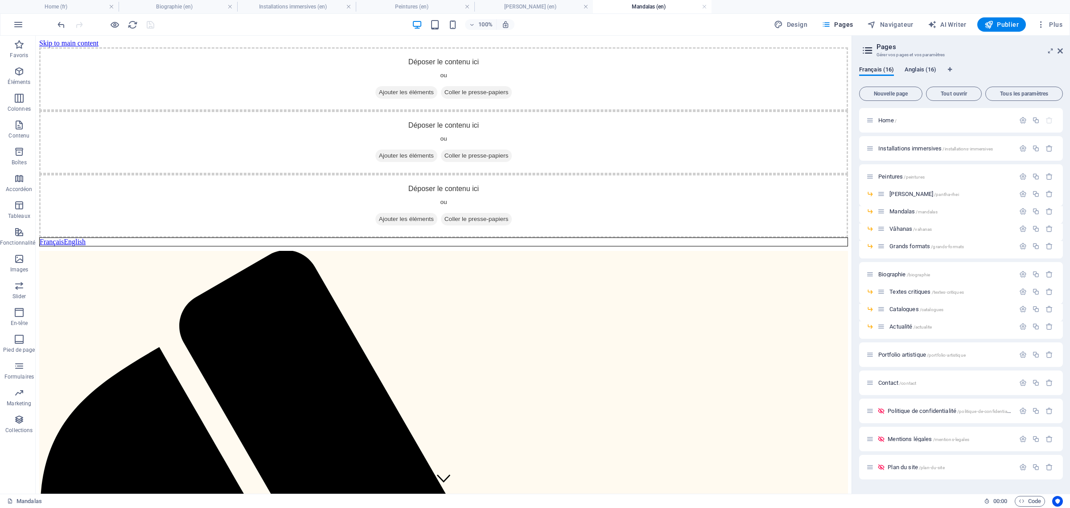
click at [924, 69] on span "Anglais (16)" at bounding box center [921, 70] width 32 height 12
click at [908, 228] on span "Vâhanas /vahanas" at bounding box center [911, 228] width 42 height 7
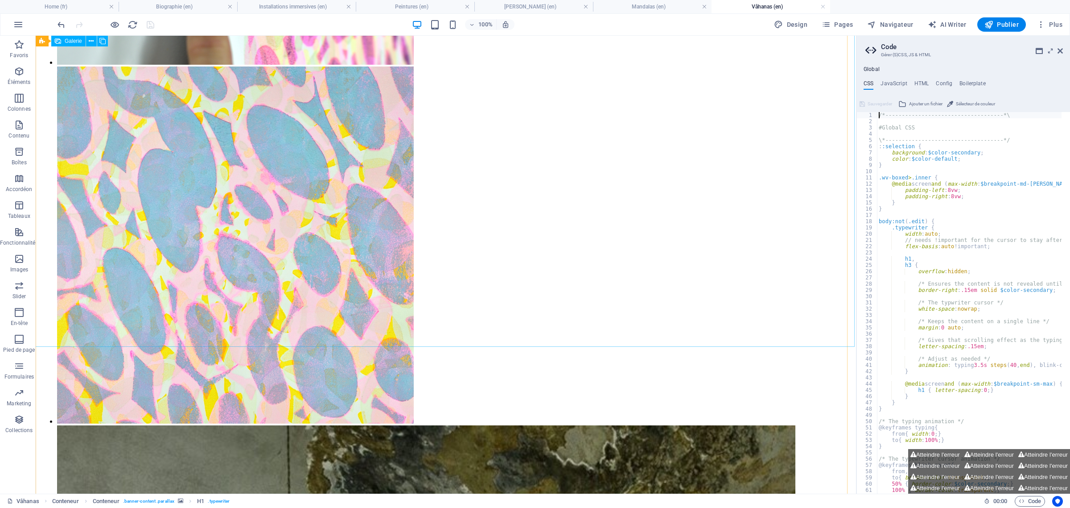
scroll to position [2286, 0]
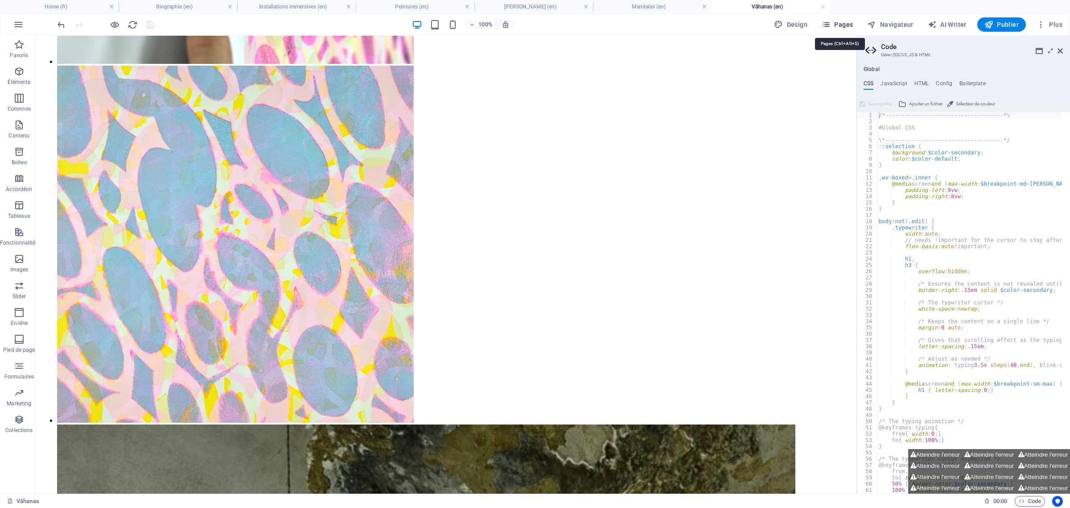
click at [844, 23] on span "Pages" at bounding box center [837, 24] width 31 height 9
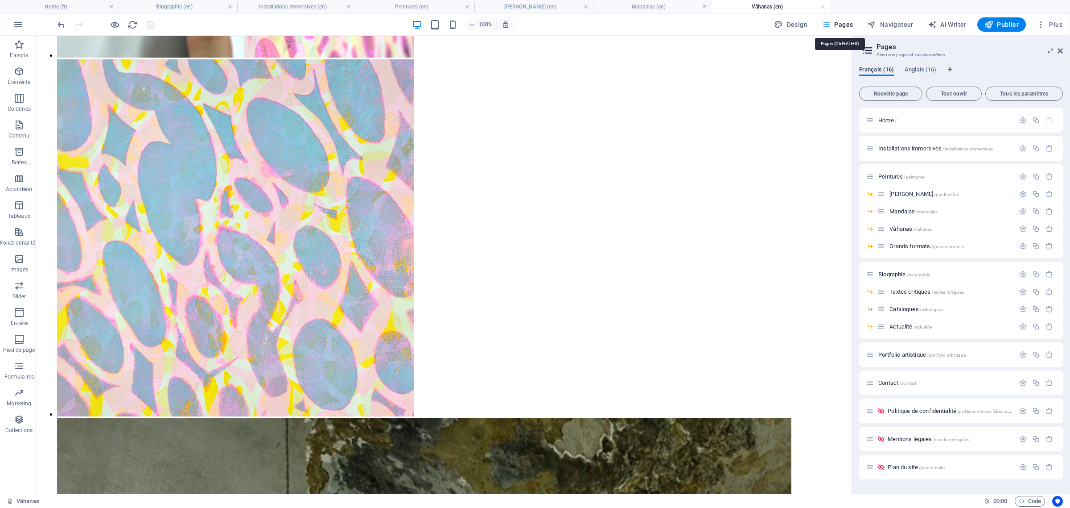
scroll to position [2277, 0]
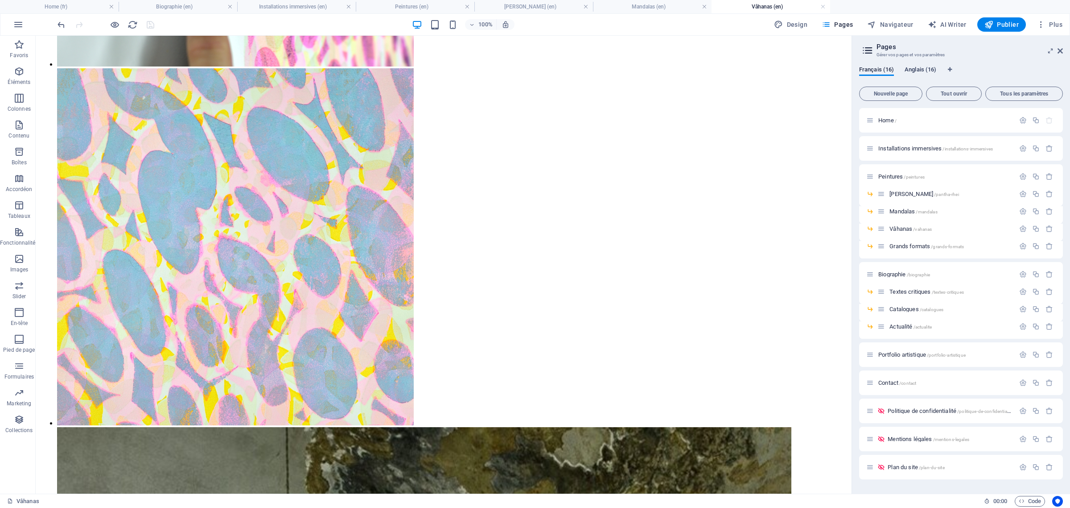
click at [909, 70] on span "Anglais (16)" at bounding box center [921, 70] width 32 height 12
click at [915, 247] on span "Grands formats /grands-formats" at bounding box center [927, 246] width 74 height 7
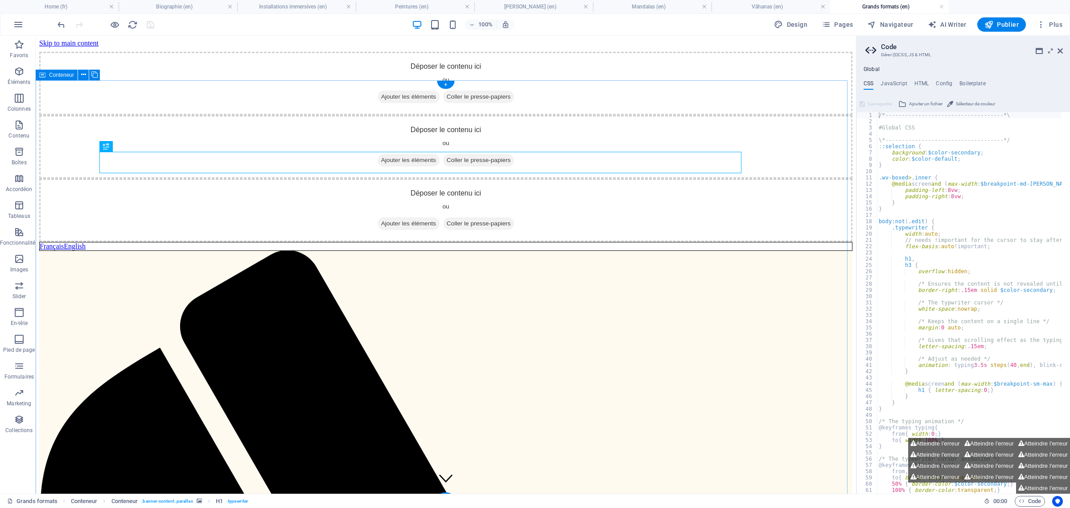
scroll to position [279, 0]
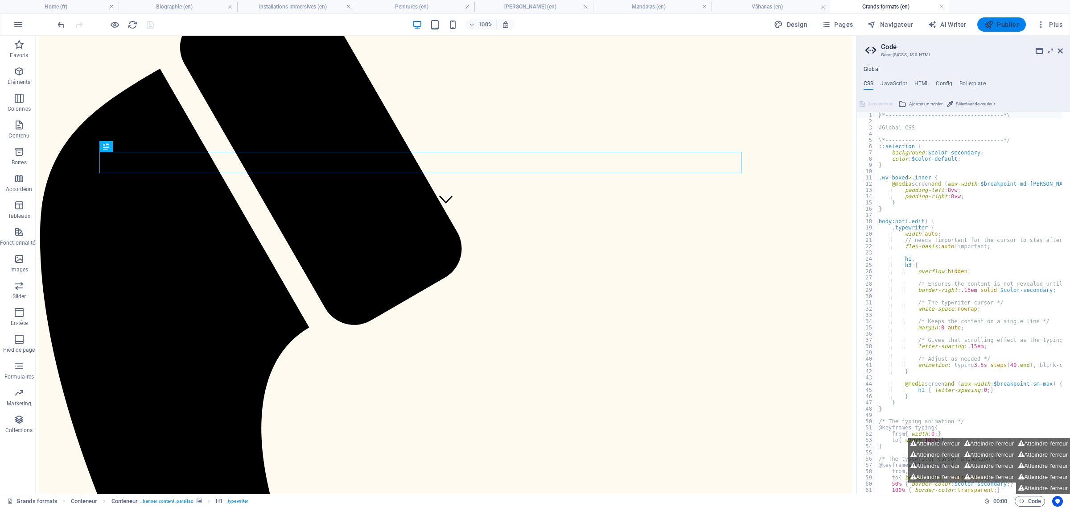
click at [999, 23] on span "Publier" at bounding box center [1002, 24] width 34 height 9
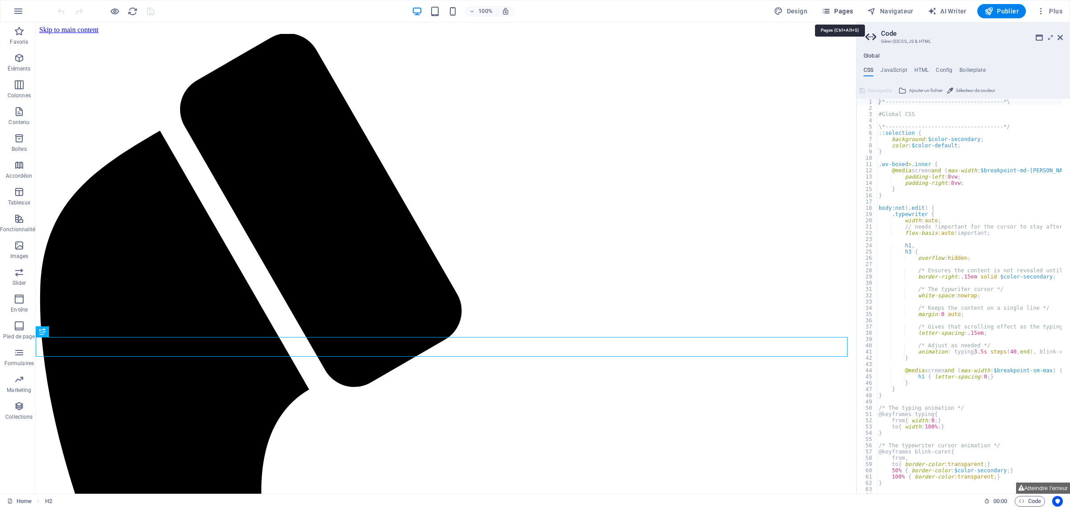
click at [848, 12] on span "Pages" at bounding box center [837, 11] width 31 height 9
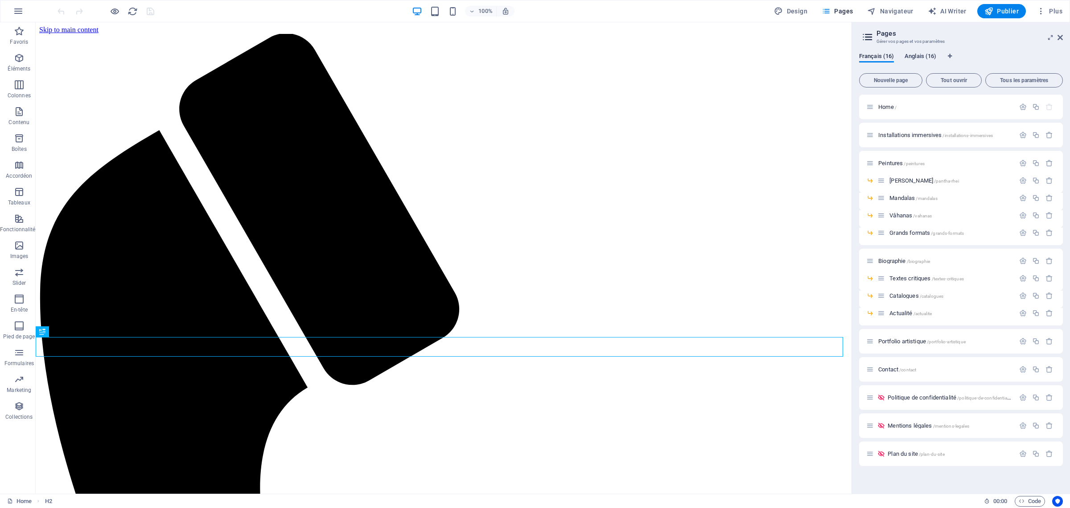
click at [918, 54] on span "Anglais (16)" at bounding box center [921, 57] width 32 height 12
click at [892, 368] on span "Contact /contact" at bounding box center [898, 369] width 38 height 7
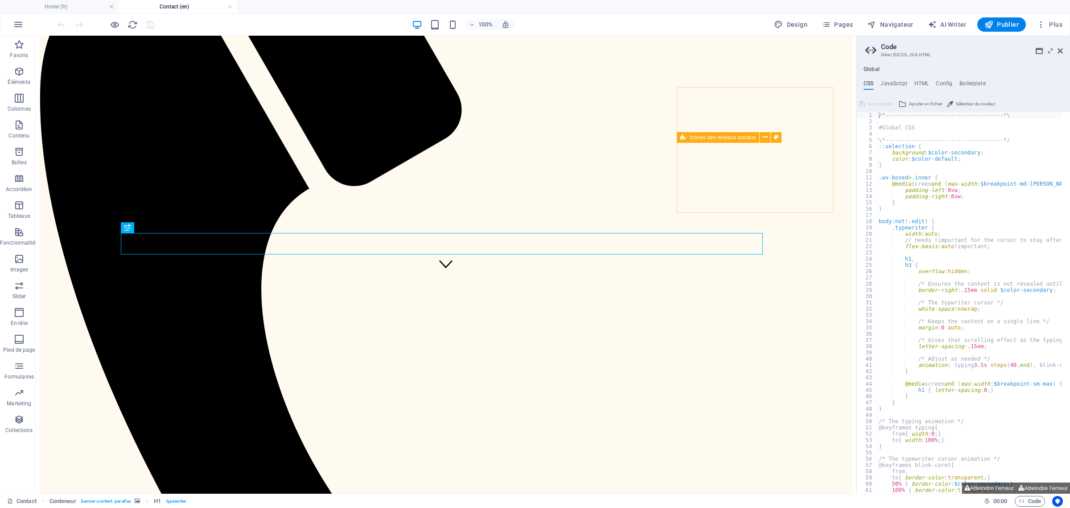
scroll to position [223, 0]
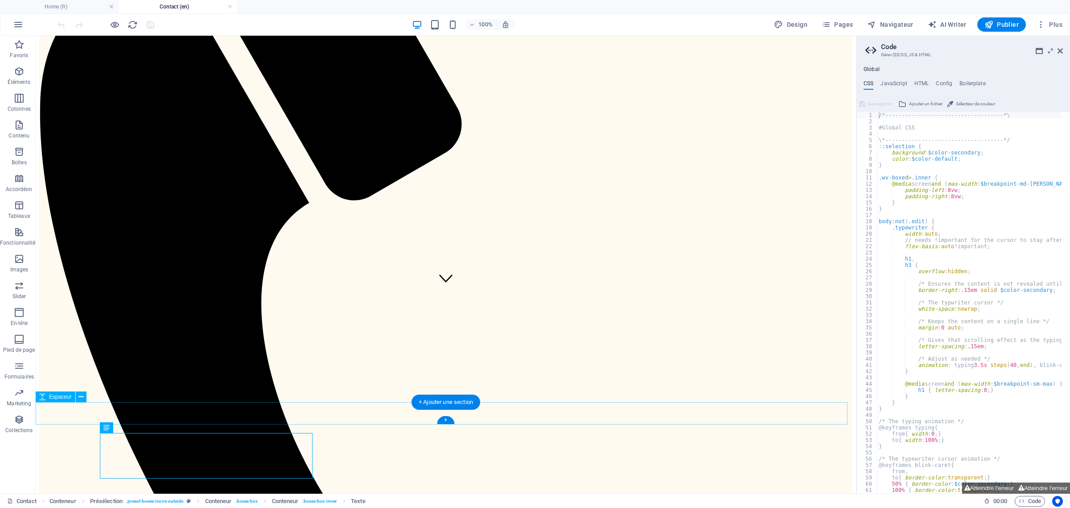
scroll to position [0, 0]
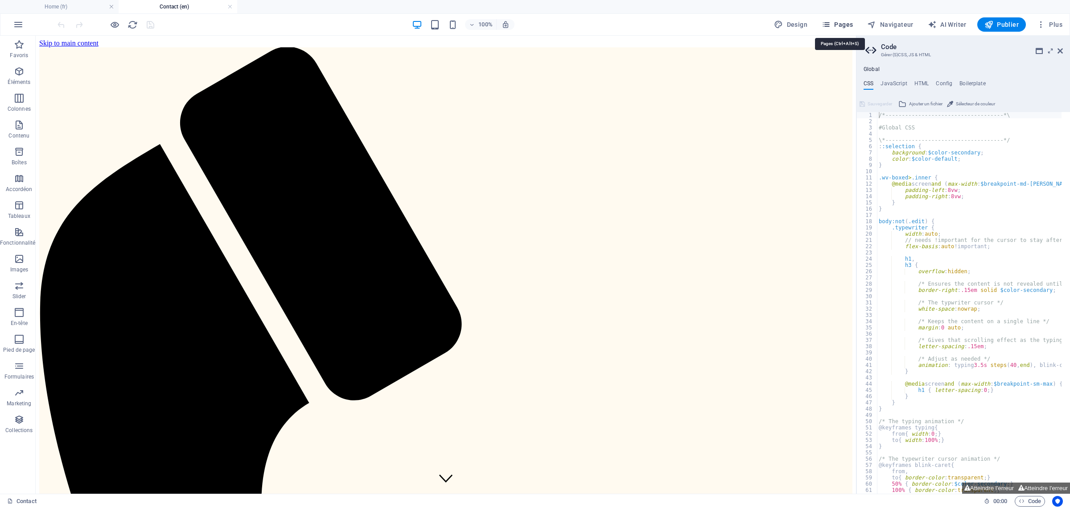
click at [846, 23] on span "Pages" at bounding box center [837, 24] width 31 height 9
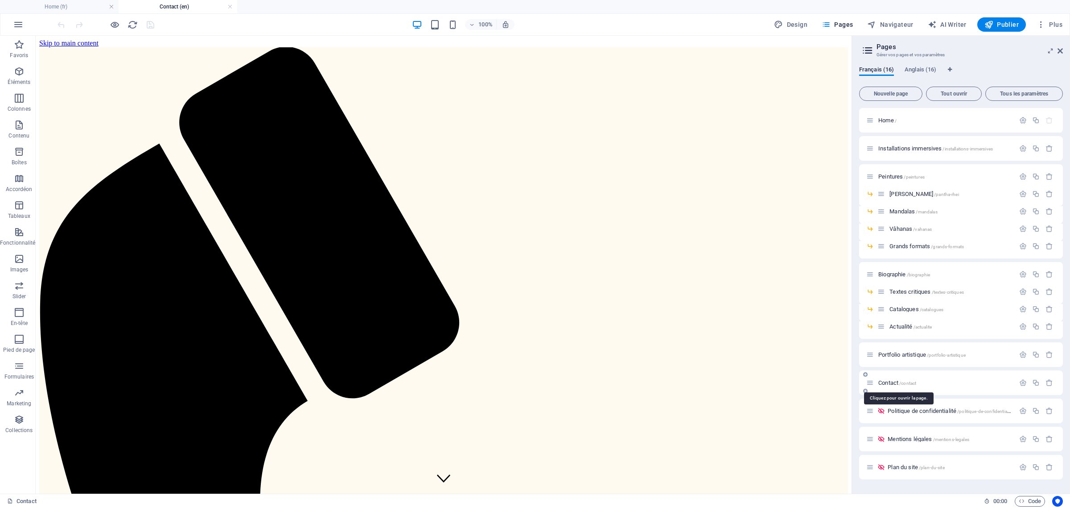
click at [889, 382] on span "Contact /contact" at bounding box center [898, 382] width 38 height 7
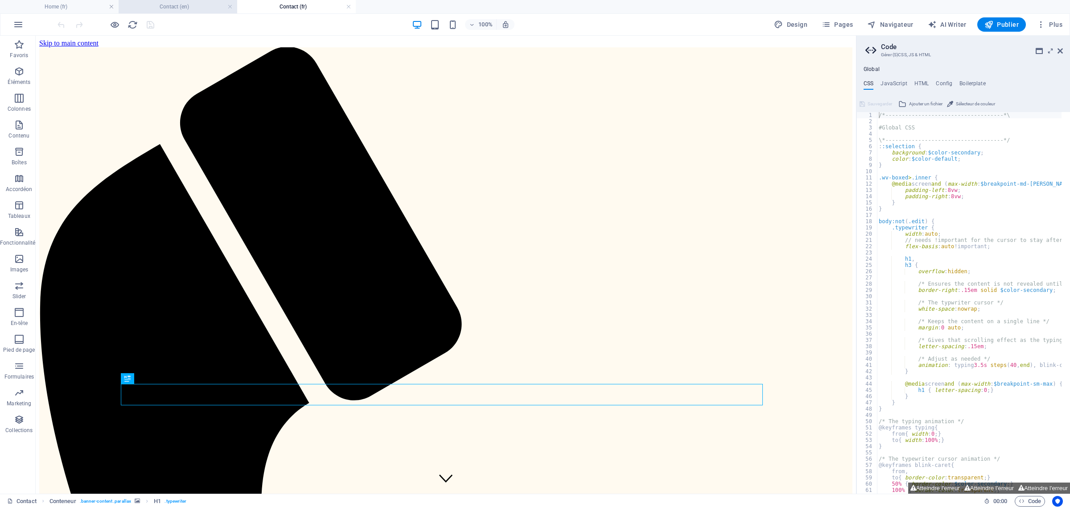
click at [192, 10] on h4 "Contact (en)" at bounding box center [178, 7] width 119 height 10
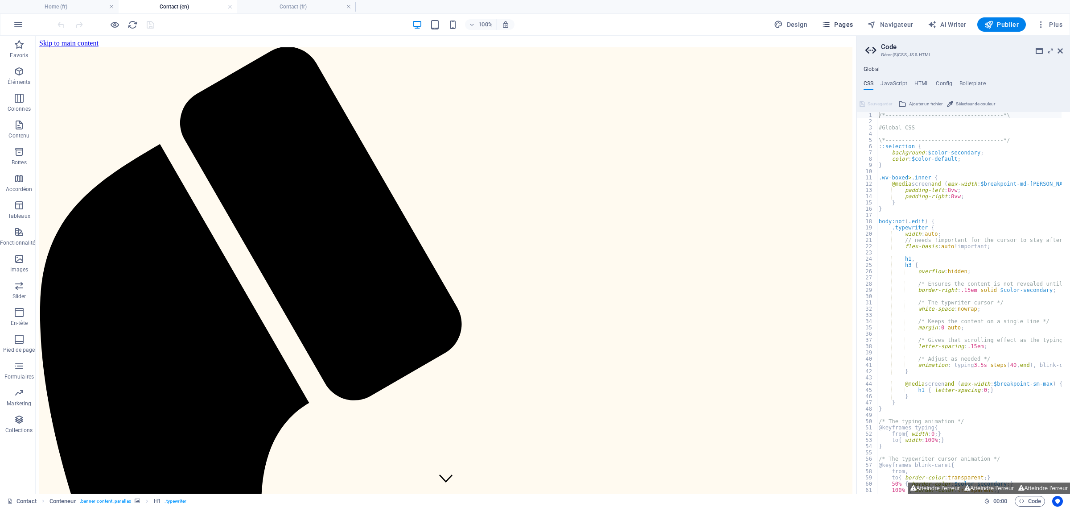
click at [843, 25] on span "Pages" at bounding box center [837, 24] width 31 height 9
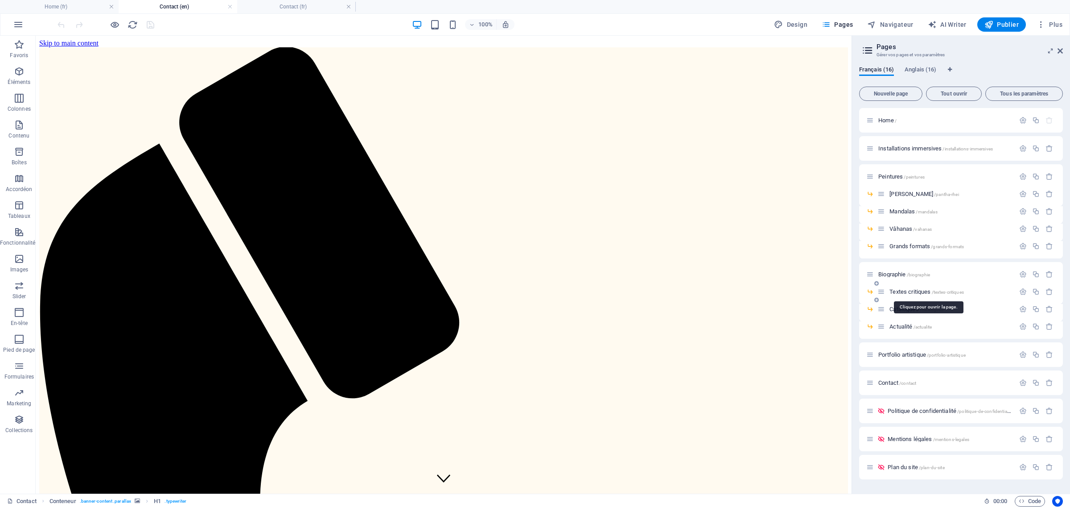
click at [904, 289] on span "Textes critiques /textes-critiques" at bounding box center [927, 291] width 74 height 7
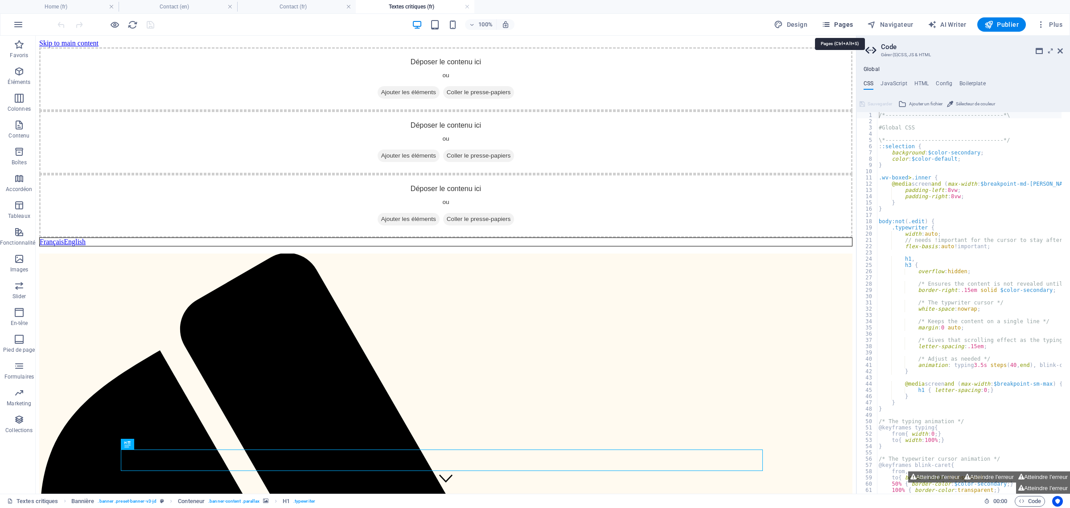
click at [850, 21] on span "Pages" at bounding box center [837, 24] width 31 height 9
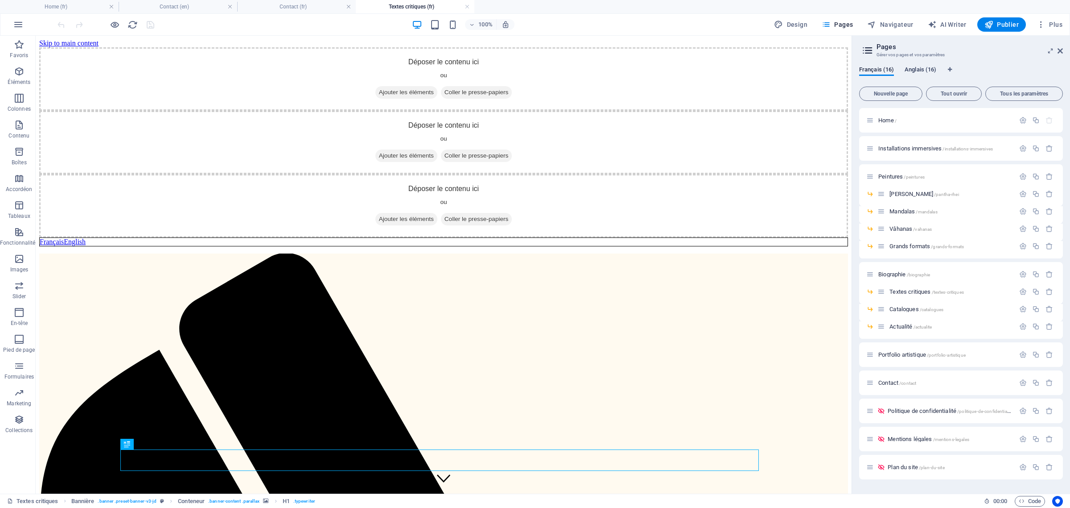
click at [919, 69] on span "Anglais (16)" at bounding box center [921, 70] width 32 height 12
click at [908, 288] on span "Textes critiques /textes-critiques" at bounding box center [927, 291] width 74 height 7
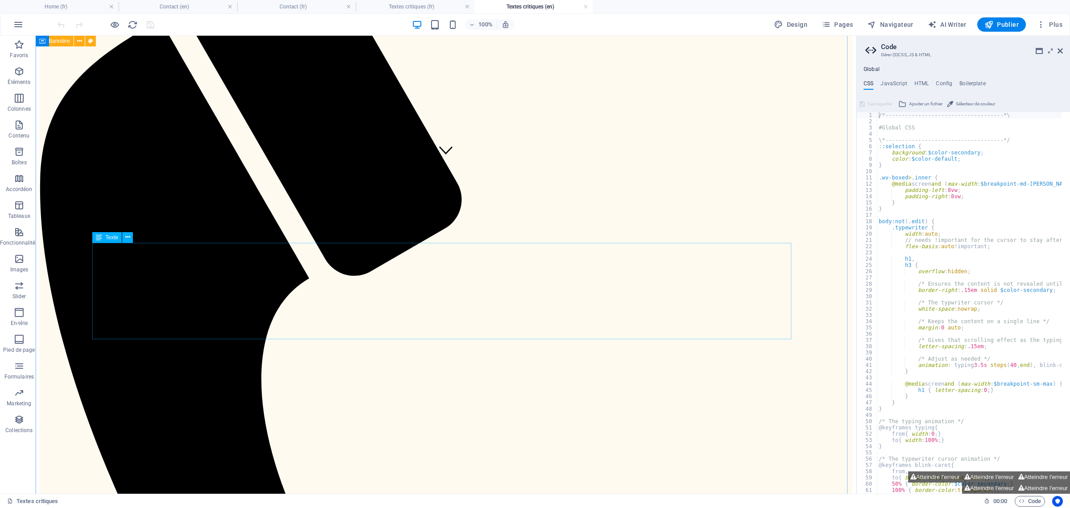
scroll to position [438, 0]
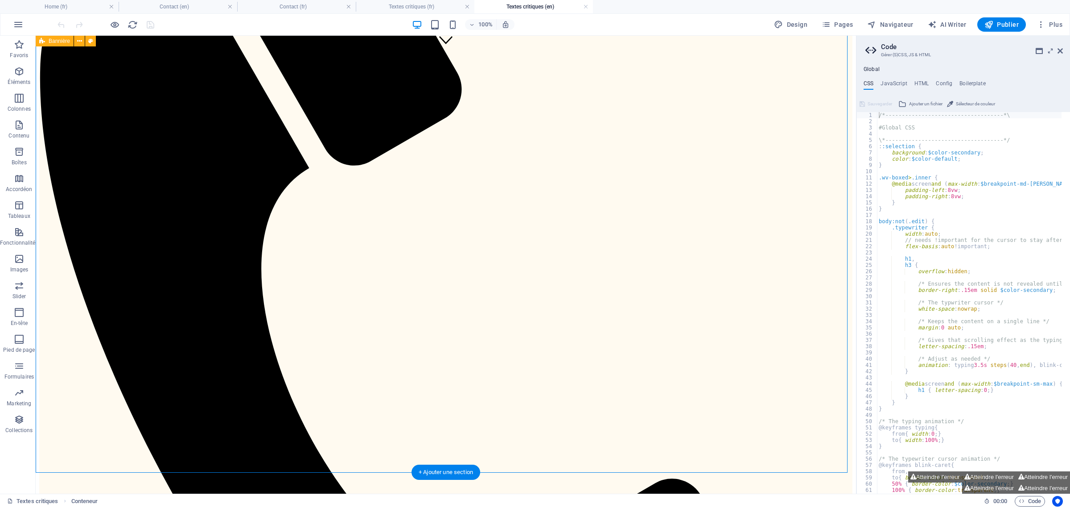
drag, startPoint x: 83, startPoint y: 331, endPoint x: 105, endPoint y: 373, distance: 47.5
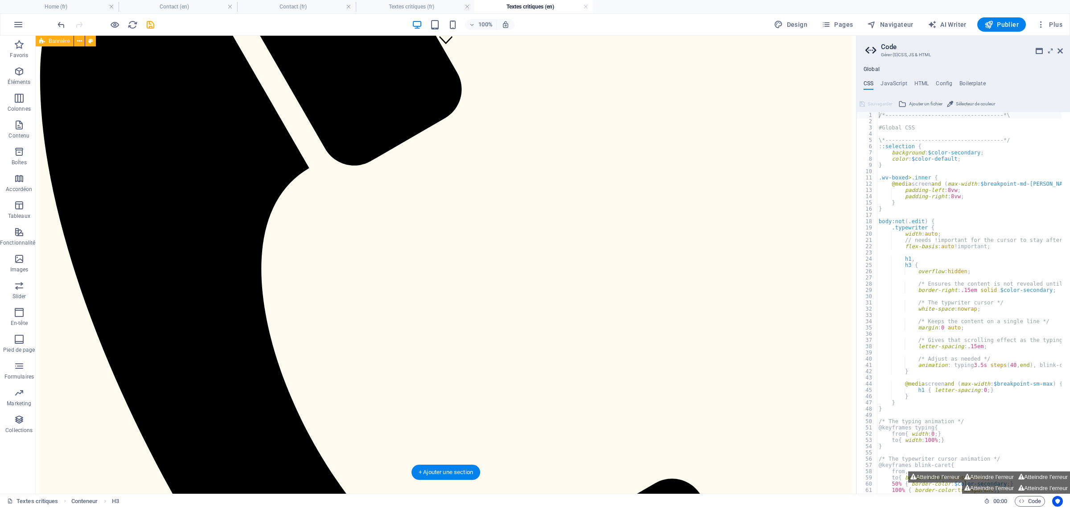
drag, startPoint x: 128, startPoint y: 332, endPoint x: 132, endPoint y: 151, distance: 181.6
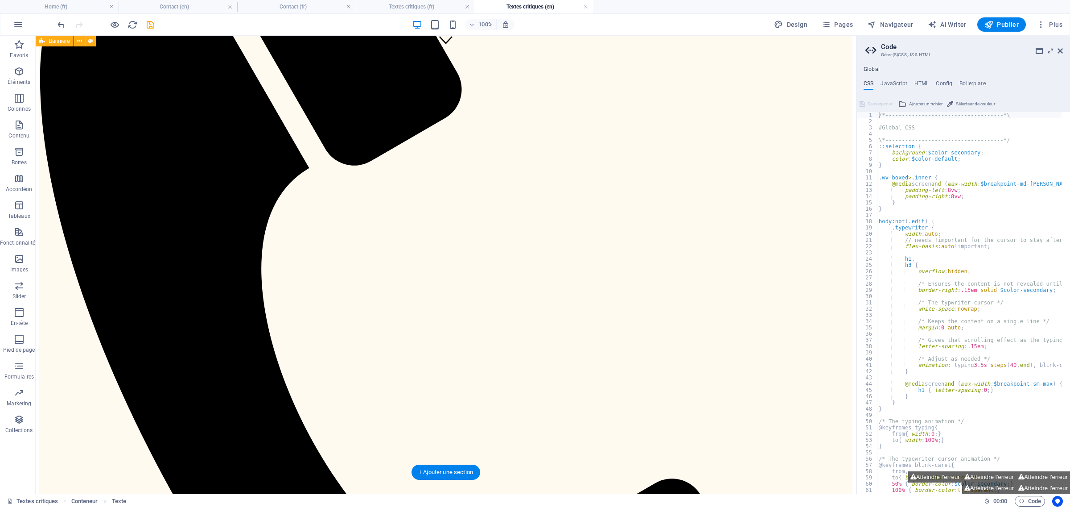
drag, startPoint x: 212, startPoint y: 401, endPoint x: 198, endPoint y: 184, distance: 217.7
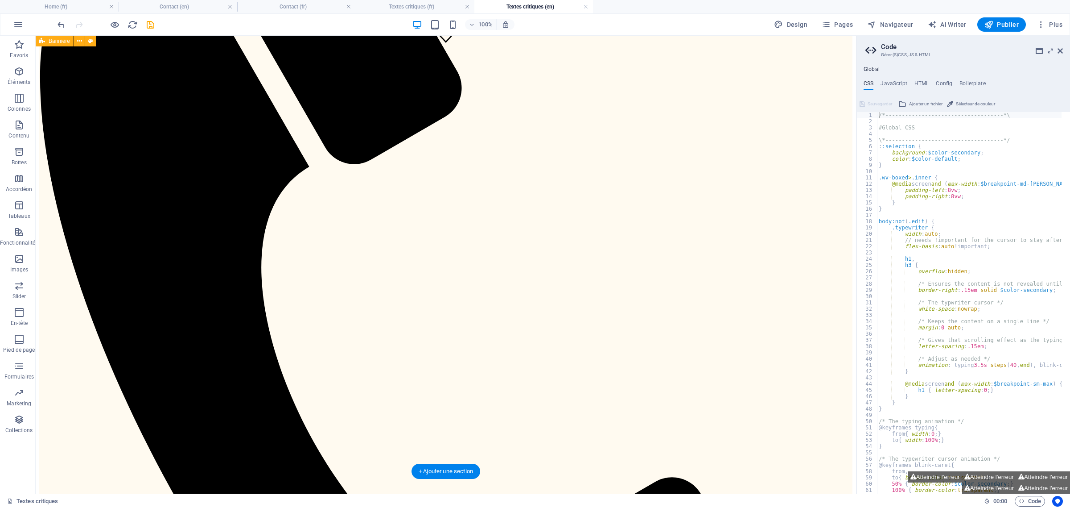
drag, startPoint x: 145, startPoint y: 446, endPoint x: 170, endPoint y: 149, distance: 297.6
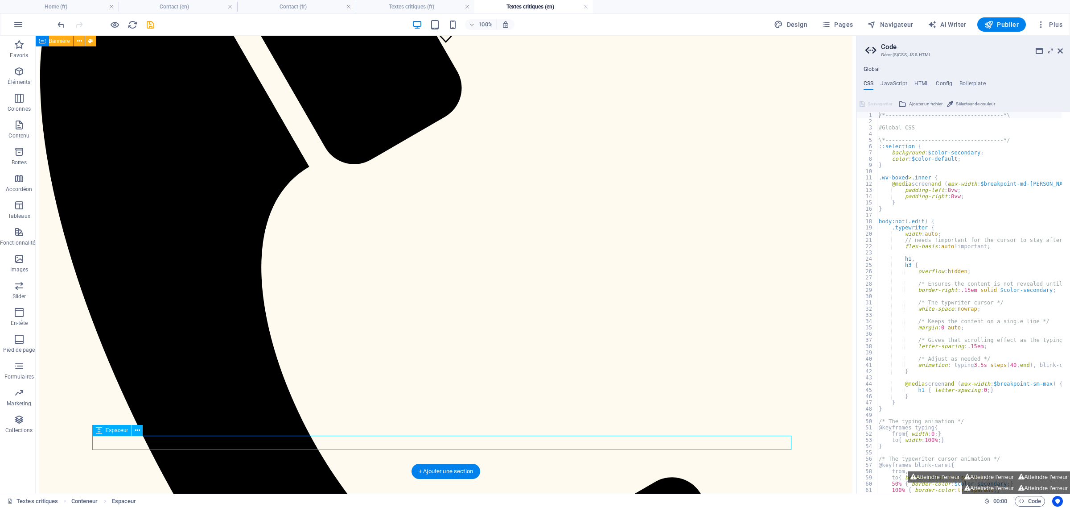
scroll to position [442, 0]
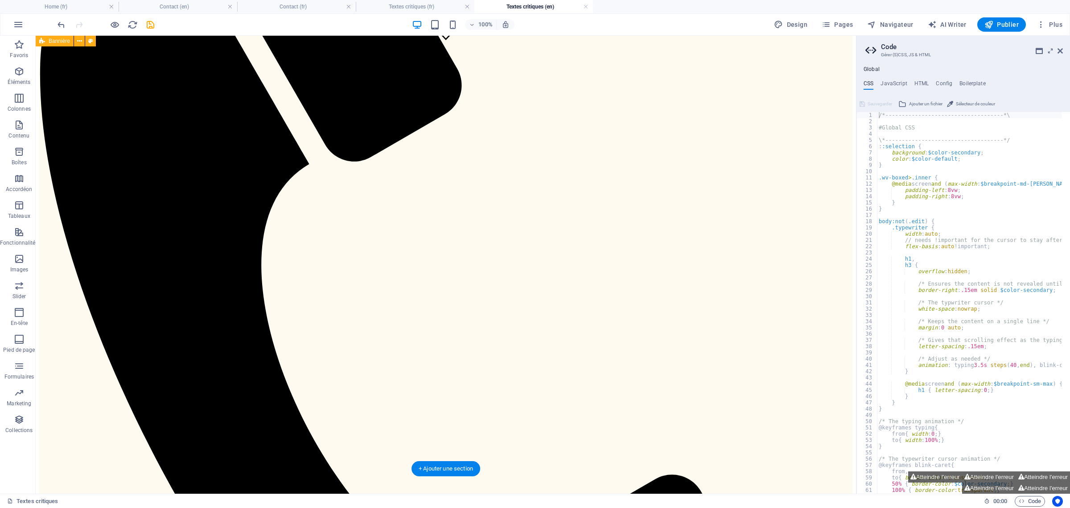
drag, startPoint x: 176, startPoint y: 444, endPoint x: 178, endPoint y: 295, distance: 149.4
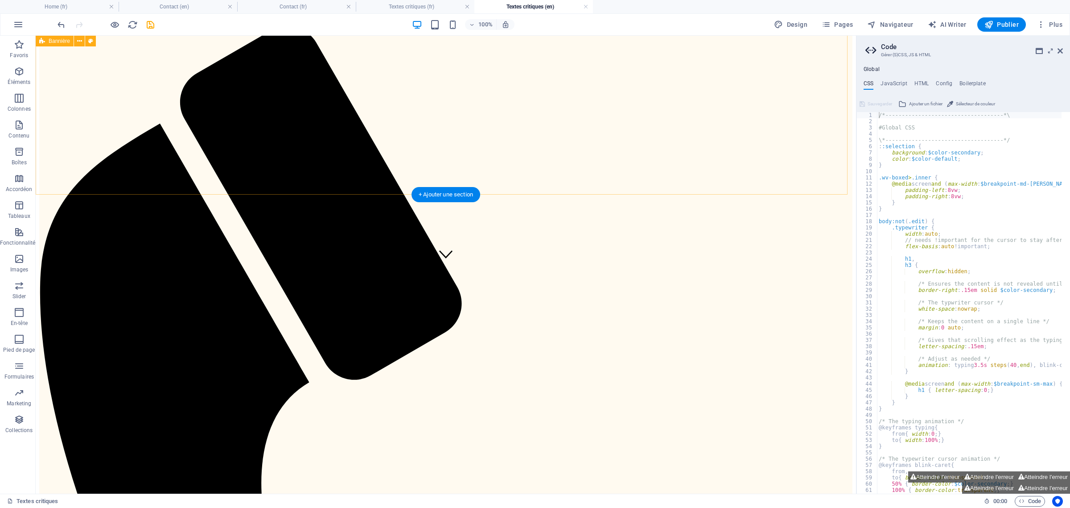
scroll to position [219, 0]
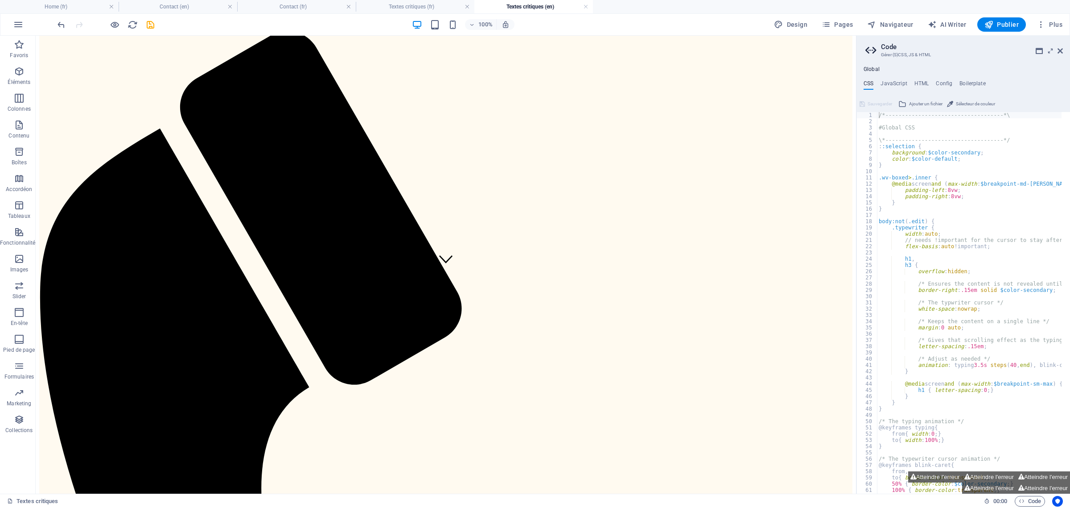
drag, startPoint x: 144, startPoint y: 25, endPoint x: 160, endPoint y: 29, distance: 16.7
click at [160, 29] on div "100% Design Pages Navigateur AI Writer Publier Plus" at bounding box center [561, 24] width 1011 height 14
click at [152, 25] on icon "save" at bounding box center [150, 25] width 10 height 10
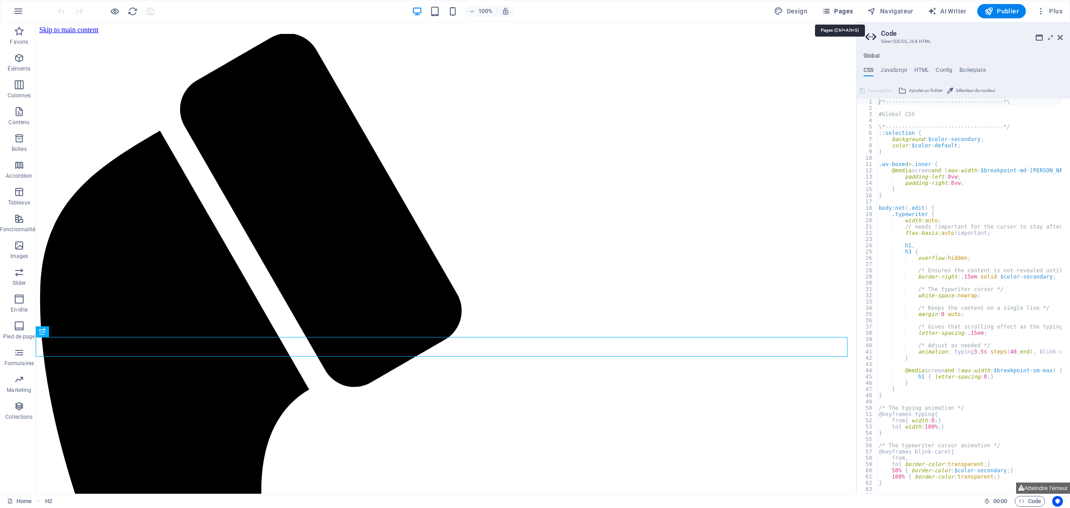
click at [851, 10] on span "Pages" at bounding box center [837, 11] width 31 height 9
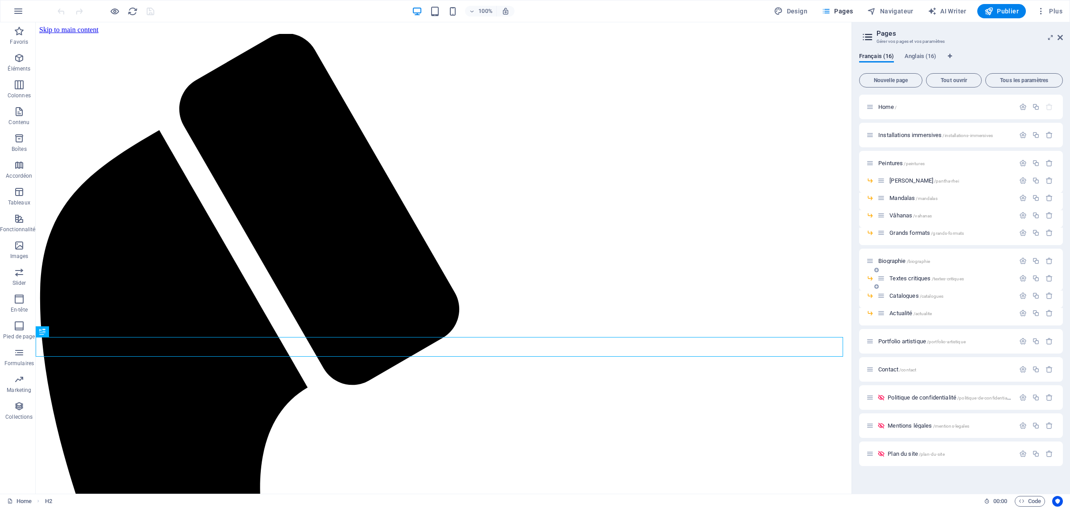
click at [920, 280] on span "Textes critiques /textes-critiques" at bounding box center [927, 278] width 74 height 7
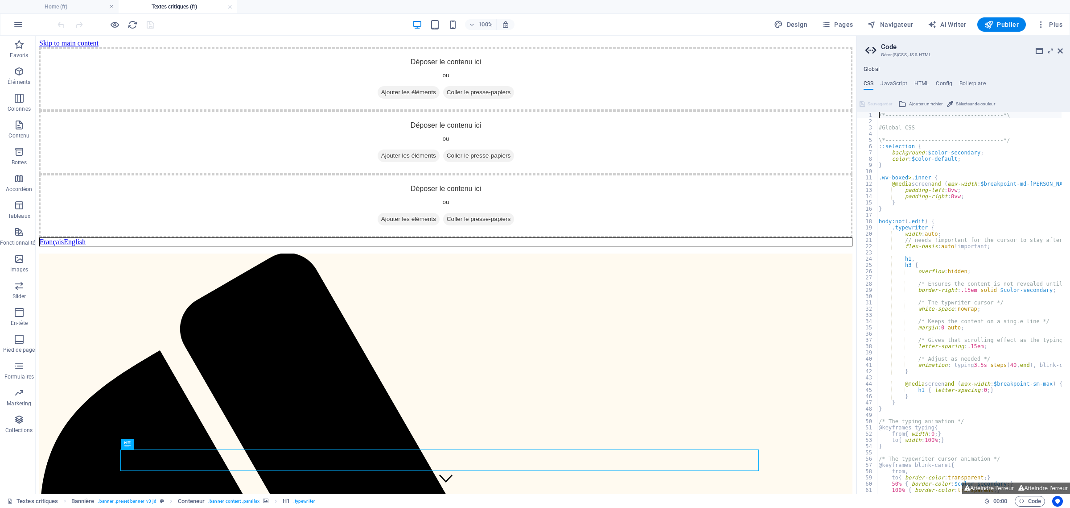
click at [913, 67] on ul "Global" at bounding box center [964, 69] width 214 height 7
click at [855, 18] on button "Pages" at bounding box center [837, 24] width 38 height 14
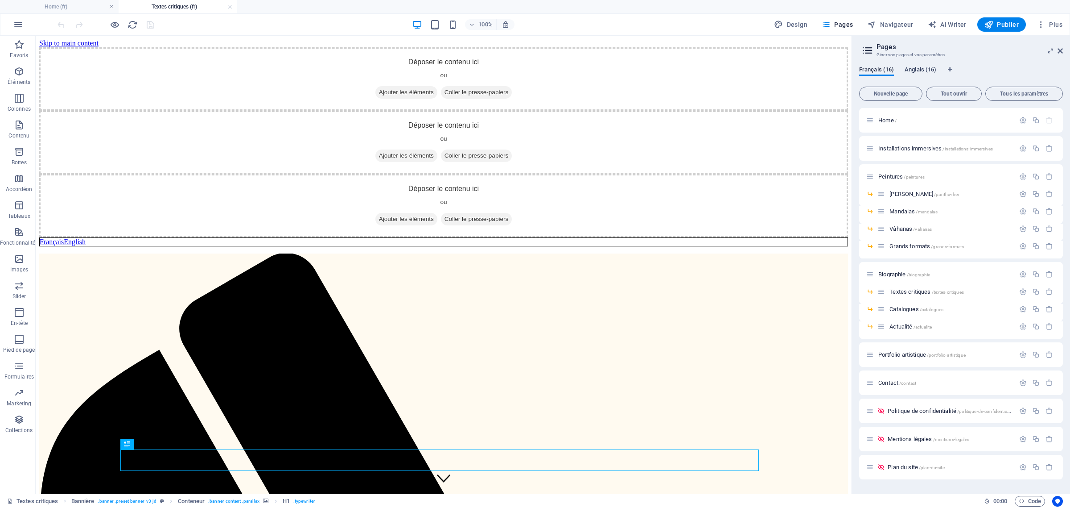
click at [931, 67] on span "Anglais (16)" at bounding box center [921, 70] width 32 height 12
click at [923, 288] on div "Textes critiques /textes-critiques" at bounding box center [946, 291] width 137 height 10
click at [924, 290] on span "Textes critiques /textes-critiques" at bounding box center [927, 291] width 74 height 7
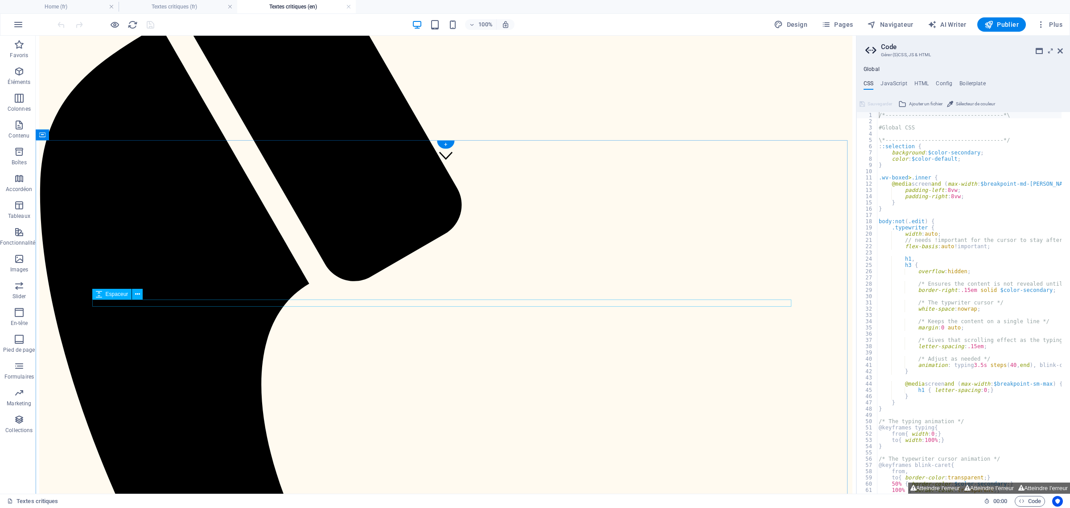
scroll to position [159, 0]
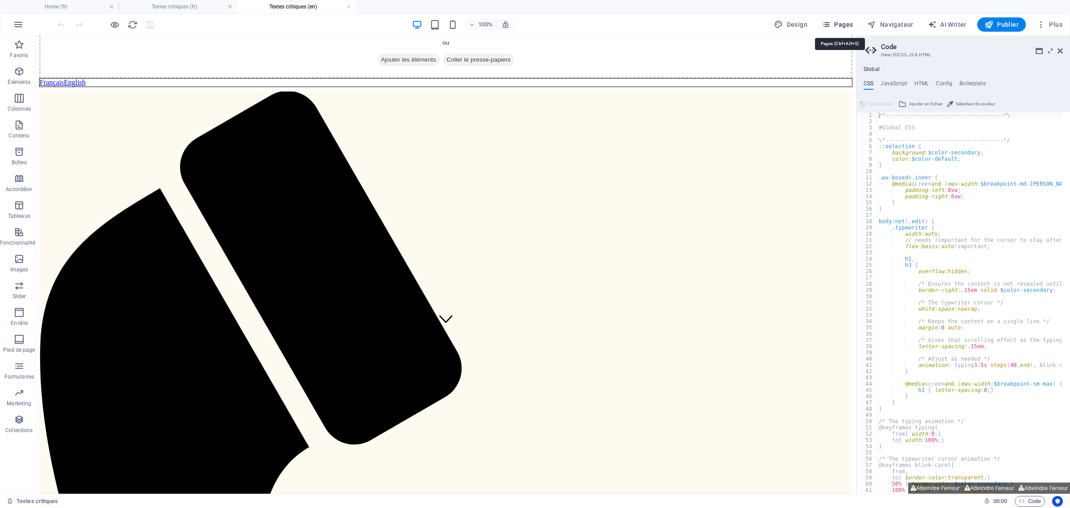
click at [851, 23] on span "Pages" at bounding box center [837, 24] width 31 height 9
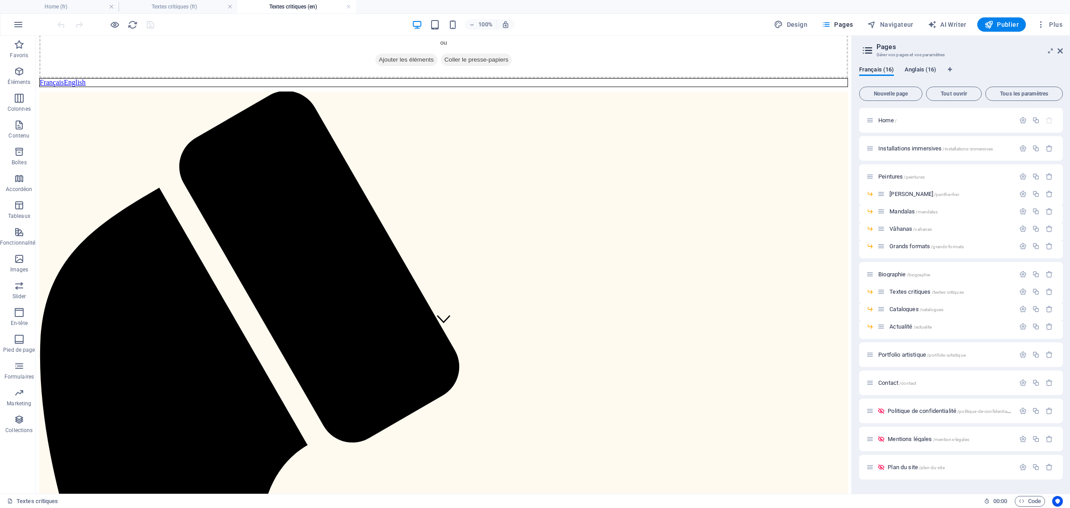
click at [929, 66] on span "Anglais (16)" at bounding box center [921, 70] width 32 height 12
click at [910, 309] on span "Catalogues /catalogues" at bounding box center [917, 309] width 54 height 7
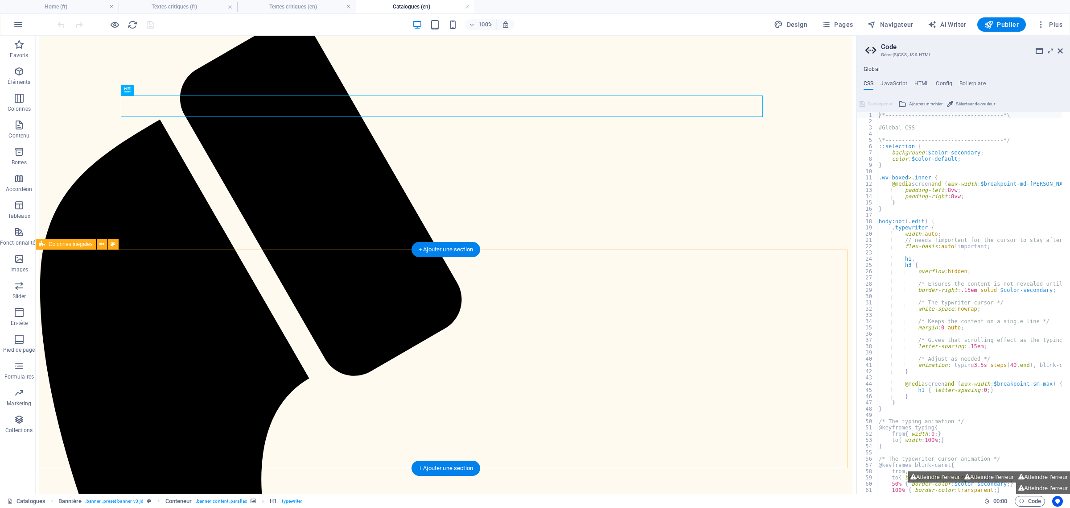
scroll to position [224, 0]
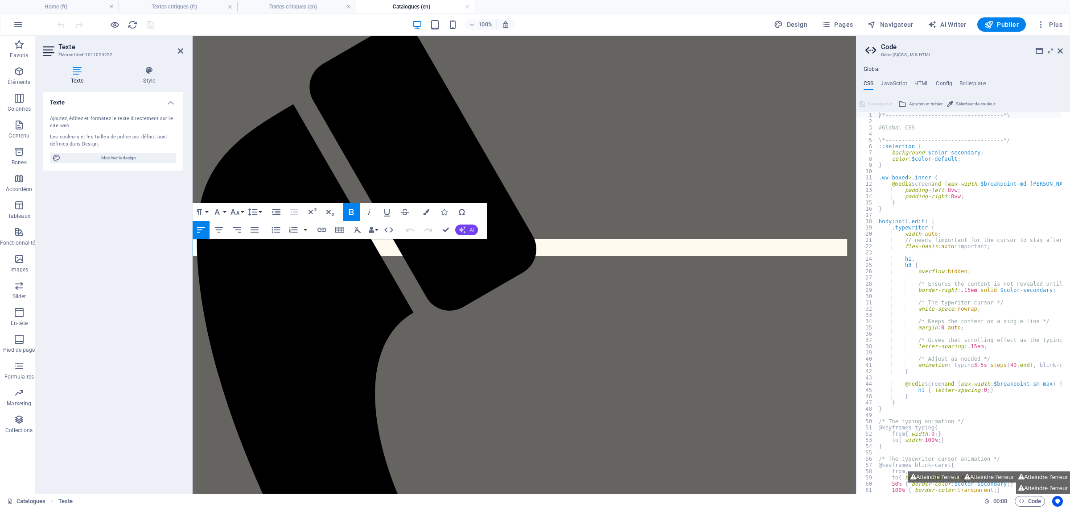
click at [468, 230] on button "AI" at bounding box center [466, 229] width 23 height 11
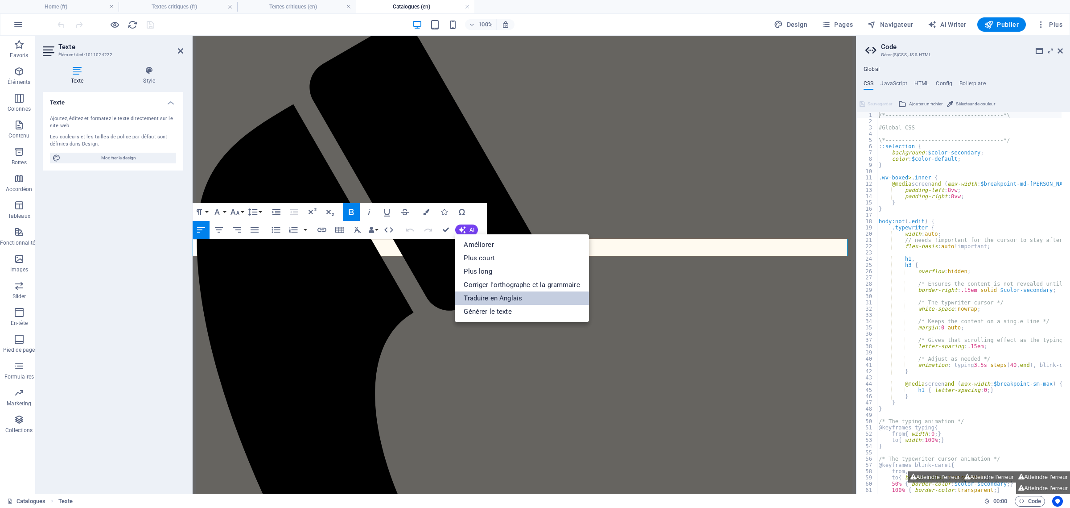
click at [498, 295] on link "Traduire en Anglais" at bounding box center [522, 297] width 134 height 13
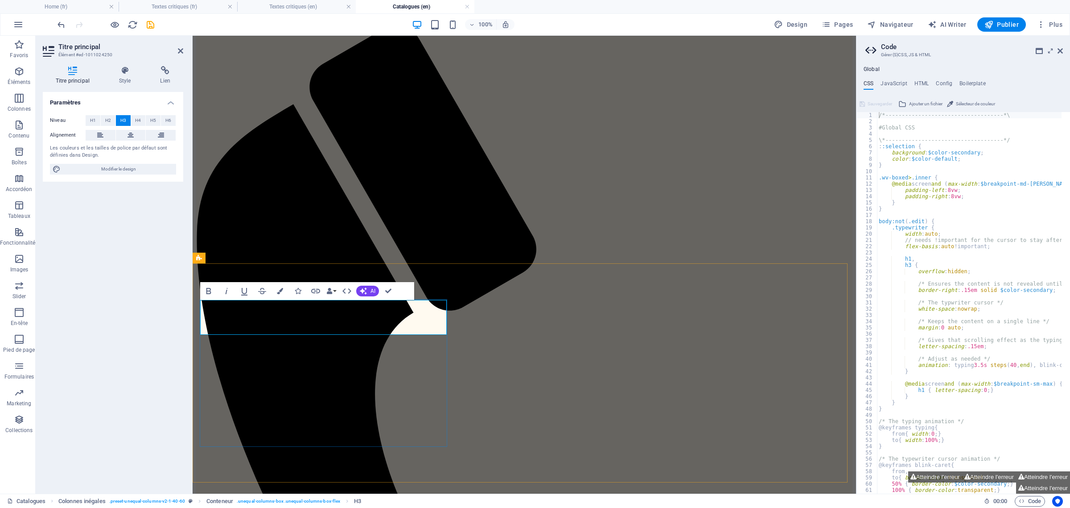
drag, startPoint x: 333, startPoint y: 322, endPoint x: 314, endPoint y: 325, distance: 19.9
click at [366, 288] on icon "button" at bounding box center [363, 290] width 7 height 7
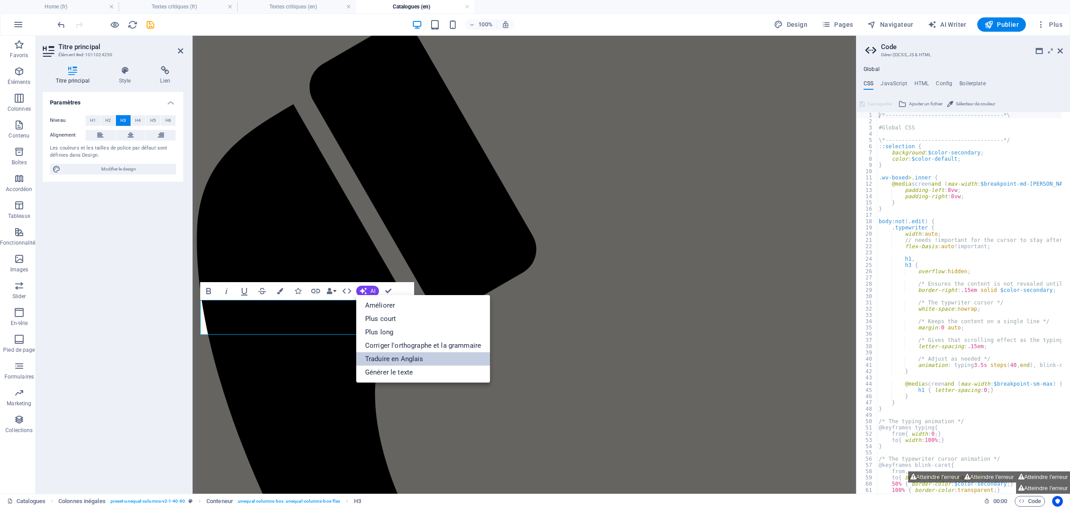
click at [379, 353] on link "Traduire en Anglais" at bounding box center [423, 358] width 134 height 13
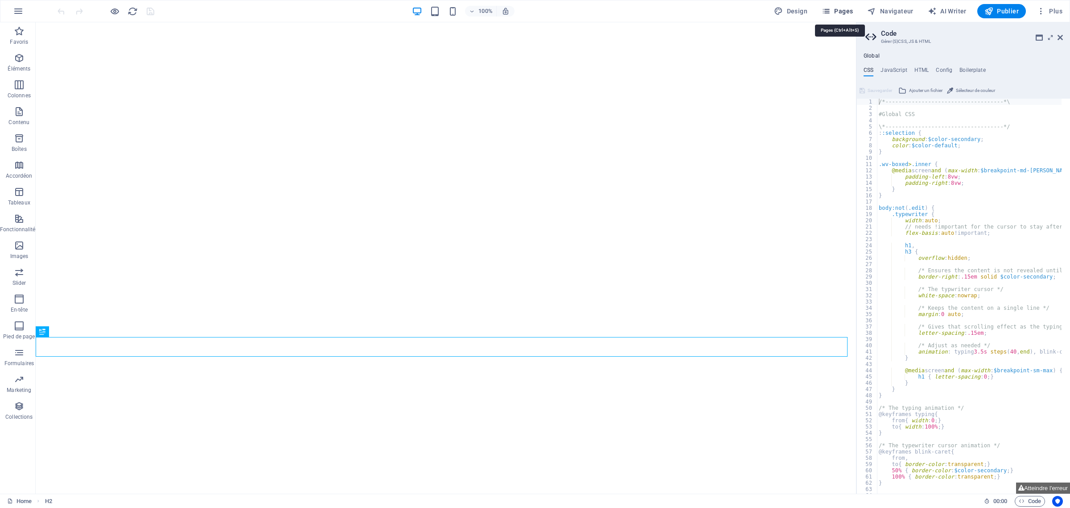
click at [840, 10] on span "Pages" at bounding box center [837, 11] width 31 height 9
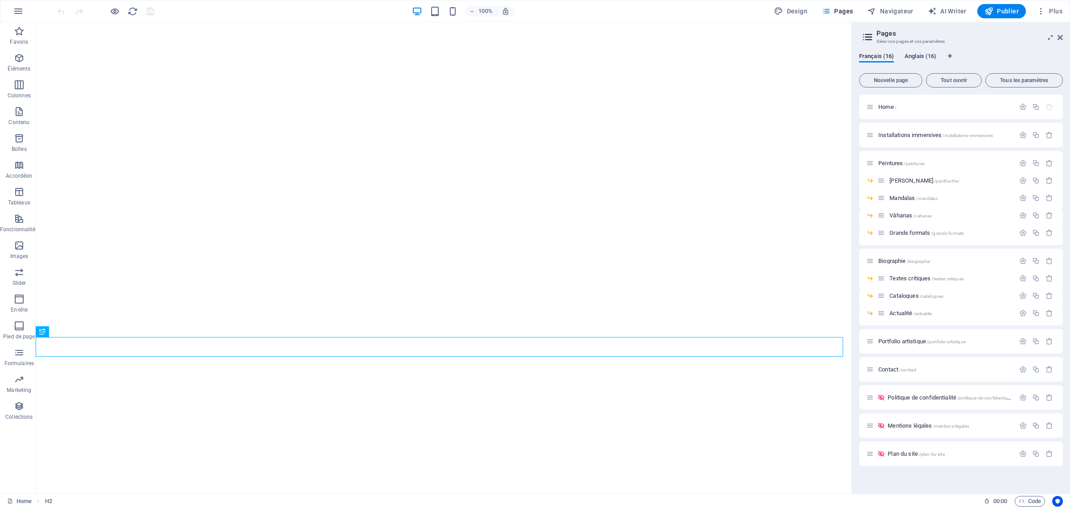
click at [920, 57] on span "Anglais (16)" at bounding box center [921, 57] width 32 height 12
click at [908, 296] on span "Catalogues /catalogues" at bounding box center [917, 295] width 54 height 7
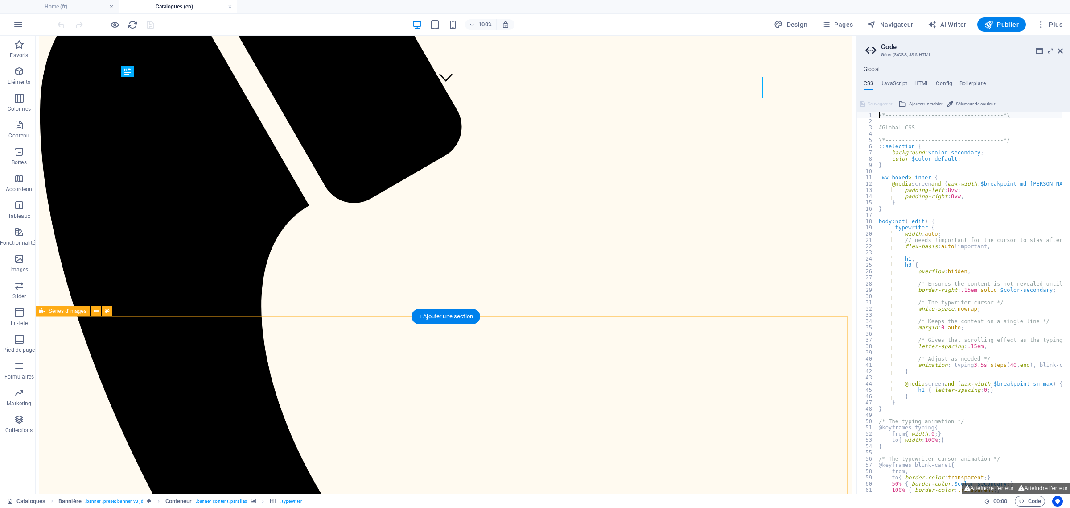
scroll to position [390, 0]
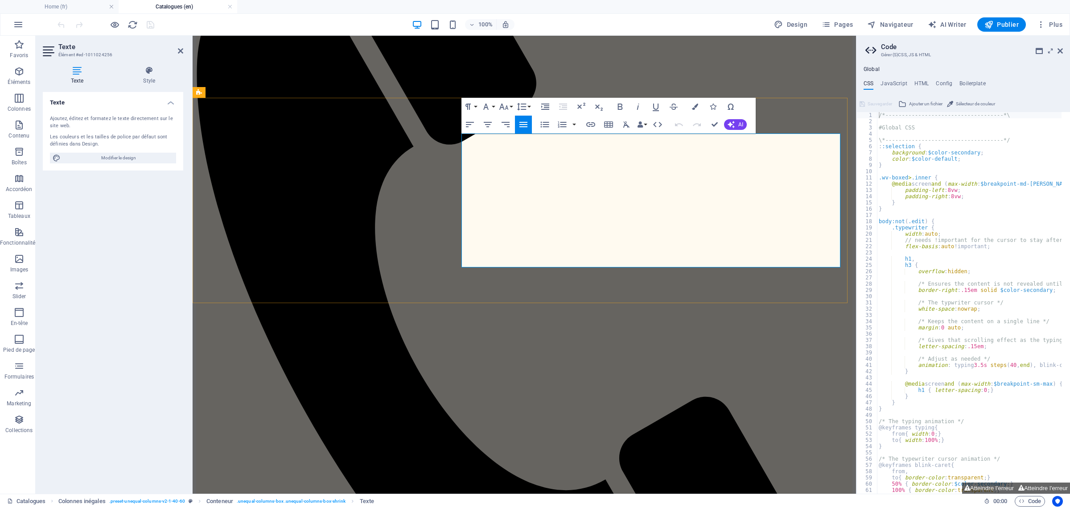
drag, startPoint x: 714, startPoint y: 179, endPoint x: 666, endPoint y: 174, distance: 48.5
click at [590, 123] on icon "button" at bounding box center [591, 124] width 11 height 11
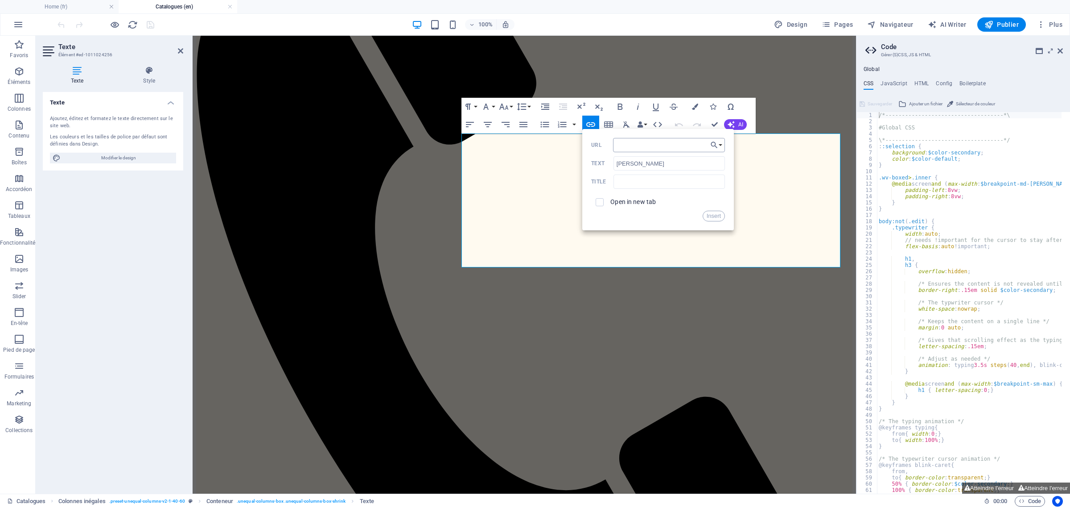
click at [680, 148] on input "URL" at bounding box center [669, 145] width 112 height 14
click at [723, 146] on button "Choose Link" at bounding box center [716, 145] width 17 height 14
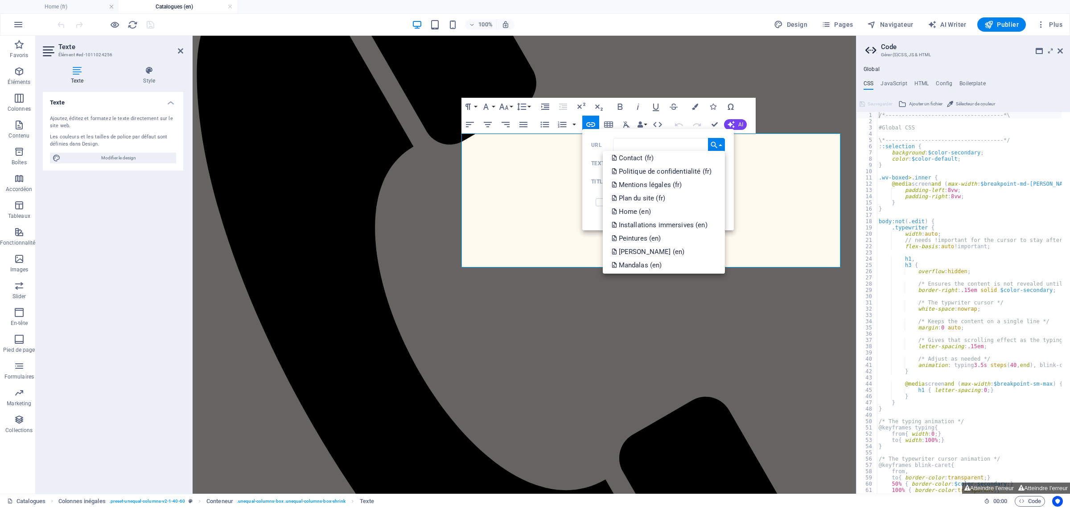
scroll to position [167, 0]
click at [681, 250] on link "[PERSON_NAME] (en)" at bounding box center [664, 247] width 123 height 13
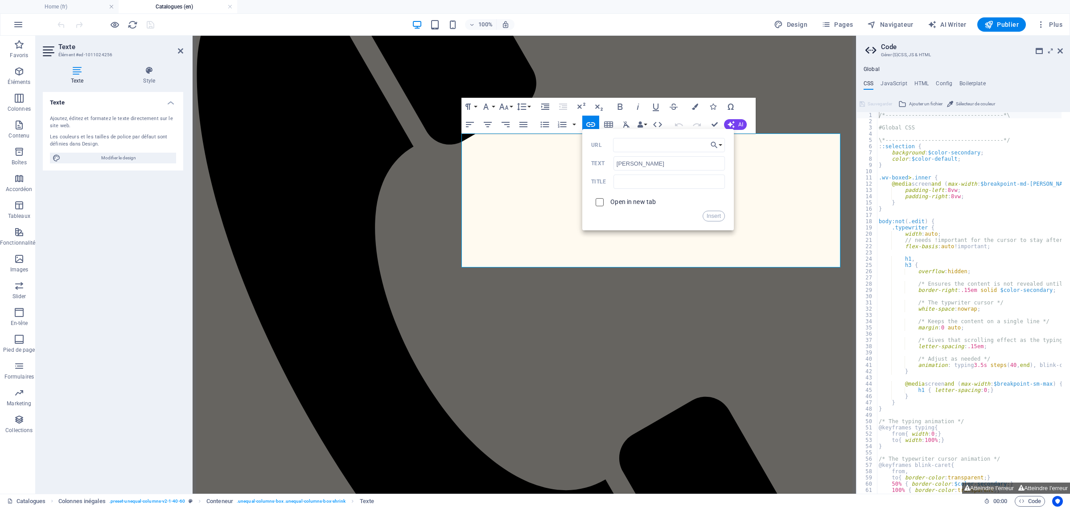
click at [598, 201] on input "checkbox" at bounding box center [599, 201] width 8 height 8
checkbox input "true"
click at [715, 217] on button "Insert" at bounding box center [714, 216] width 23 height 11
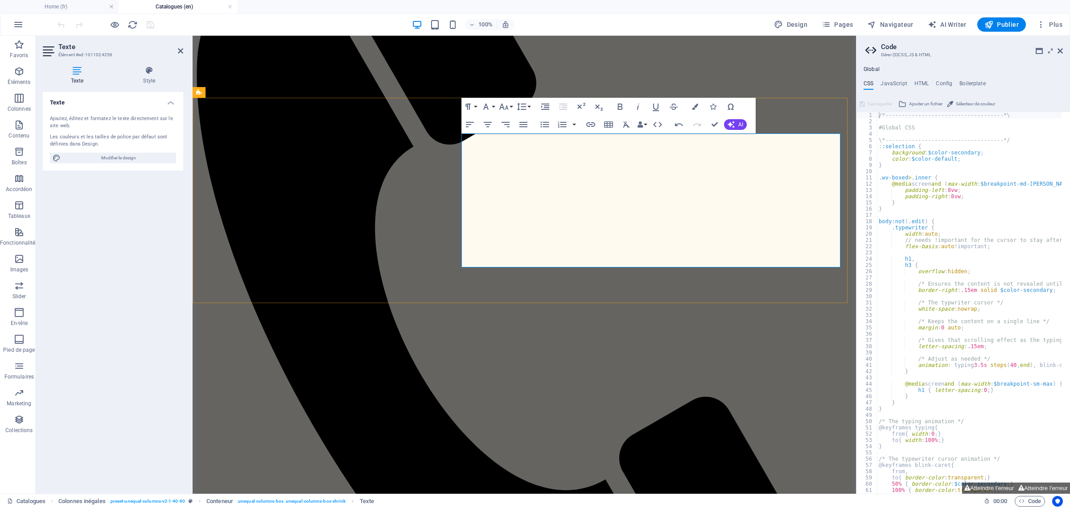
drag, startPoint x: 757, startPoint y: 179, endPoint x: 718, endPoint y: 179, distance: 38.8
type input "Mandalas"
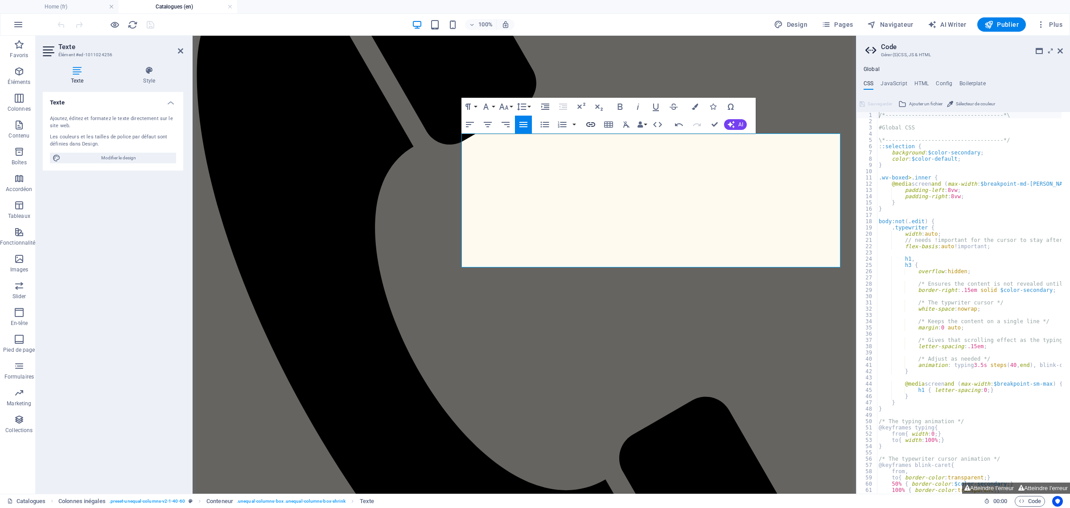
click at [590, 124] on icon "button" at bounding box center [591, 124] width 11 height 11
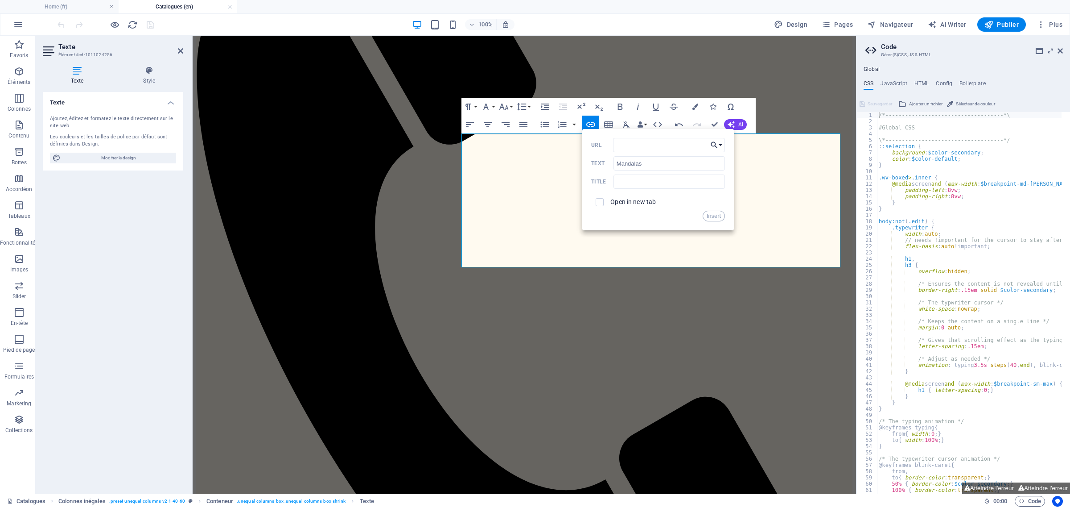
click at [722, 143] on button "Choose Link" at bounding box center [716, 145] width 17 height 14
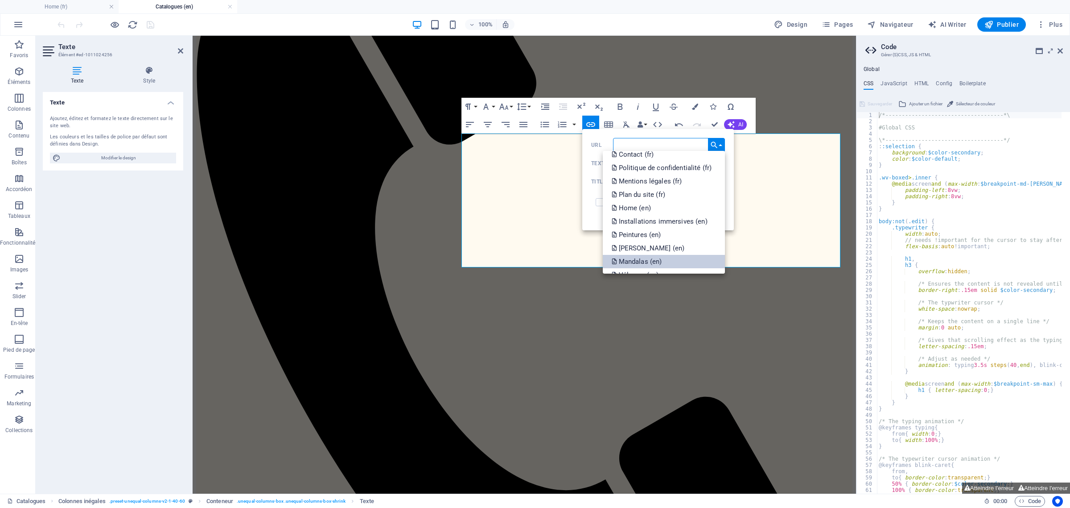
click at [688, 262] on link "Mandalas (en)" at bounding box center [664, 261] width 123 height 13
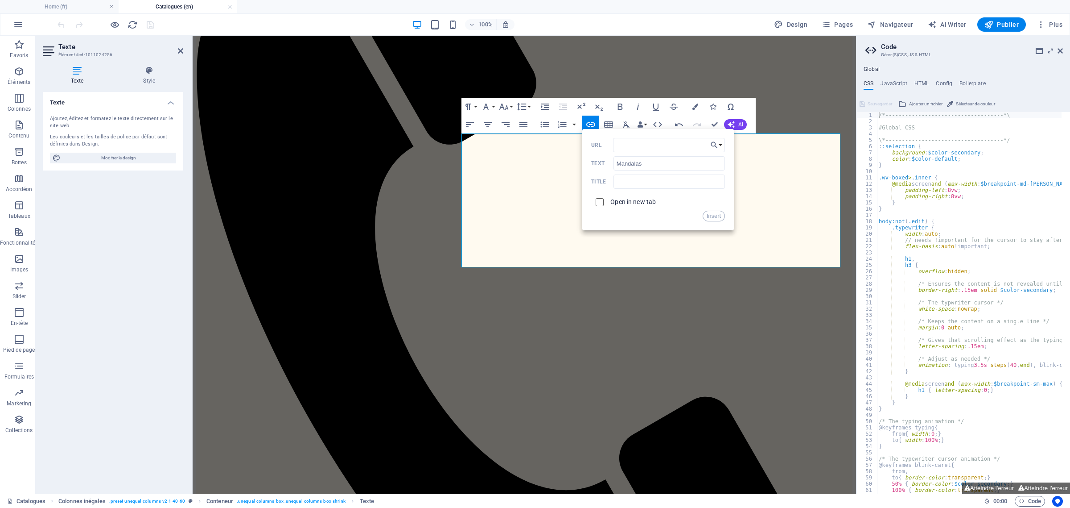
click at [598, 201] on input "checkbox" at bounding box center [599, 201] width 8 height 8
checkbox input "true"
click at [717, 215] on button "Insert" at bounding box center [714, 216] width 23 height 11
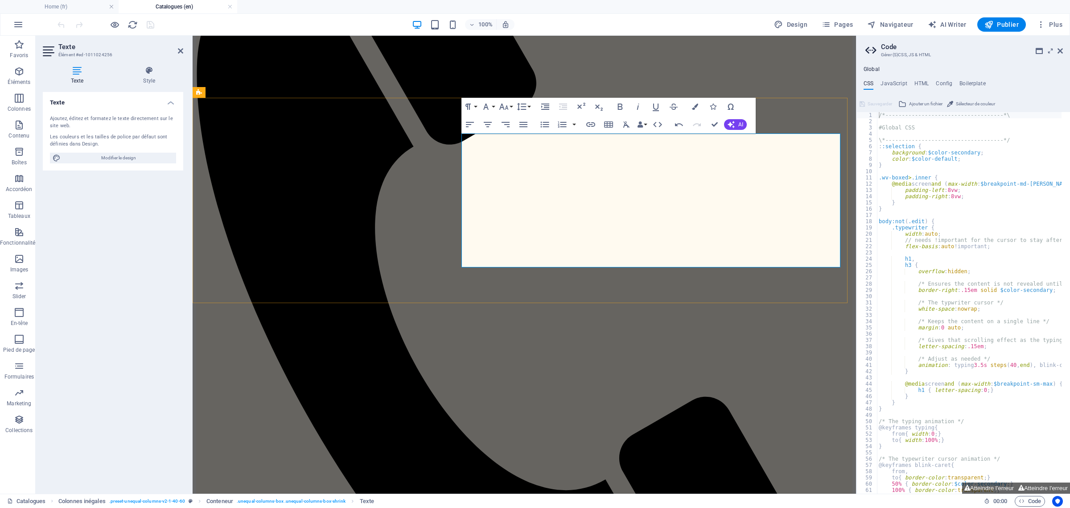
drag, startPoint x: 796, startPoint y: 179, endPoint x: 762, endPoint y: 180, distance: 34.4
type input "Vâhanas"
checkbox input "false"
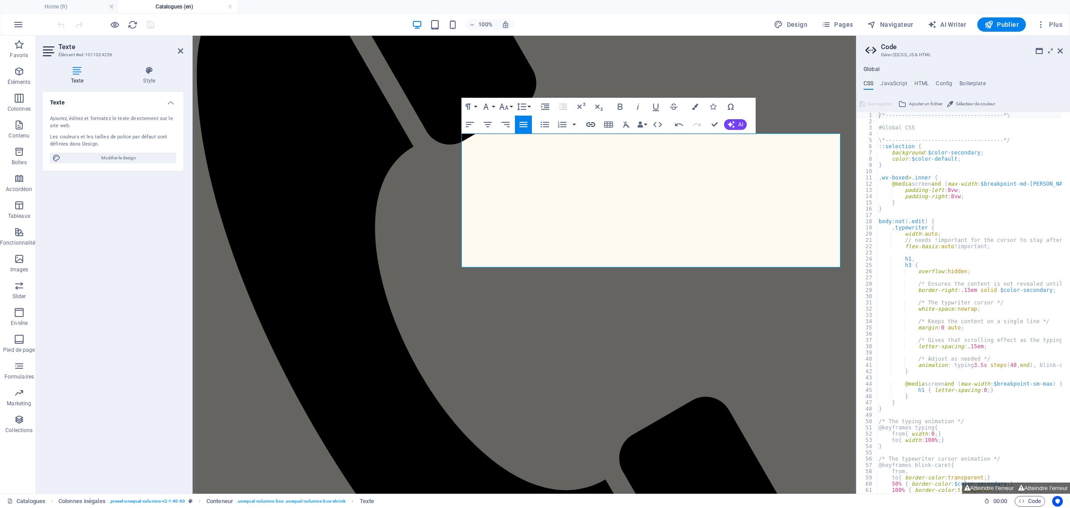
click at [591, 123] on icon "button" at bounding box center [591, 124] width 11 height 11
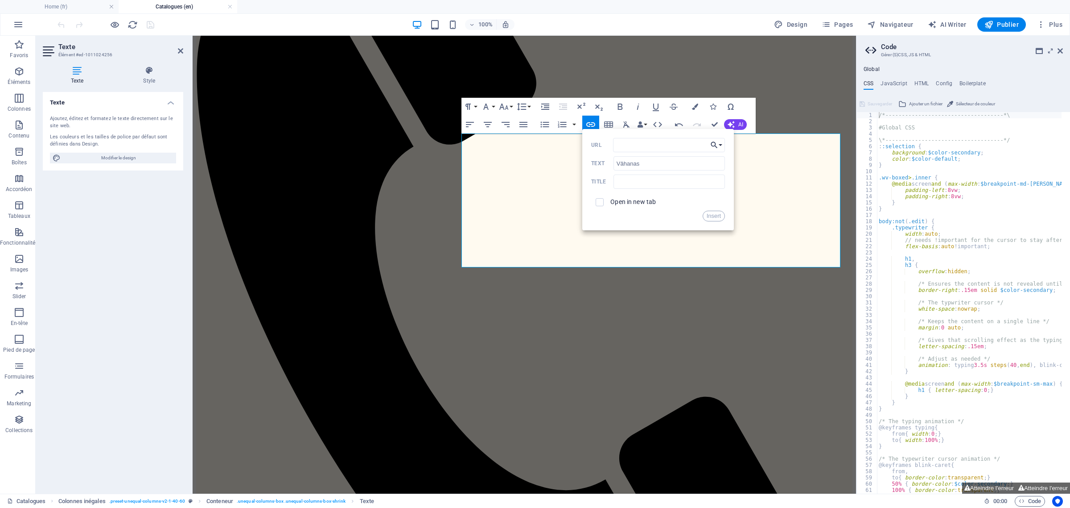
click at [723, 143] on button "Choose Link" at bounding box center [716, 145] width 17 height 14
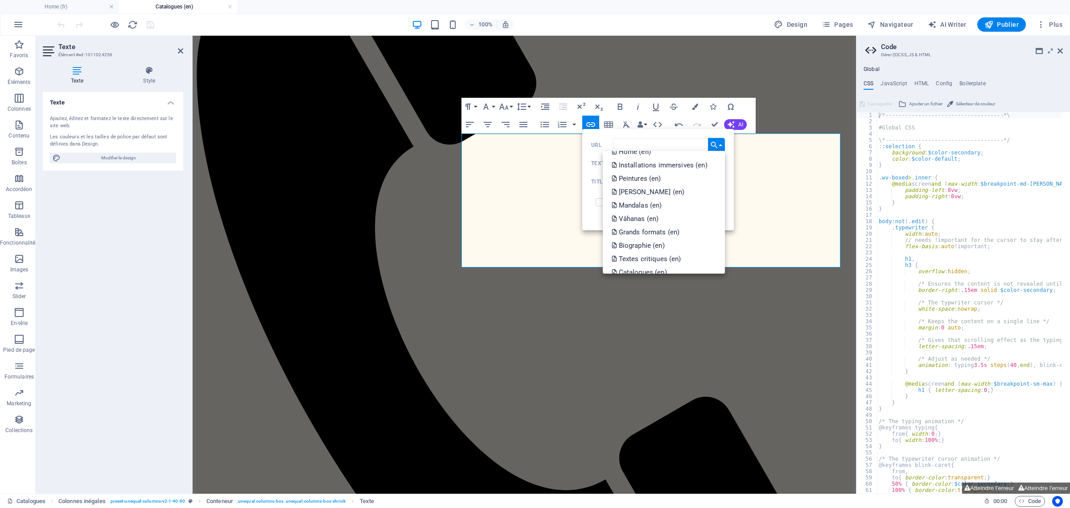
scroll to position [215, 0]
click at [670, 229] on link "Vâhanas (en)" at bounding box center [664, 227] width 123 height 13
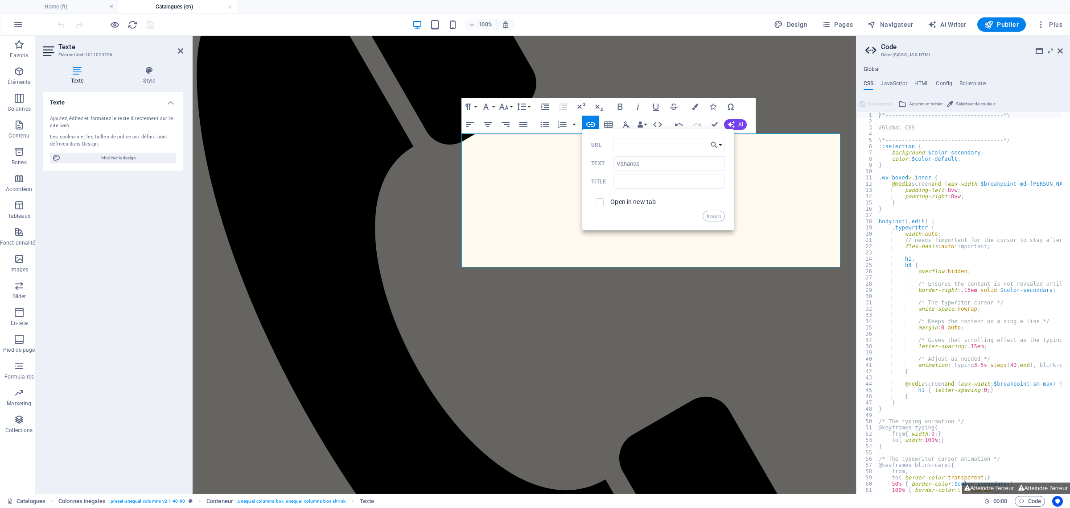
click at [605, 201] on span at bounding box center [599, 202] width 17 height 17
click at [597, 200] on input "checkbox" at bounding box center [599, 201] width 8 height 8
checkbox input "true"
click at [711, 215] on button "Insert" at bounding box center [714, 216] width 23 height 11
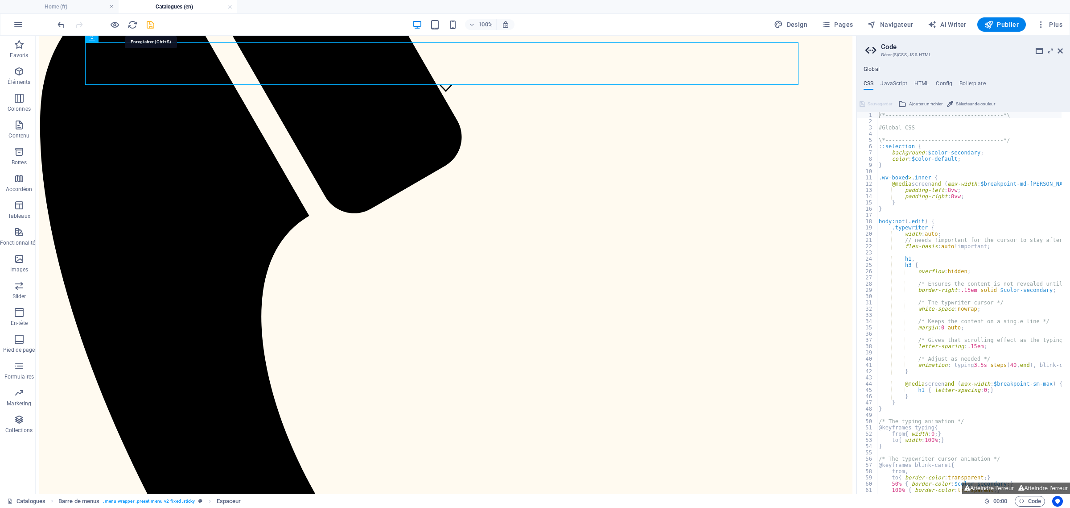
click at [152, 21] on icon "save" at bounding box center [150, 25] width 10 height 10
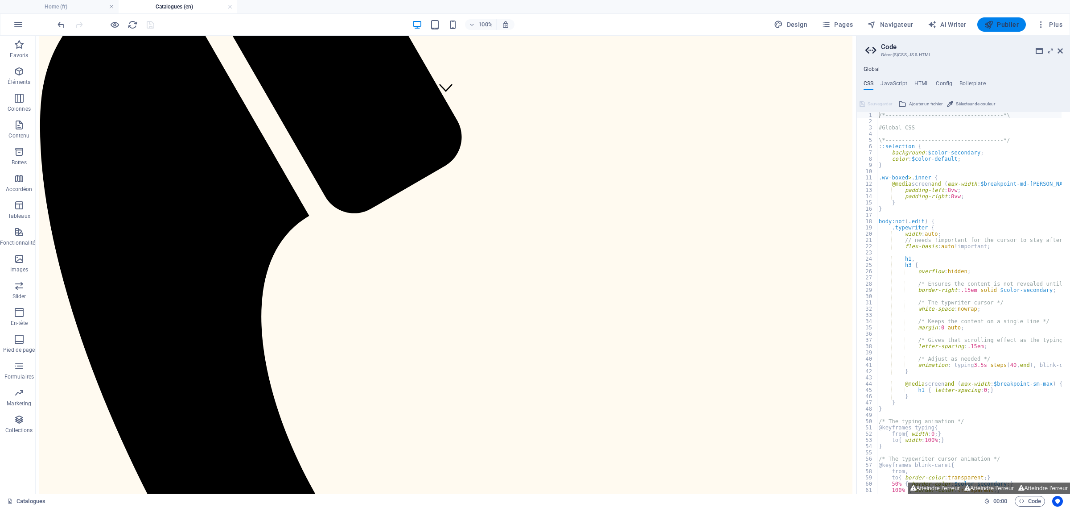
click at [1018, 25] on span "Publier" at bounding box center [1002, 24] width 34 height 9
